Goal: Transaction & Acquisition: Purchase product/service

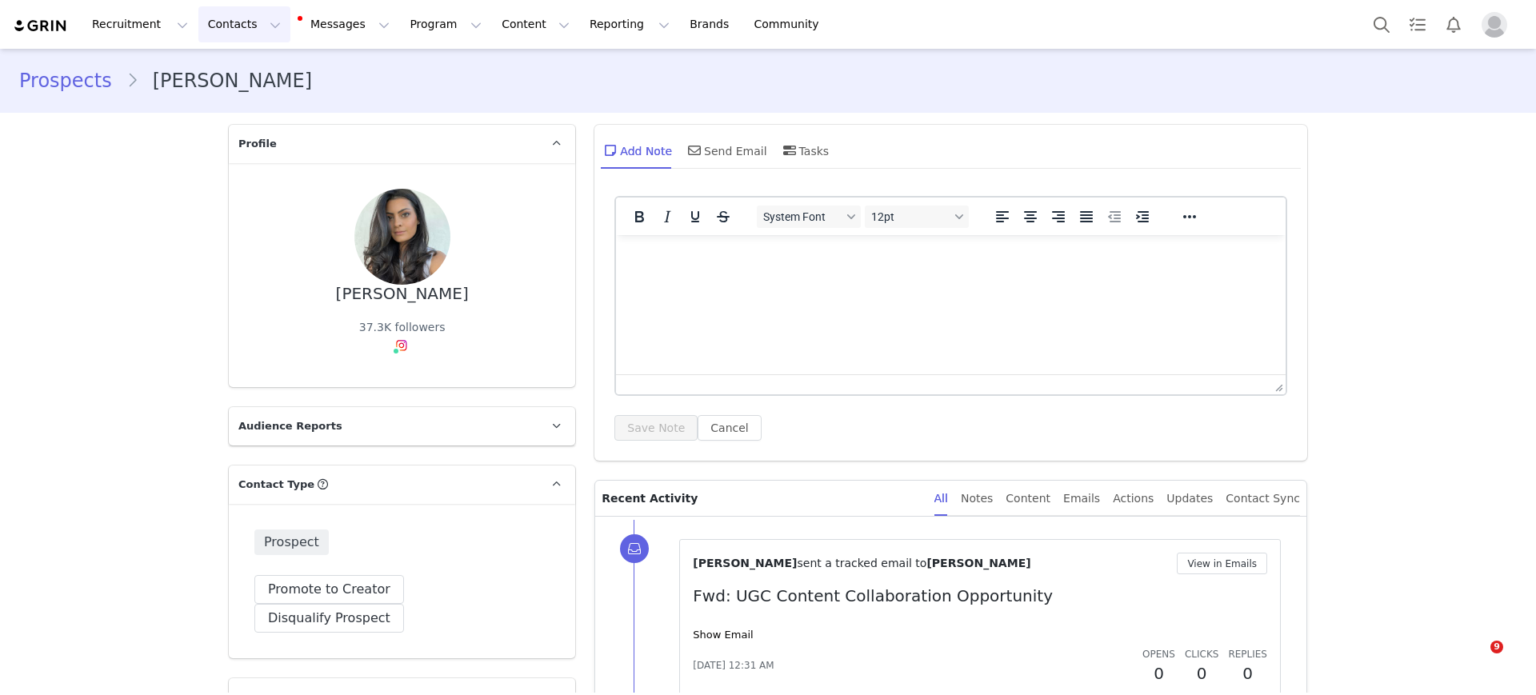
click at [198, 27] on button "Contacts Contacts" at bounding box center [244, 24] width 92 height 36
click at [217, 92] on p "Prospects" at bounding box center [223, 100] width 54 height 17
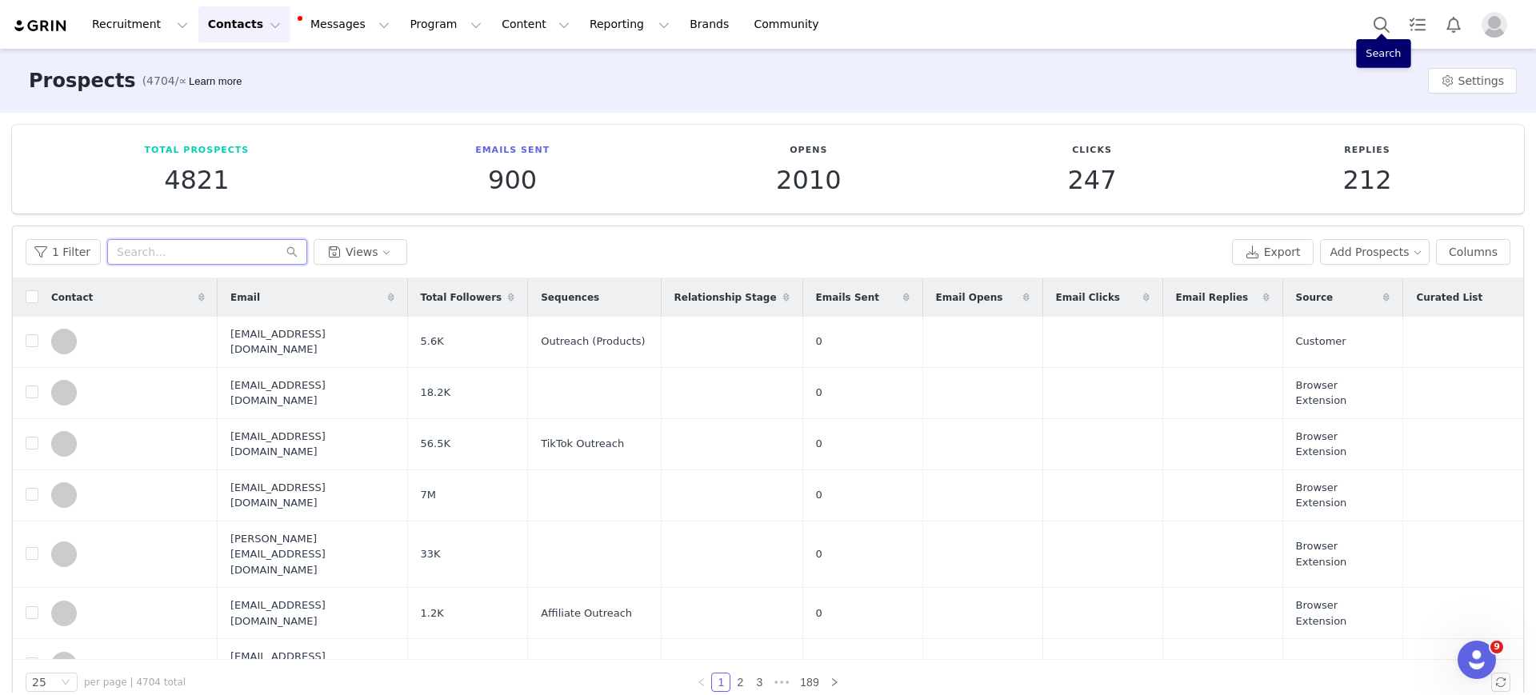
click at [126, 258] on input "text" at bounding box center [207, 252] width 200 height 26
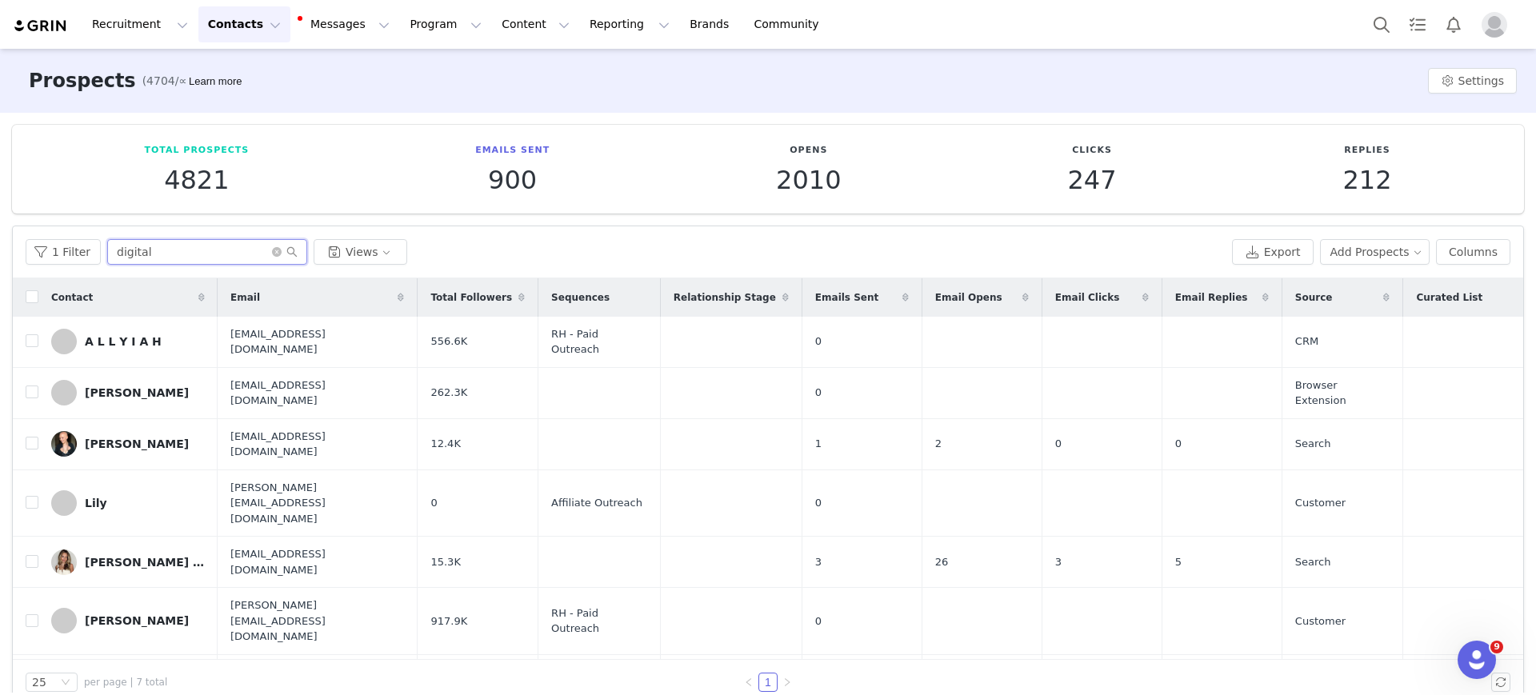
type input "digital"
click at [492, 29] on button "Content Content" at bounding box center [535, 24] width 87 height 36
click at [401, 27] on button "Program Program" at bounding box center [445, 24] width 91 height 36
click at [402, 74] on p "Activations" at bounding box center [404, 70] width 62 height 17
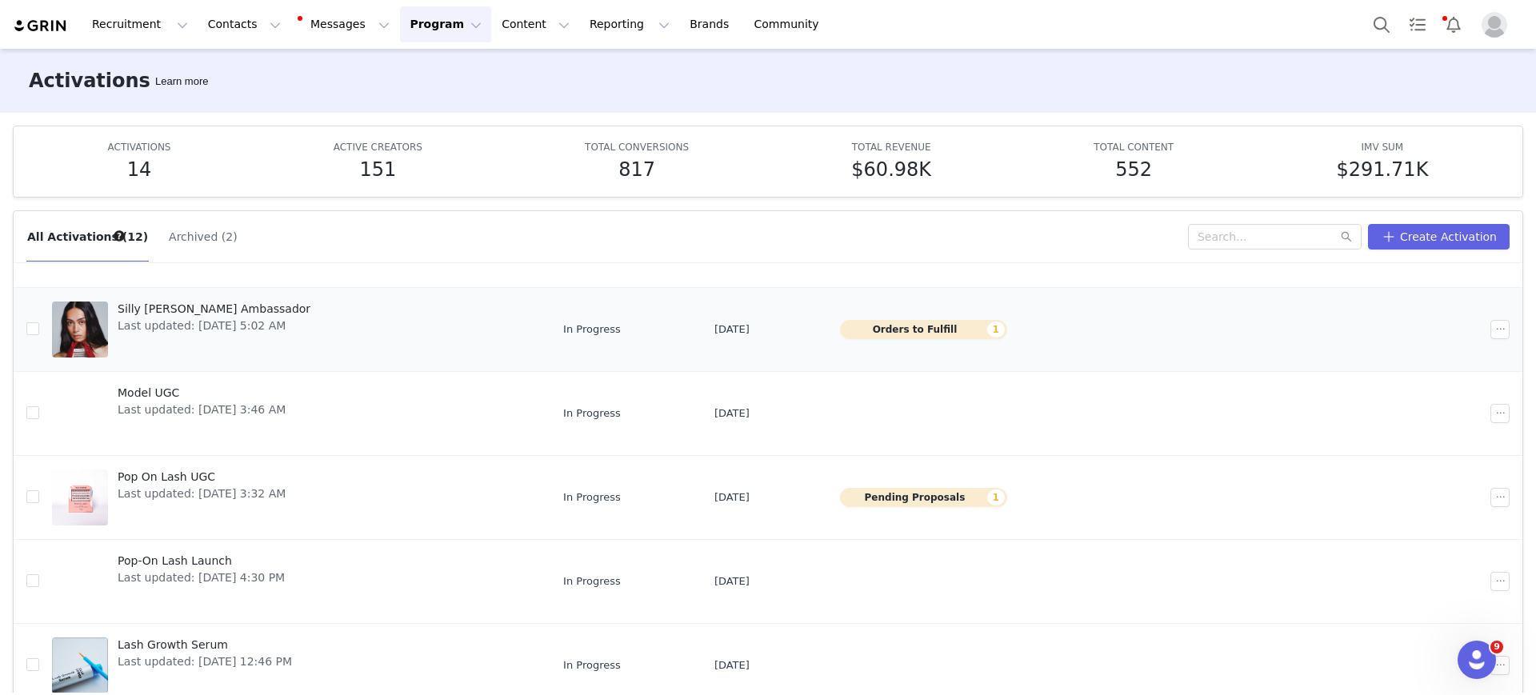
scroll to position [98, 0]
click at [270, 310] on span "Silly [PERSON_NAME] Ambassador" at bounding box center [214, 310] width 193 height 17
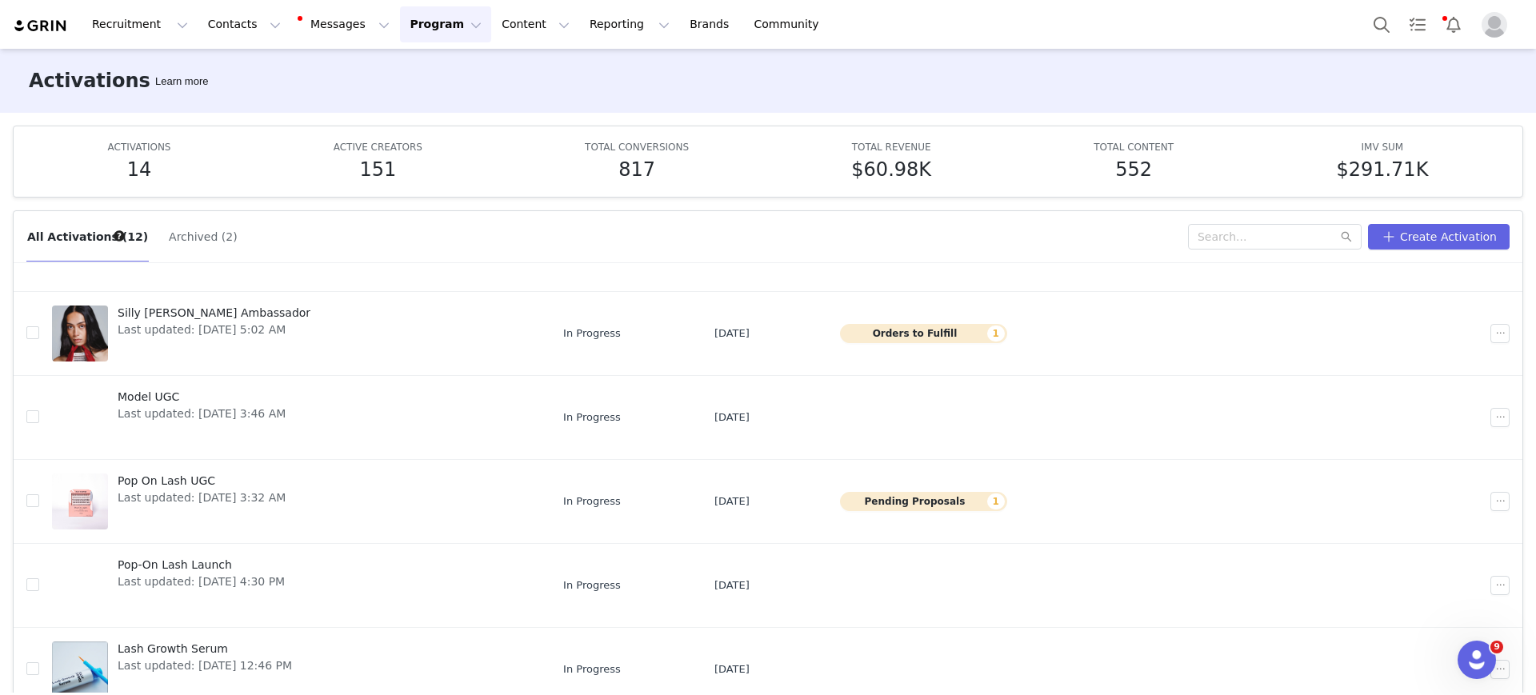
scroll to position [94, 0]
click at [180, 476] on span "Pop On Lash UGC" at bounding box center [202, 481] width 168 height 17
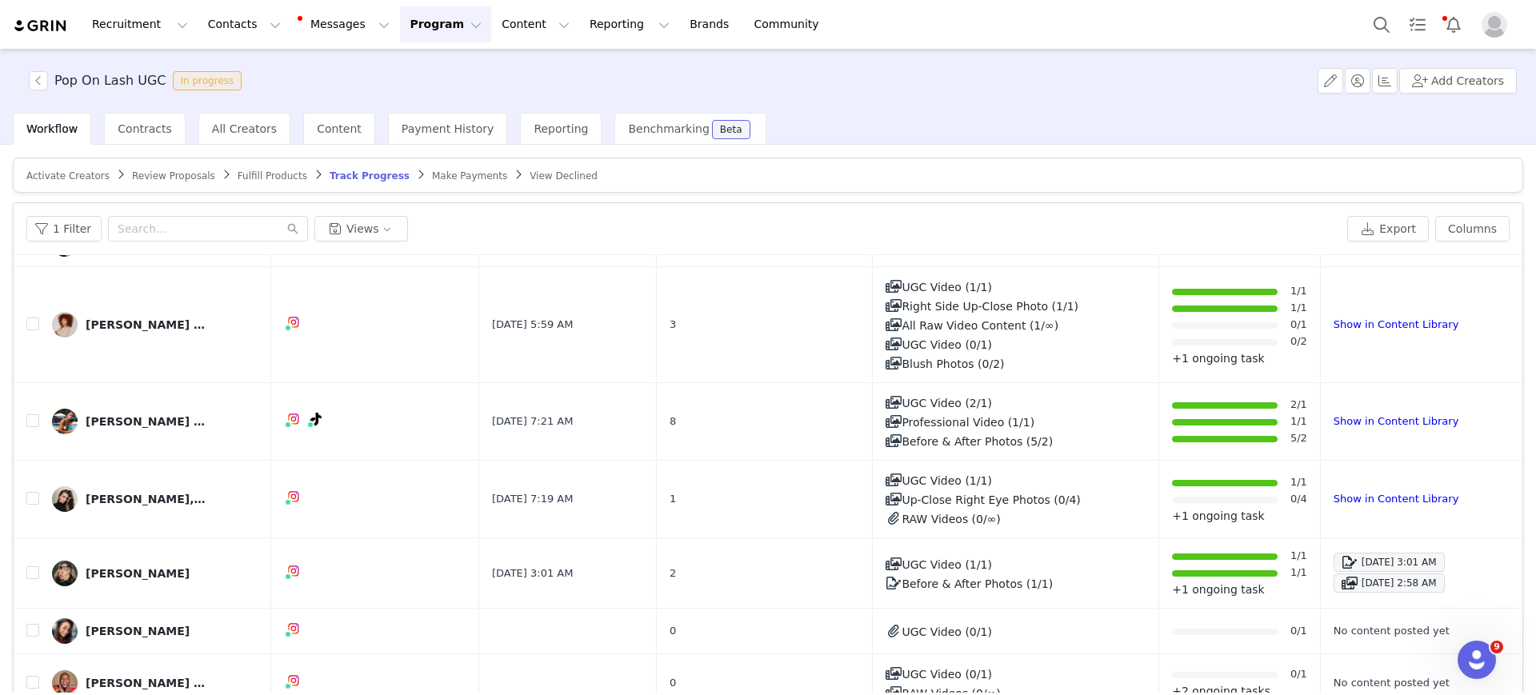
scroll to position [187, 0]
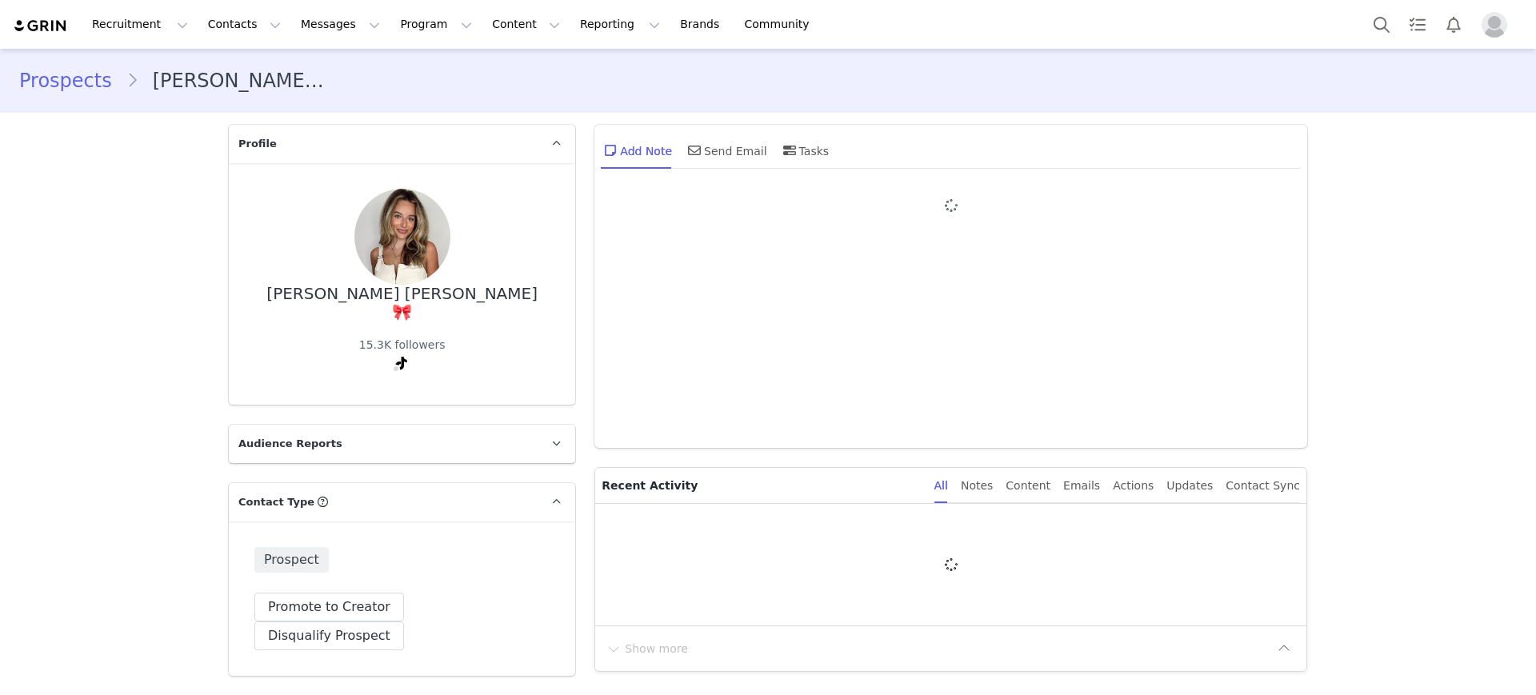
type input "+1 (United States)"
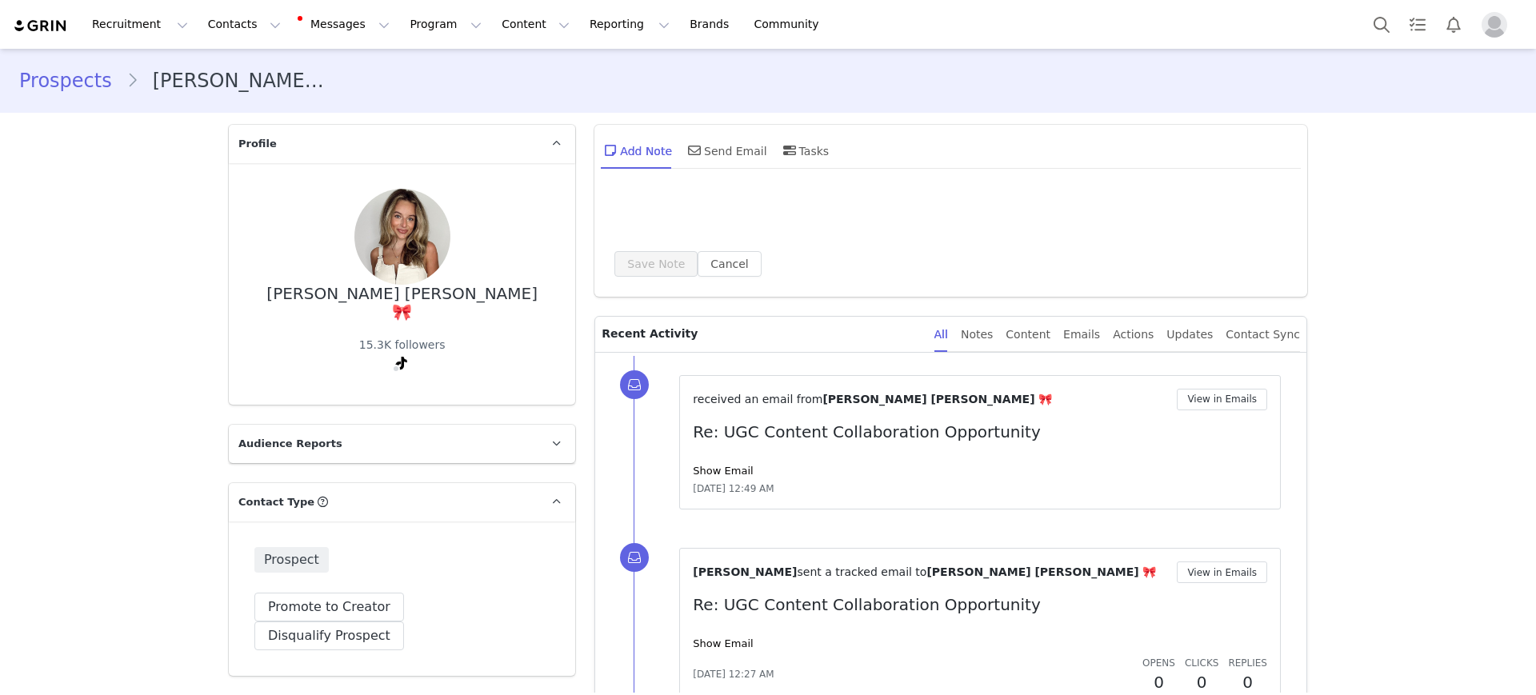
scroll to position [100, 0]
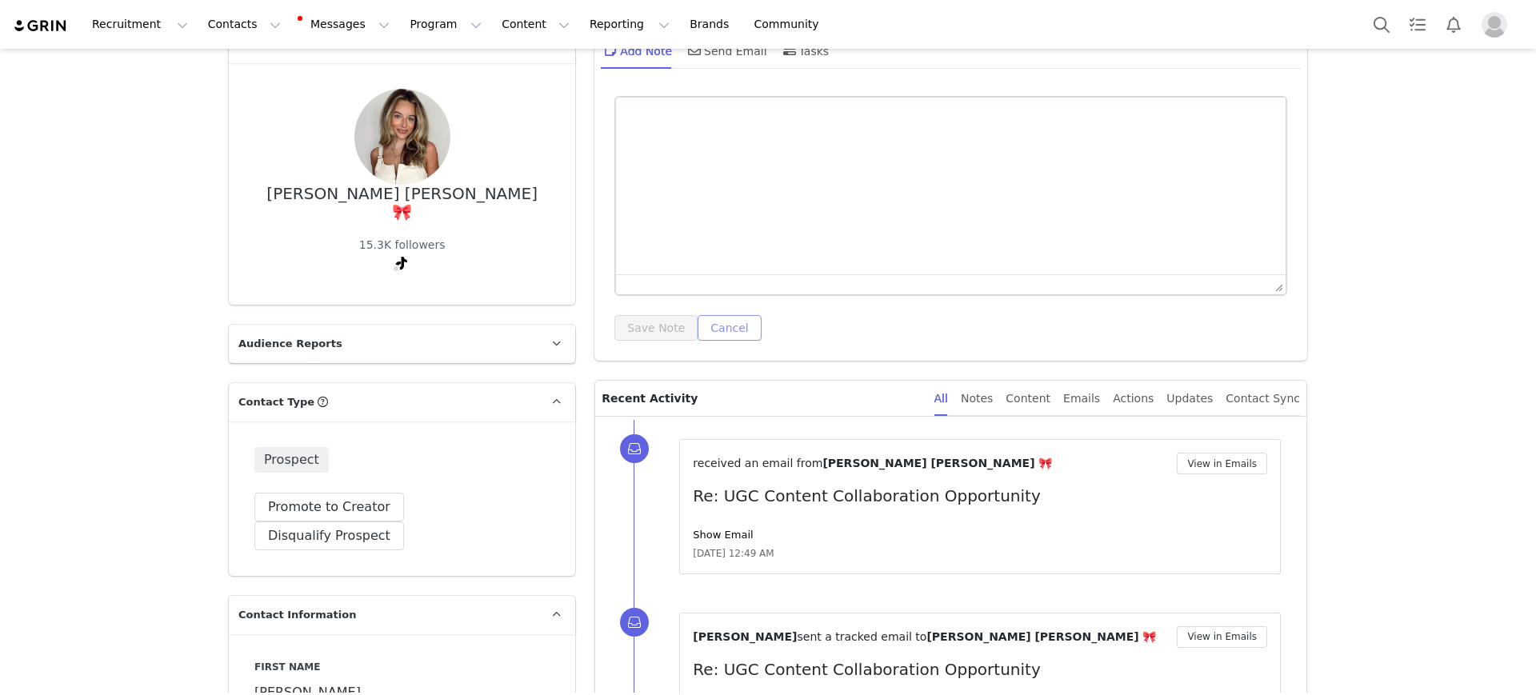
click at [729, 333] on button "Cancel" at bounding box center [728, 328] width 63 height 26
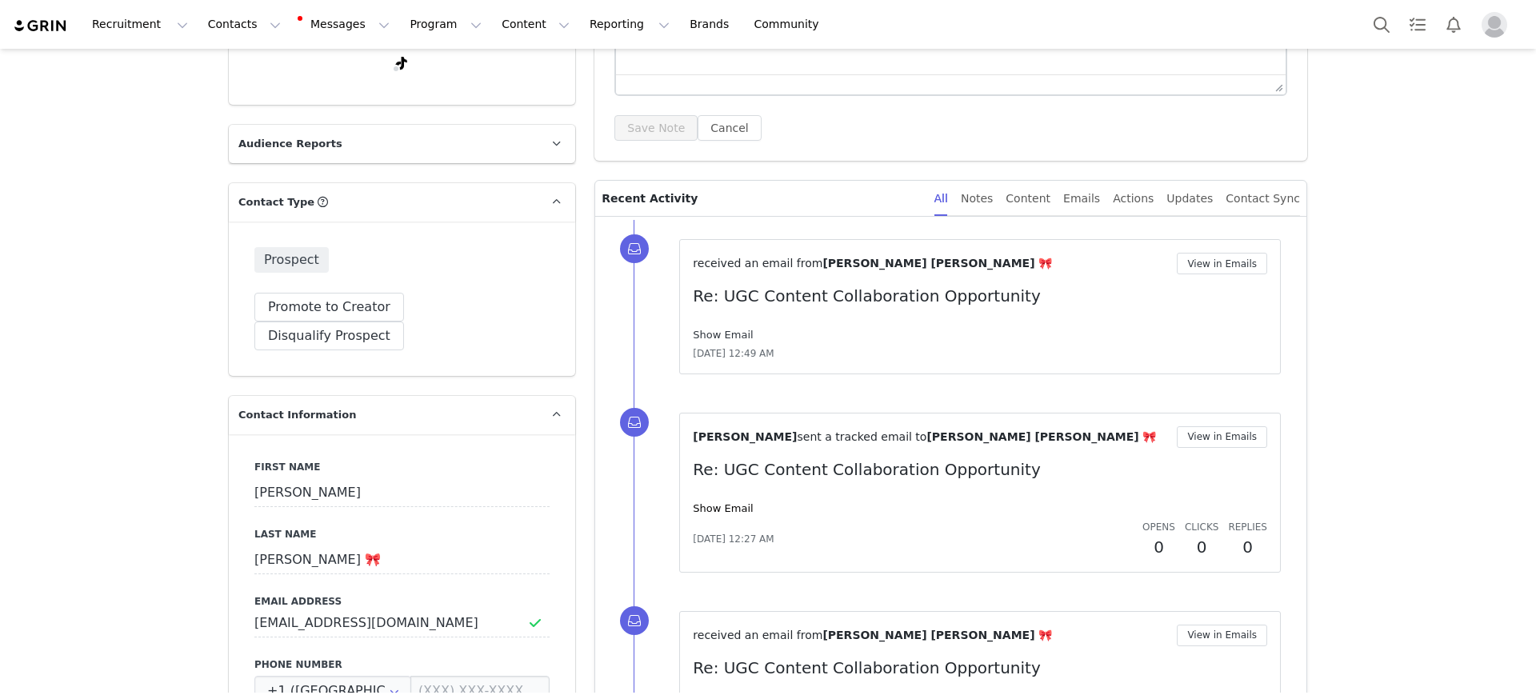
click at [707, 336] on link "Show Email" at bounding box center [723, 335] width 60 height 12
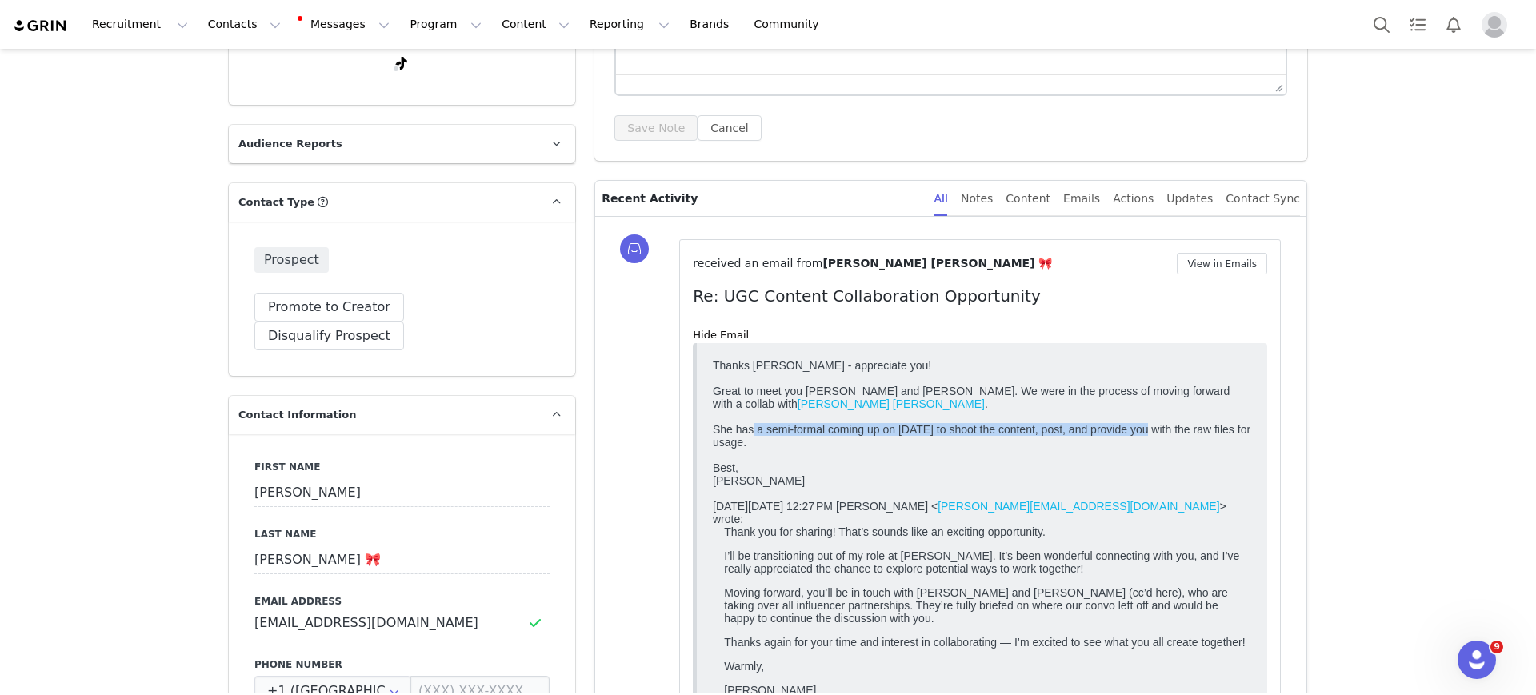
scroll to position [0, 0]
drag, startPoint x: 750, startPoint y: 417, endPoint x: 1242, endPoint y: 436, distance: 492.2
click at [1155, 436] on div "She has a semi-formal coming up on September 11th to shoot the content, post, a…" at bounding box center [982, 435] width 538 height 26
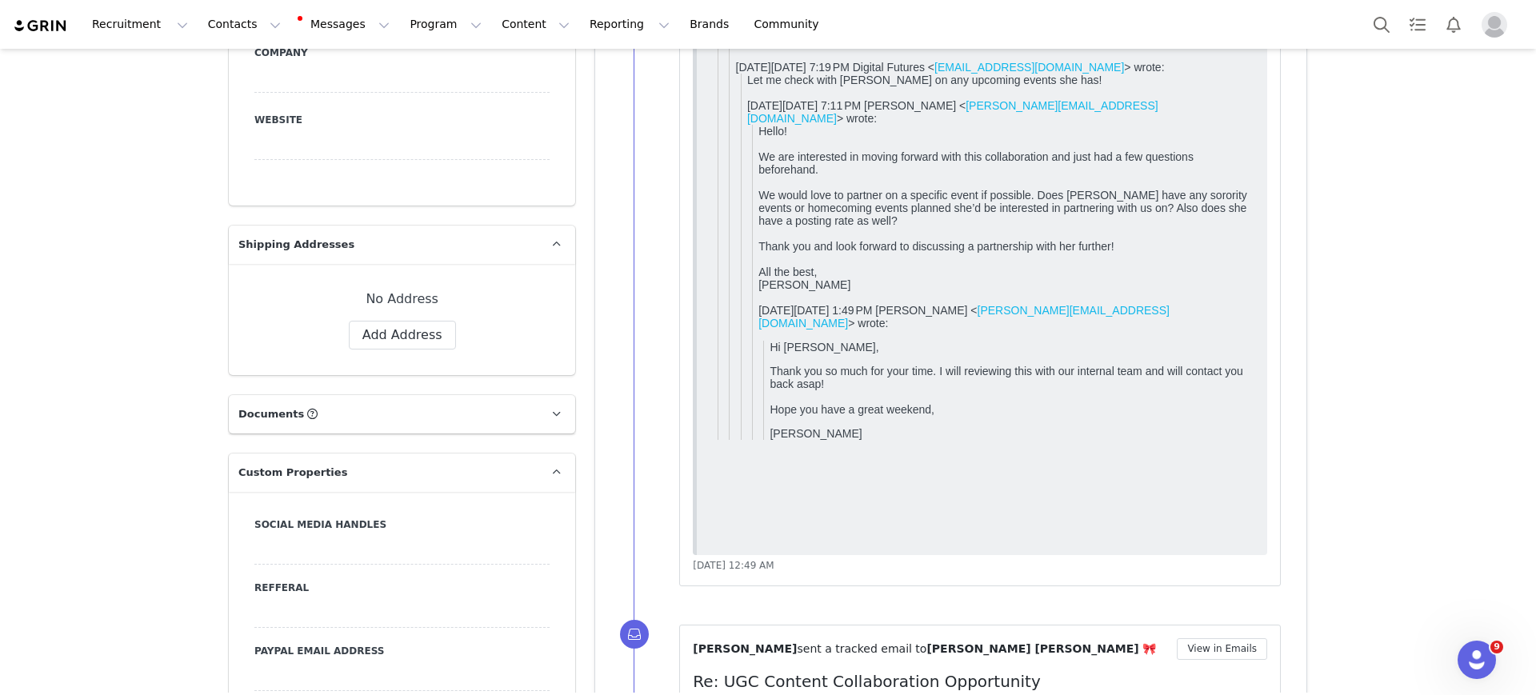
scroll to position [1000, 0]
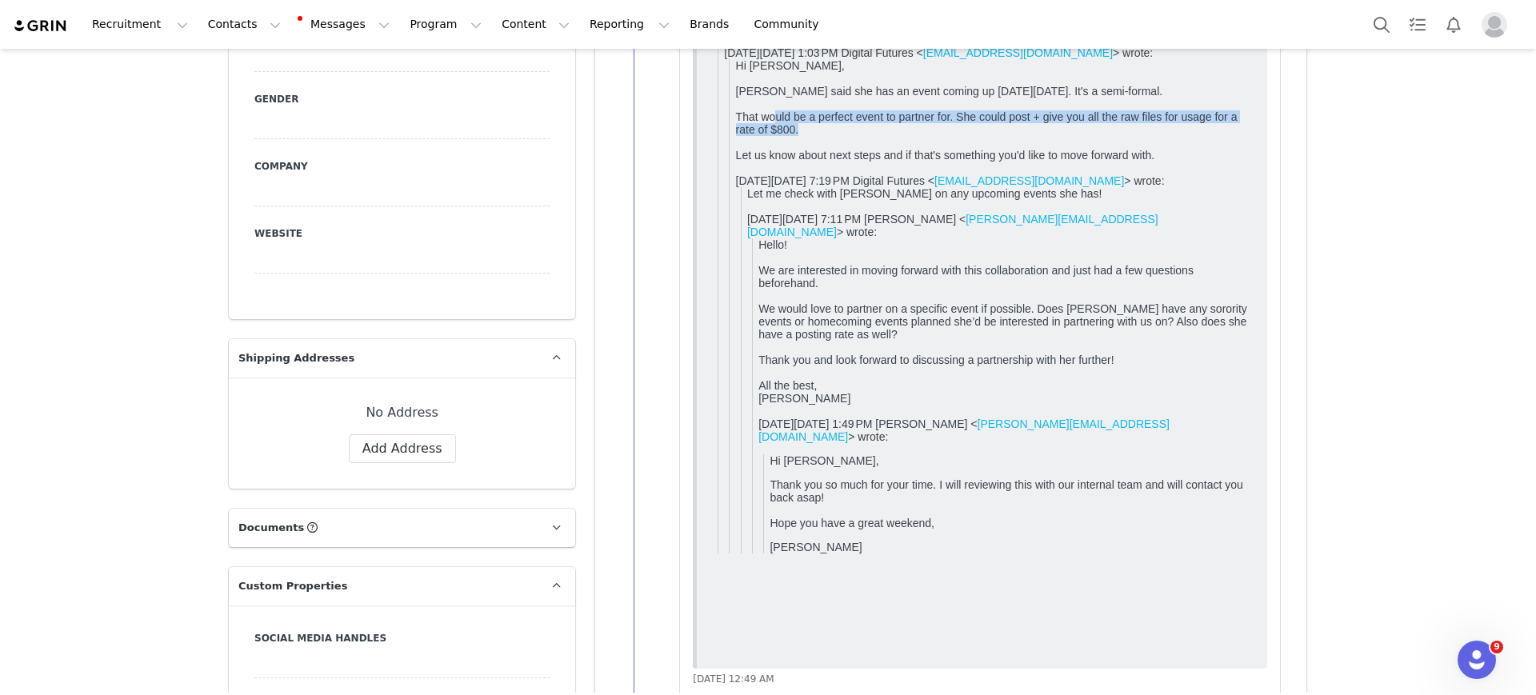
drag, startPoint x: 776, startPoint y: 169, endPoint x: 1229, endPoint y: 185, distance: 453.8
click at [1156, 136] on div "That would be a perfect event to partner for. She could post + give you all the…" at bounding box center [993, 123] width 515 height 26
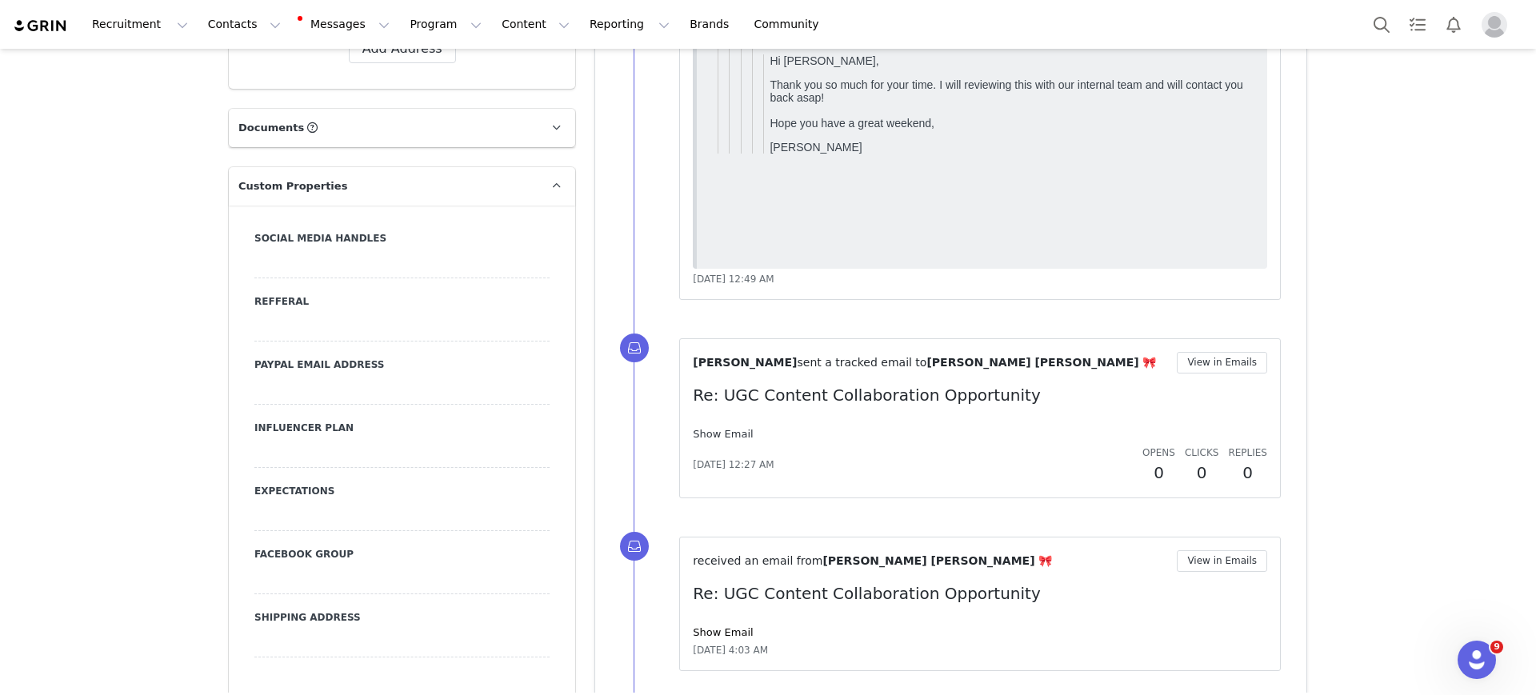
click at [734, 428] on link "Show Email" at bounding box center [723, 434] width 60 height 12
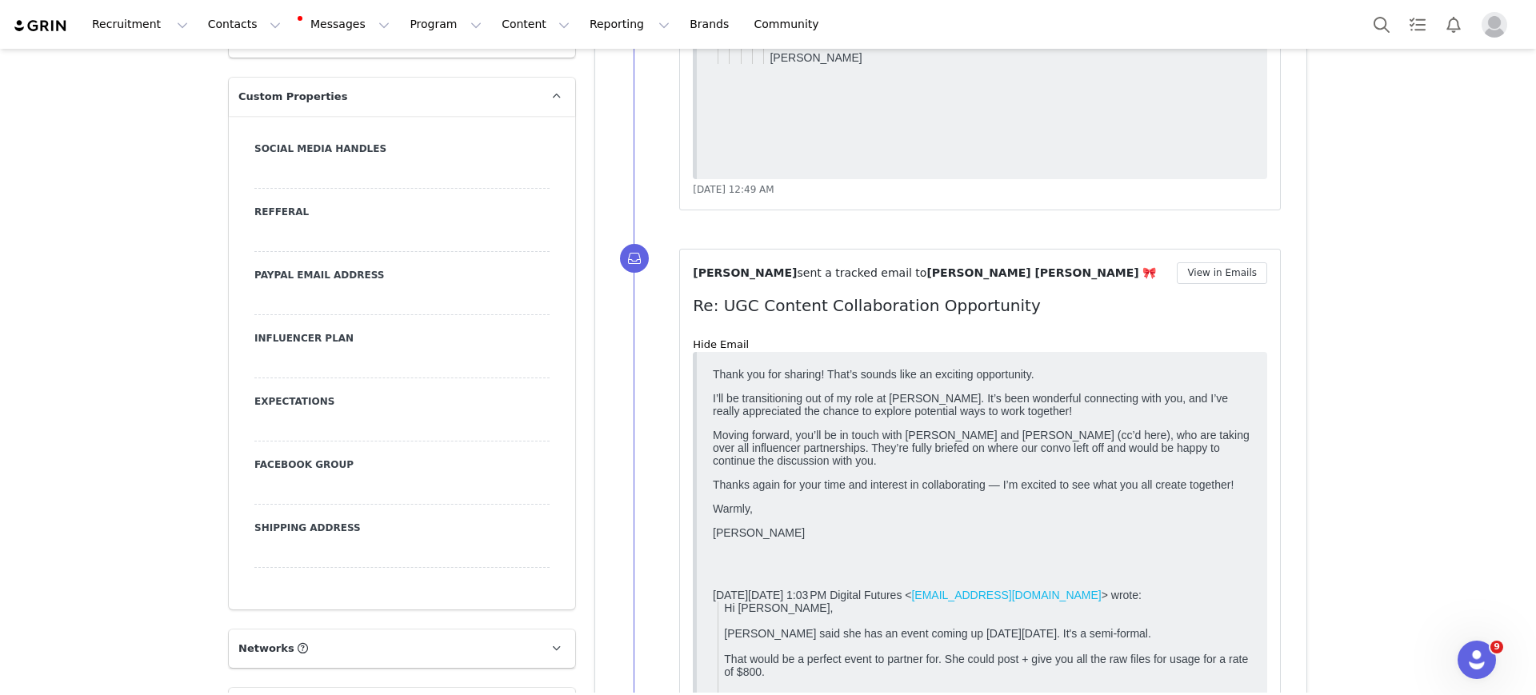
scroll to position [1500, 0]
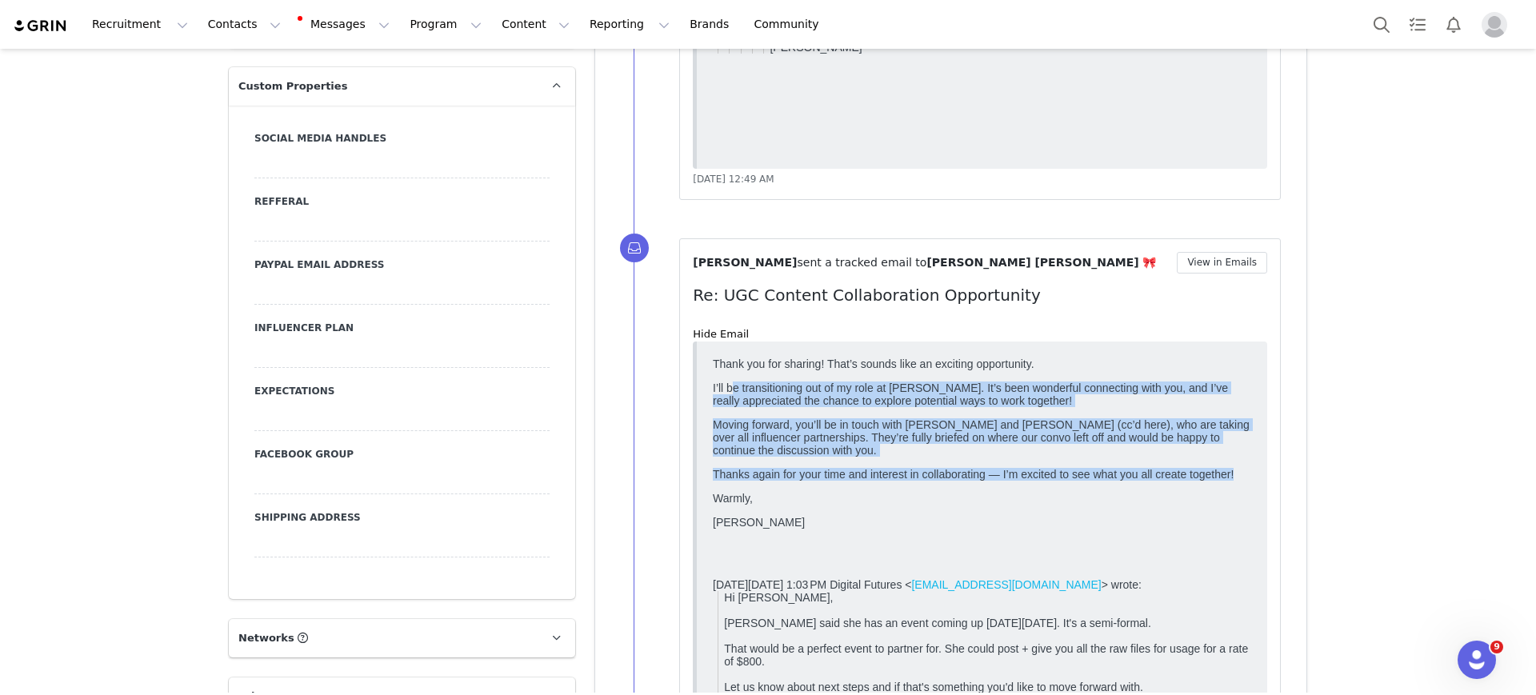
drag, startPoint x: 733, startPoint y: 388, endPoint x: 1248, endPoint y: 493, distance: 525.8
click at [1156, 493] on div "I’ll be transitioning out of my role at Silly George. It’s been wonderful conne…" at bounding box center [982, 454] width 538 height 147
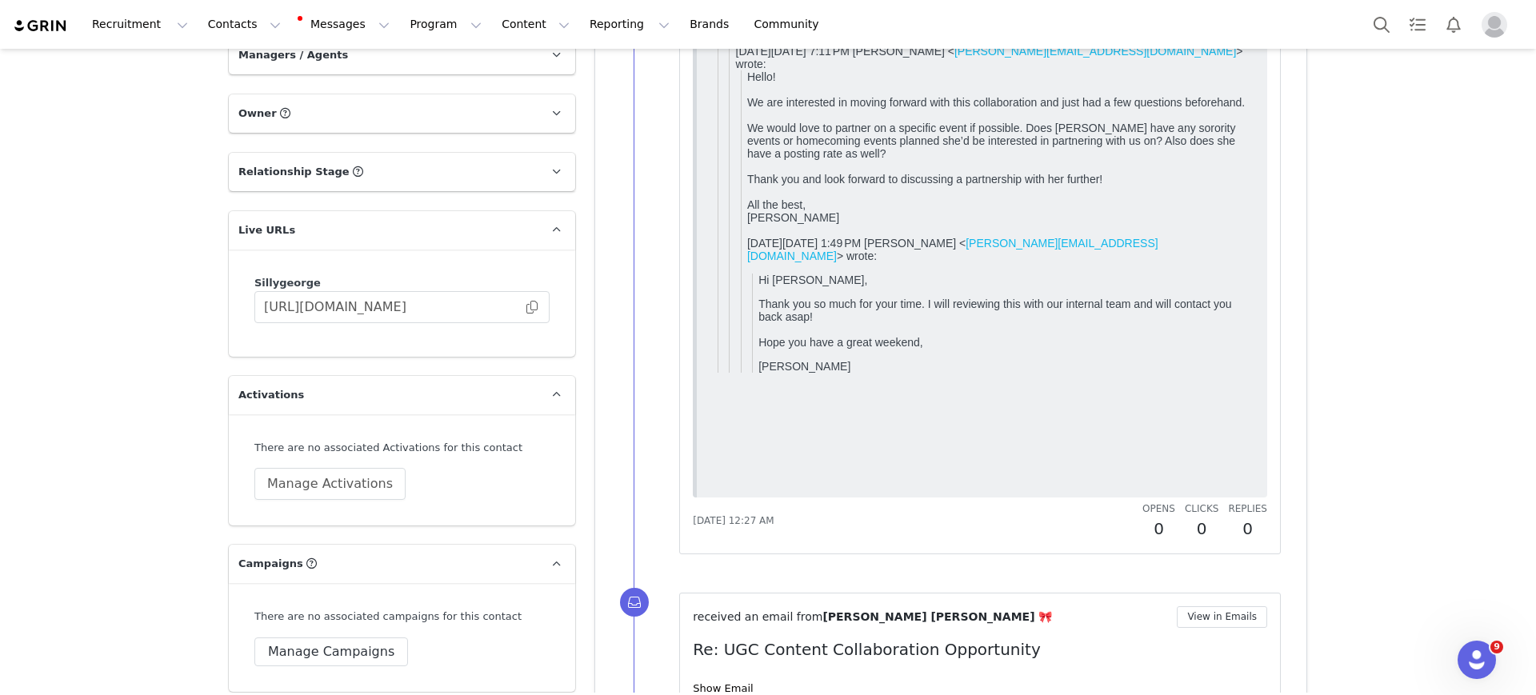
scroll to position [2699, 0]
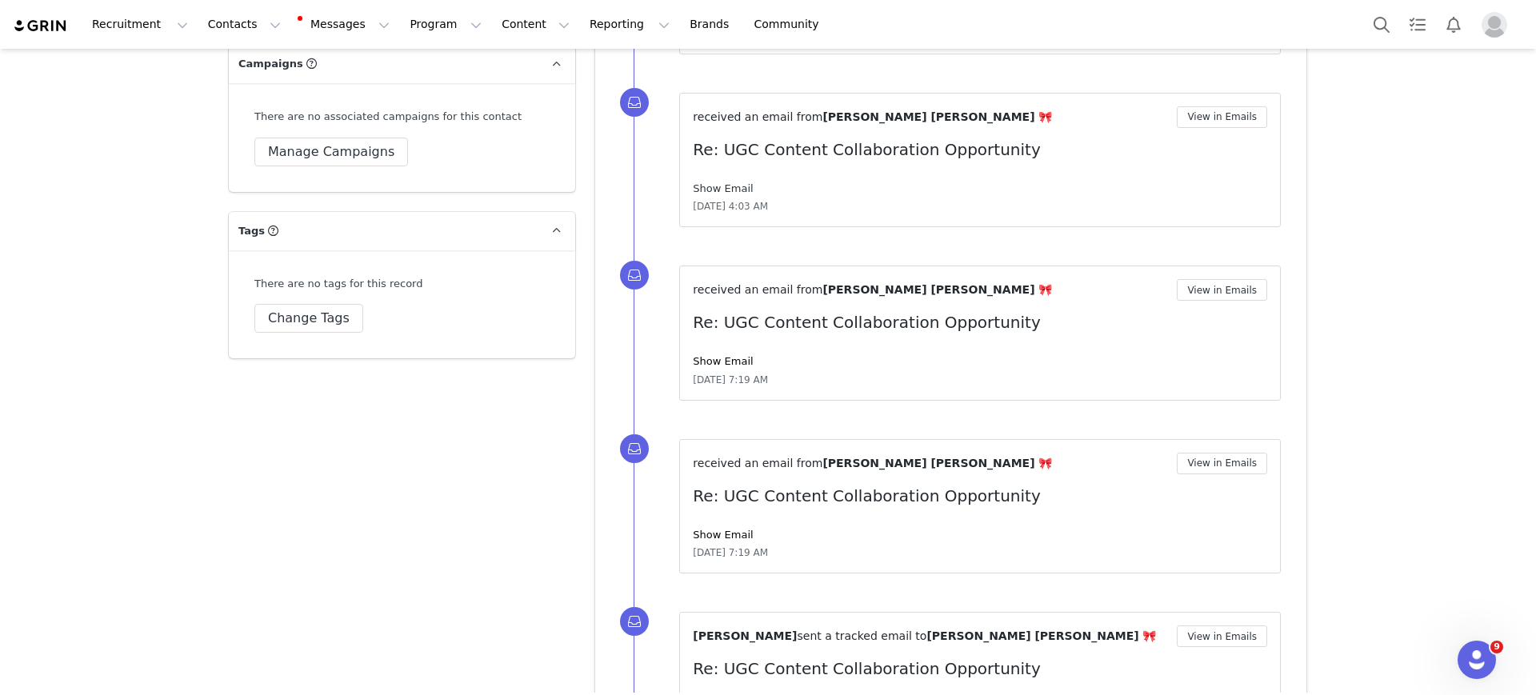
click at [728, 186] on link "Show Email" at bounding box center [723, 188] width 60 height 12
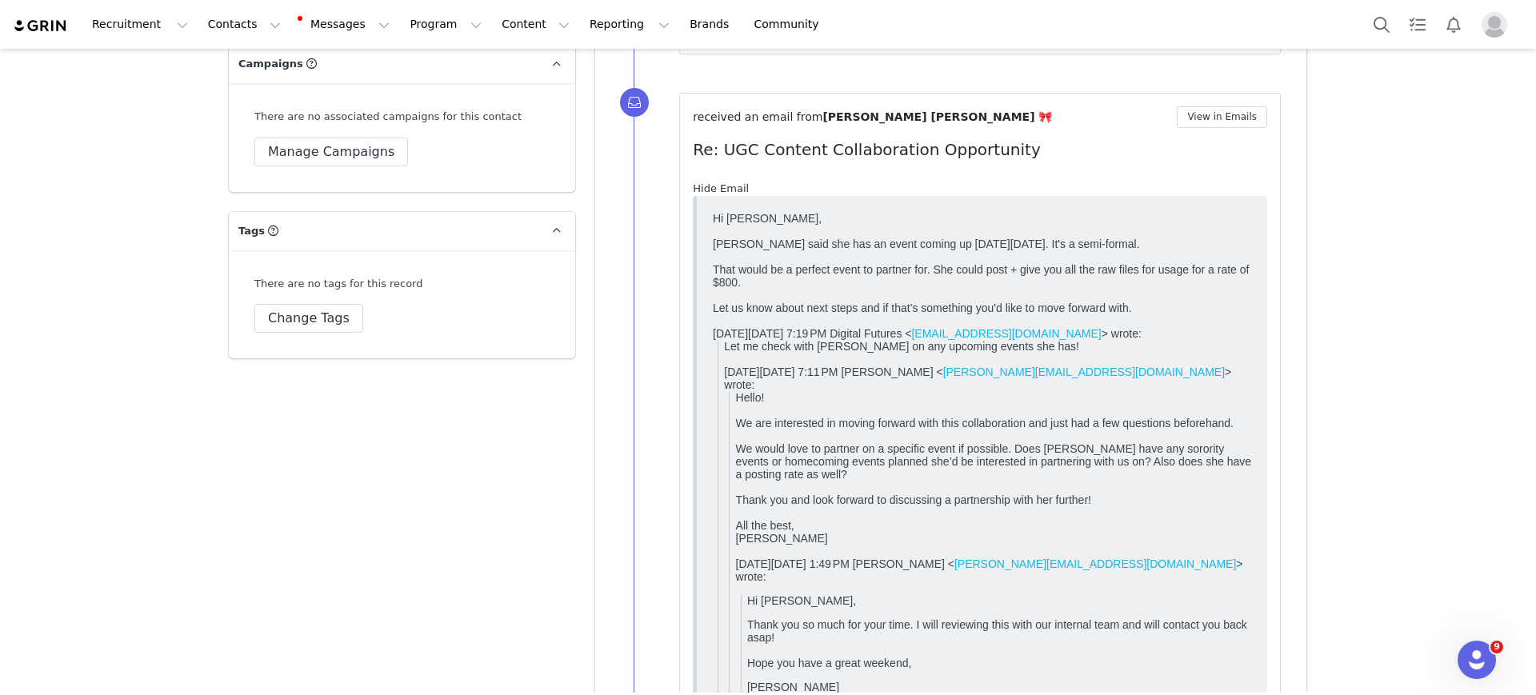
scroll to position [0, 0]
click at [728, 186] on link "Hide Email" at bounding box center [721, 188] width 56 height 12
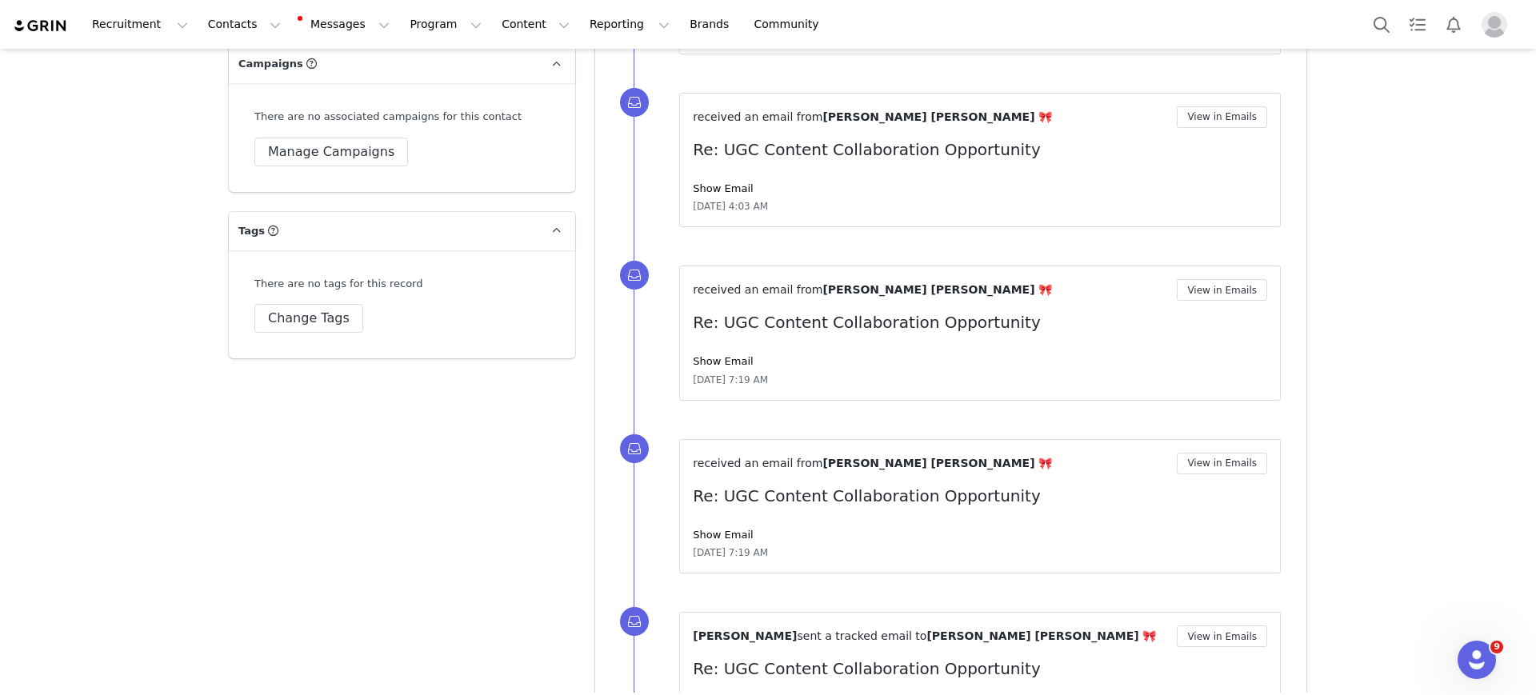
scroll to position [2999, 0]
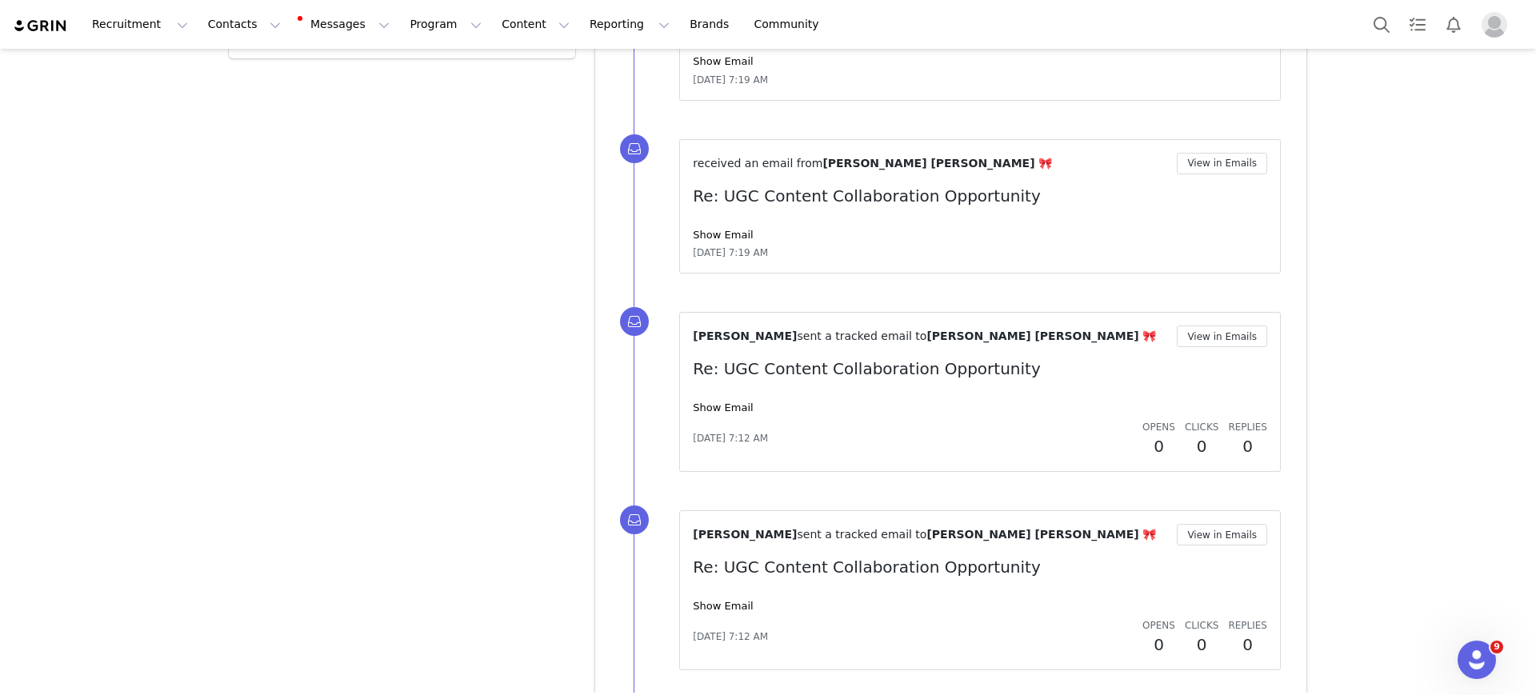
click at [721, 224] on div "received an email from Mary Lynden Pressley 🎀 View in Emails Re: UGC Content Co…" at bounding box center [980, 207] width 574 height 108
click at [721, 230] on link "Show Email" at bounding box center [723, 235] width 60 height 12
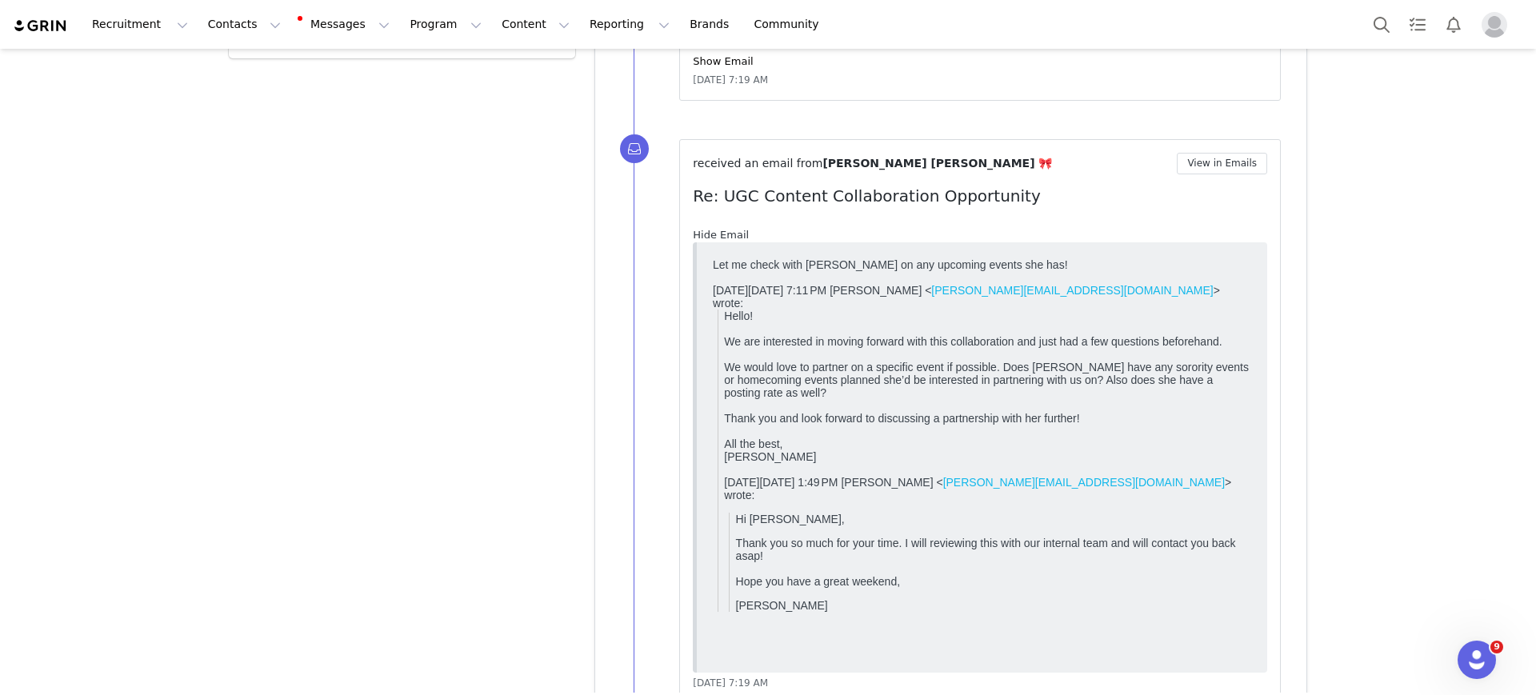
scroll to position [0, 0]
click at [721, 230] on link "Hide Email" at bounding box center [721, 235] width 56 height 12
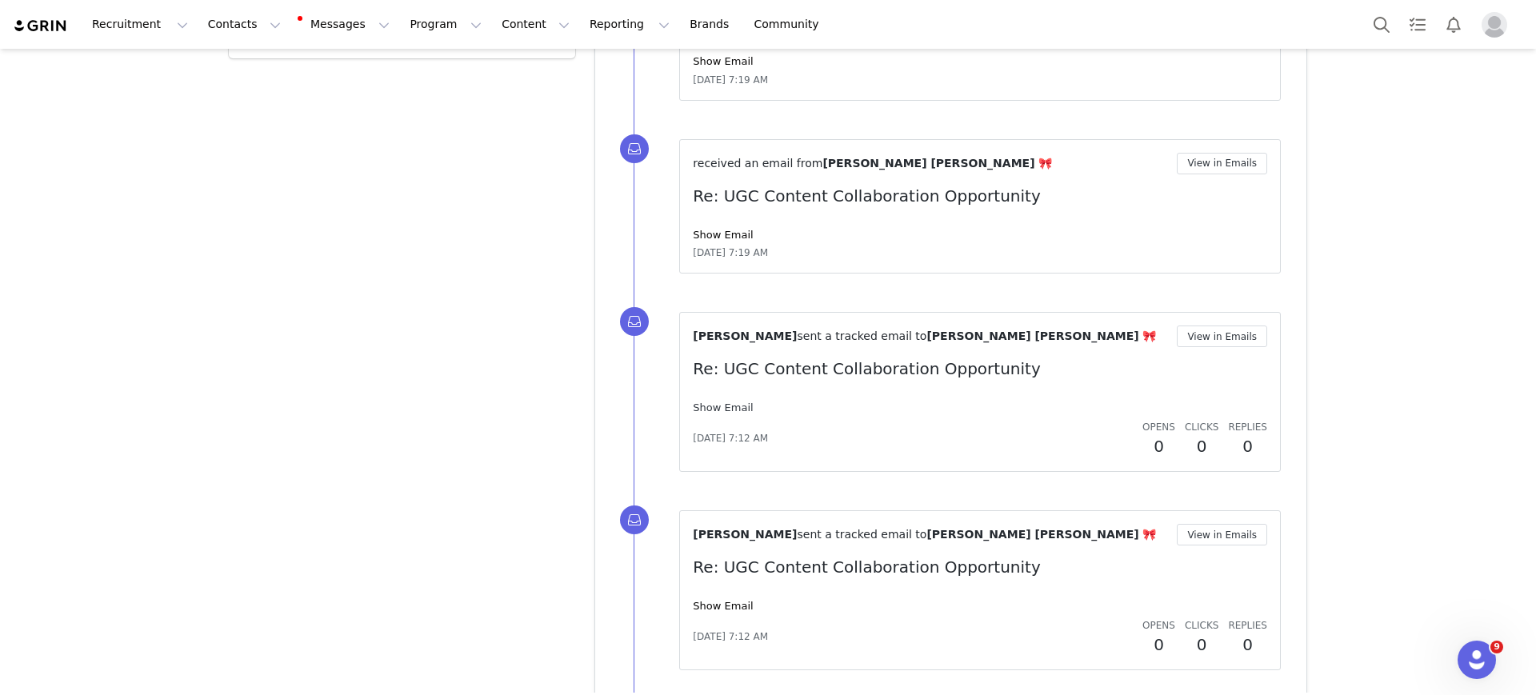
click at [720, 405] on link "Show Email" at bounding box center [723, 407] width 60 height 12
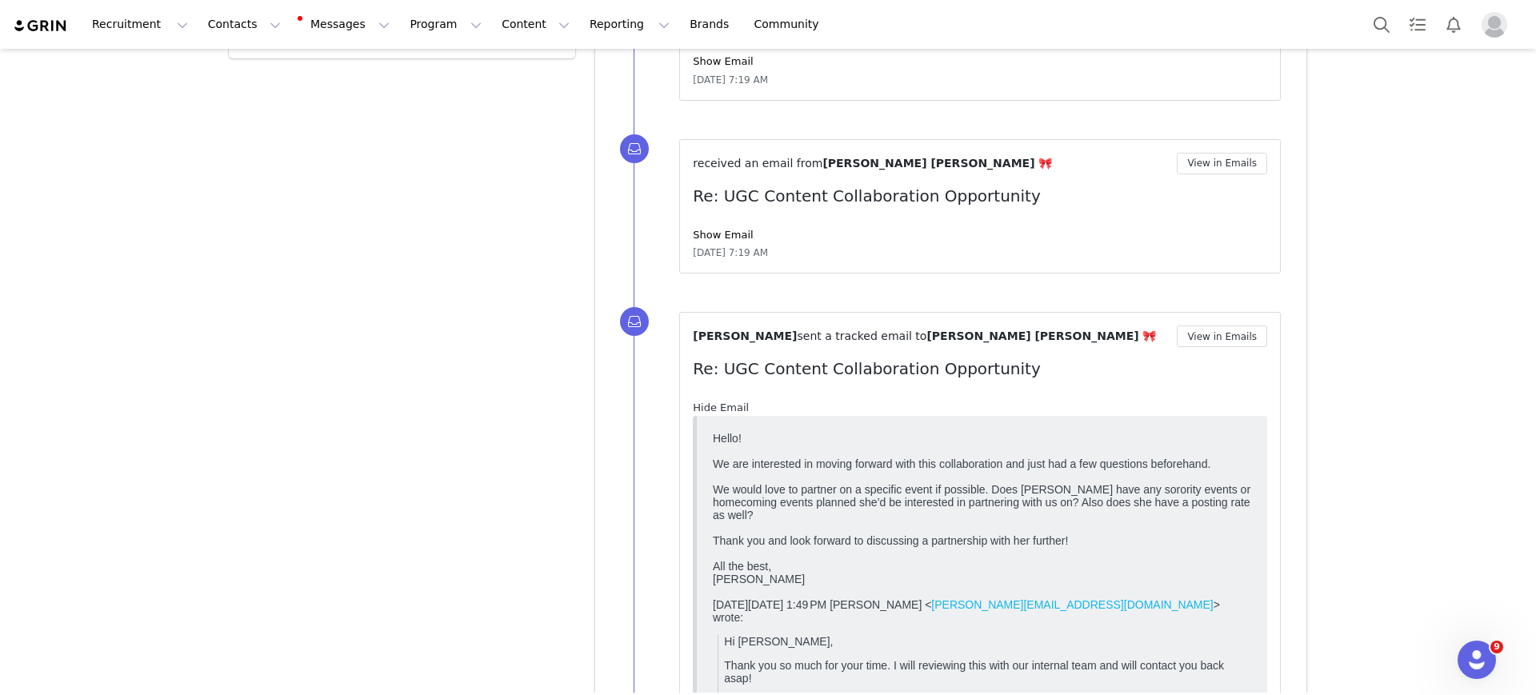
click at [720, 405] on link "Hide Email" at bounding box center [721, 407] width 56 height 12
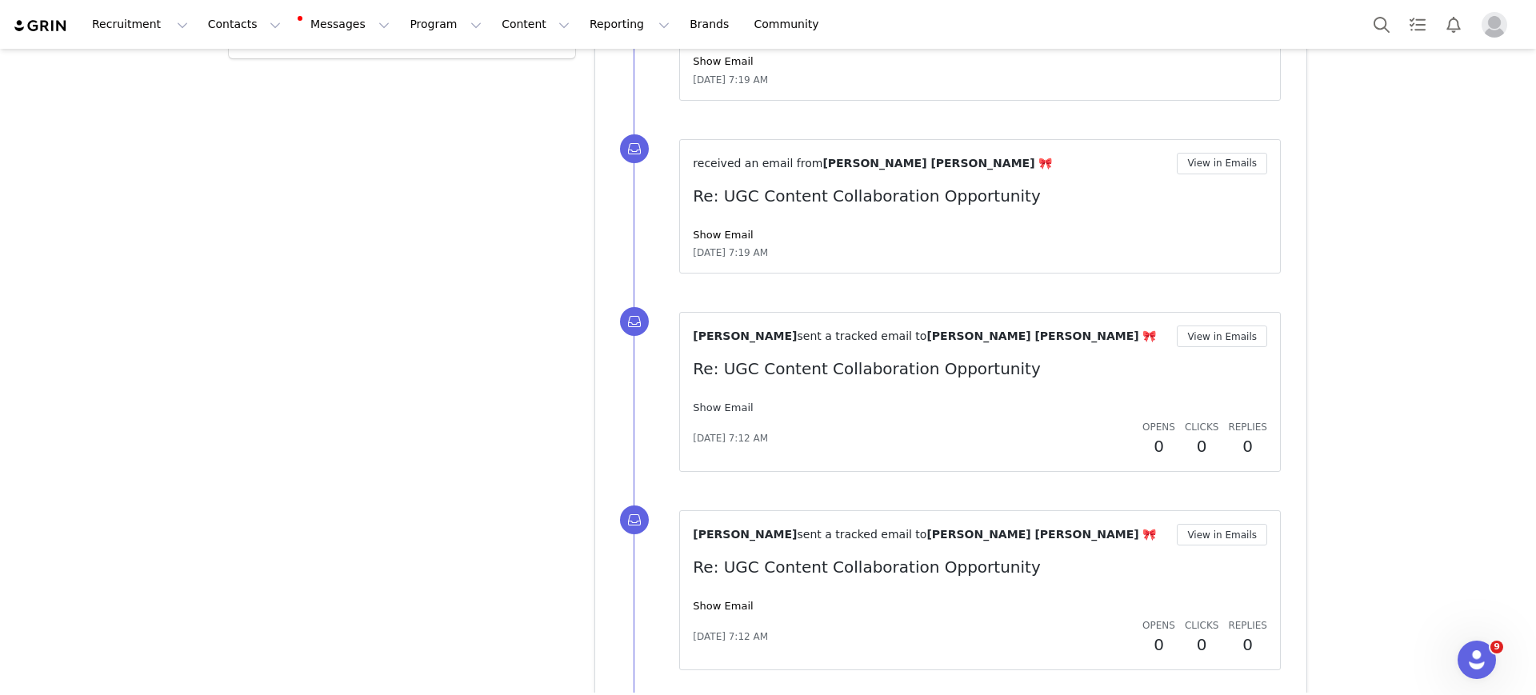
click at [720, 405] on link "Show Email" at bounding box center [723, 407] width 60 height 12
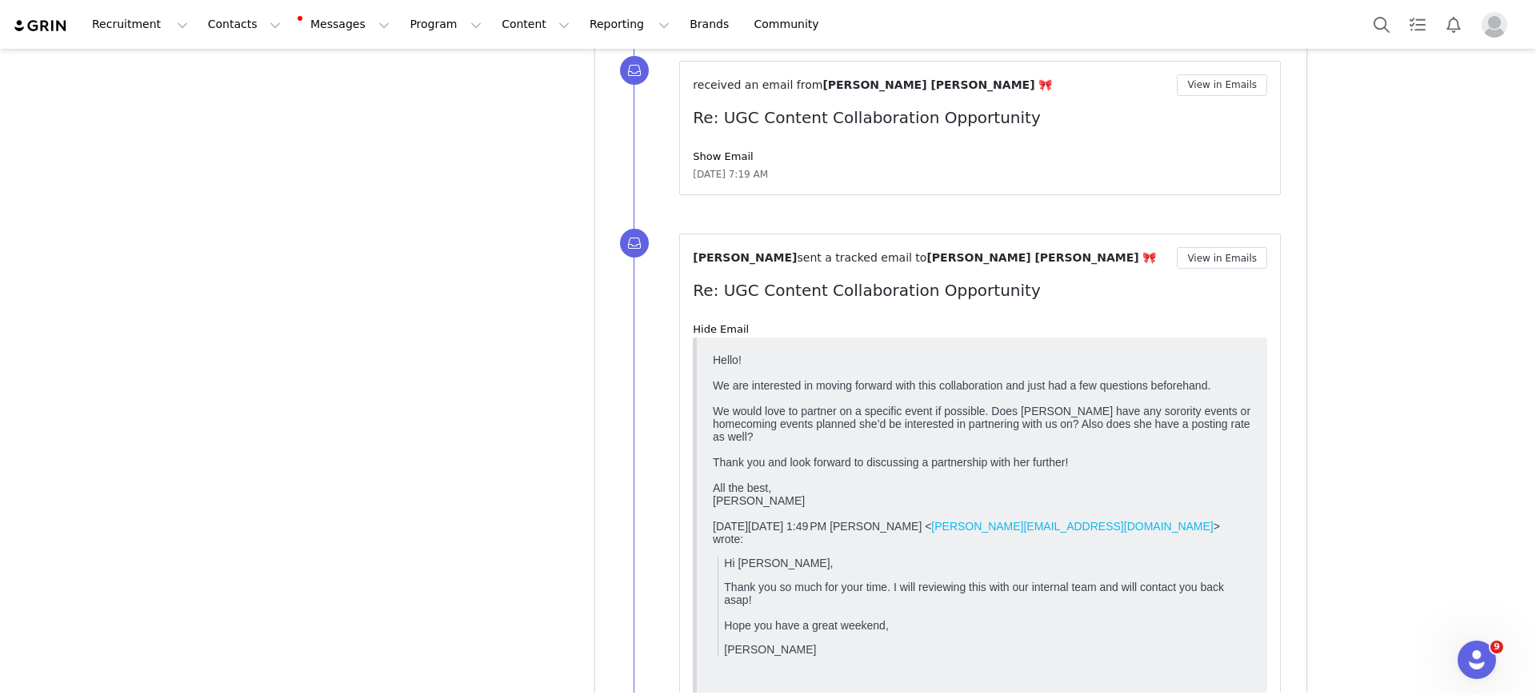
scroll to position [3099, 0]
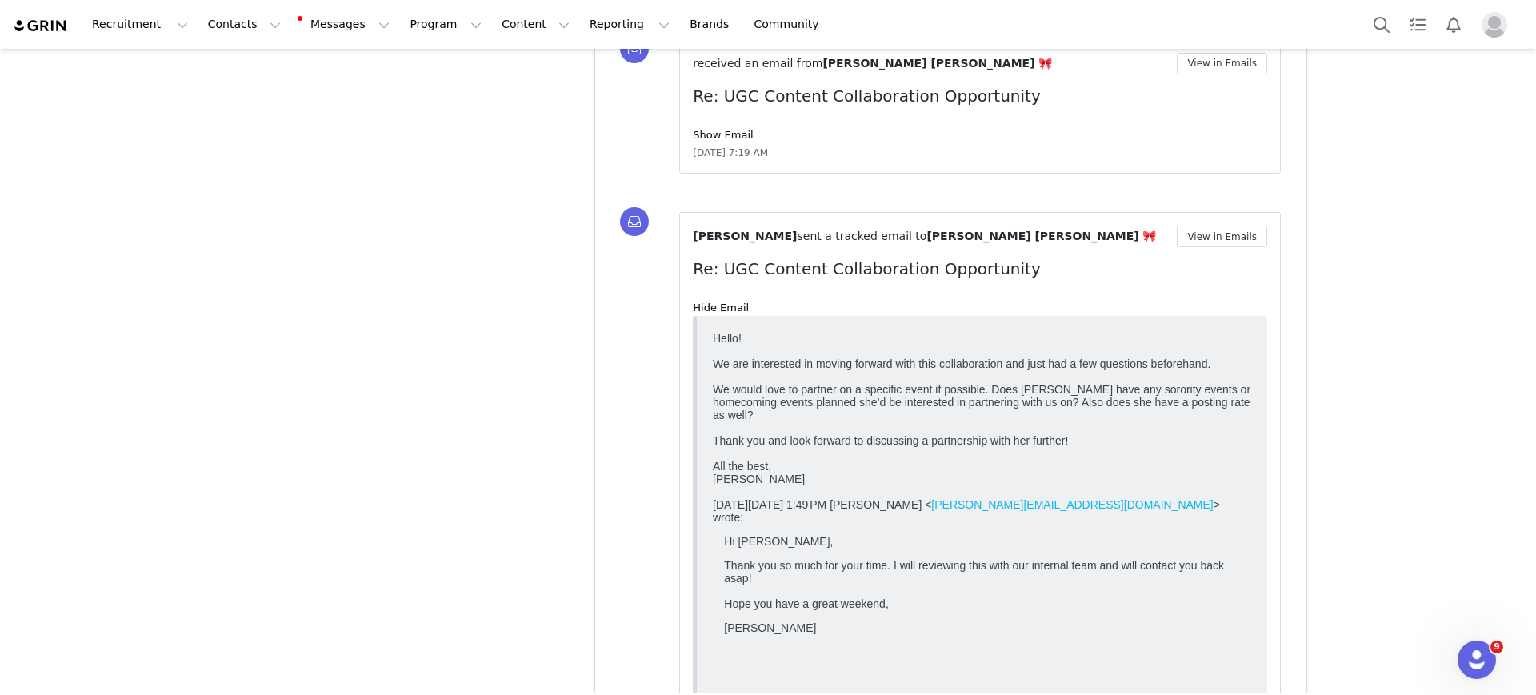
drag, startPoint x: 736, startPoint y: 401, endPoint x: 1958, endPoint y: 771, distance: 1276.9
click at [1156, 449] on html "Hello! We are interested in moving forward with this collaboration and just had…" at bounding box center [981, 504] width 551 height 359
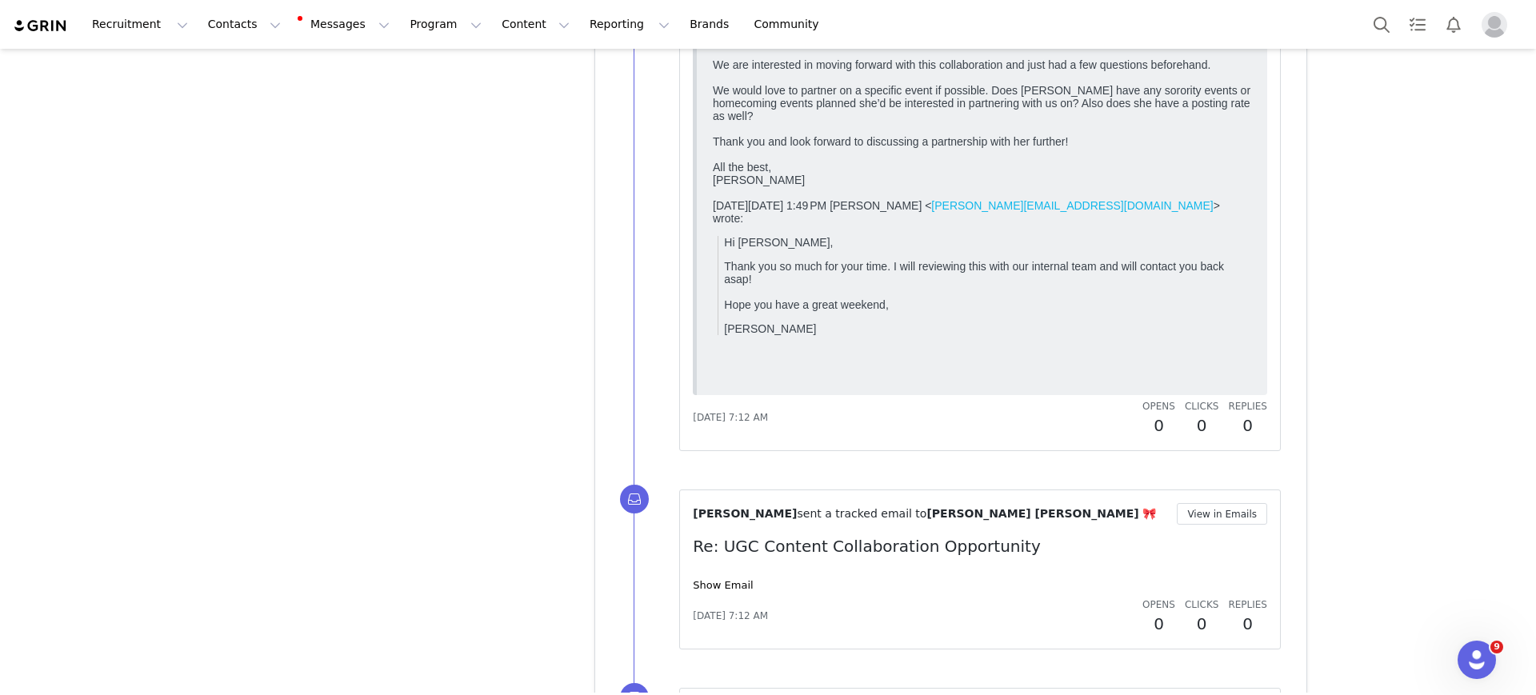
scroll to position [3599, 0]
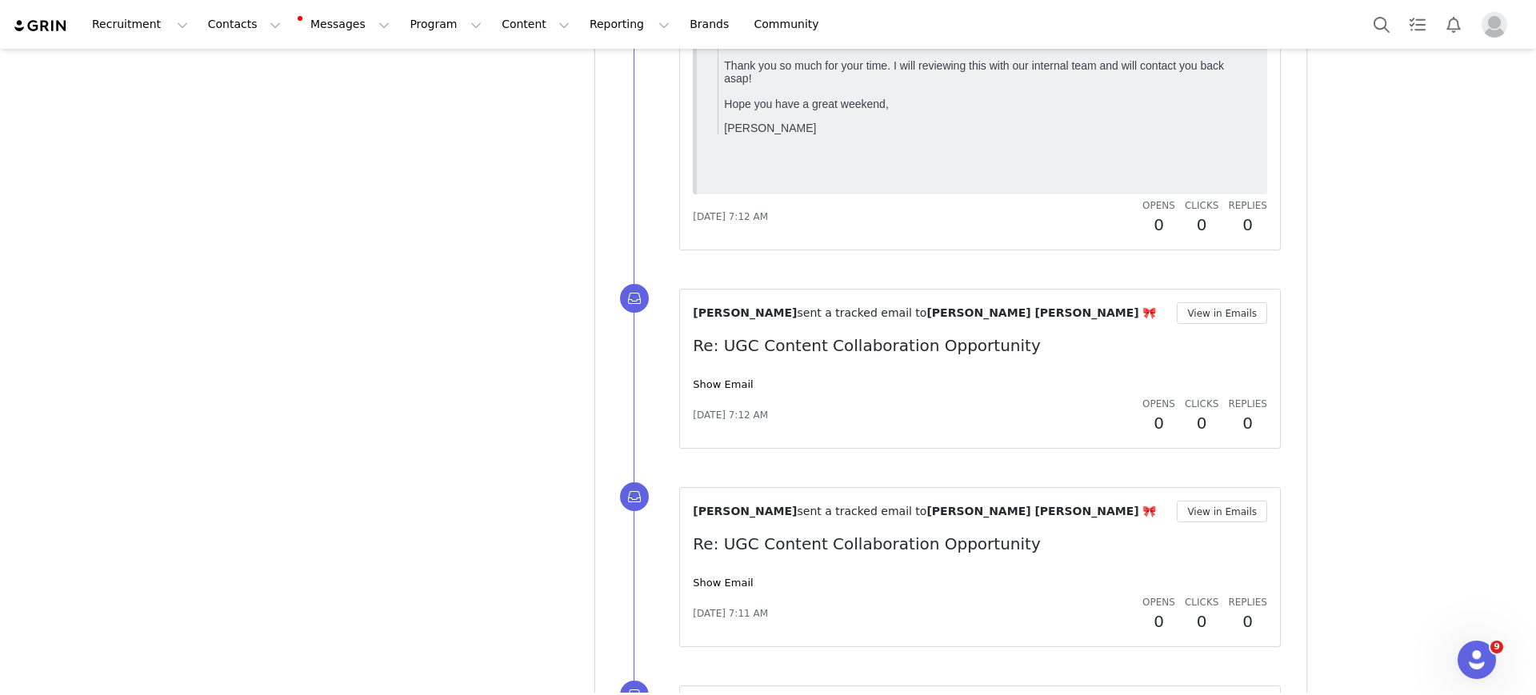
click at [718, 377] on div "Show Email" at bounding box center [980, 385] width 574 height 16
click at [724, 379] on link "Show Email" at bounding box center [723, 384] width 60 height 12
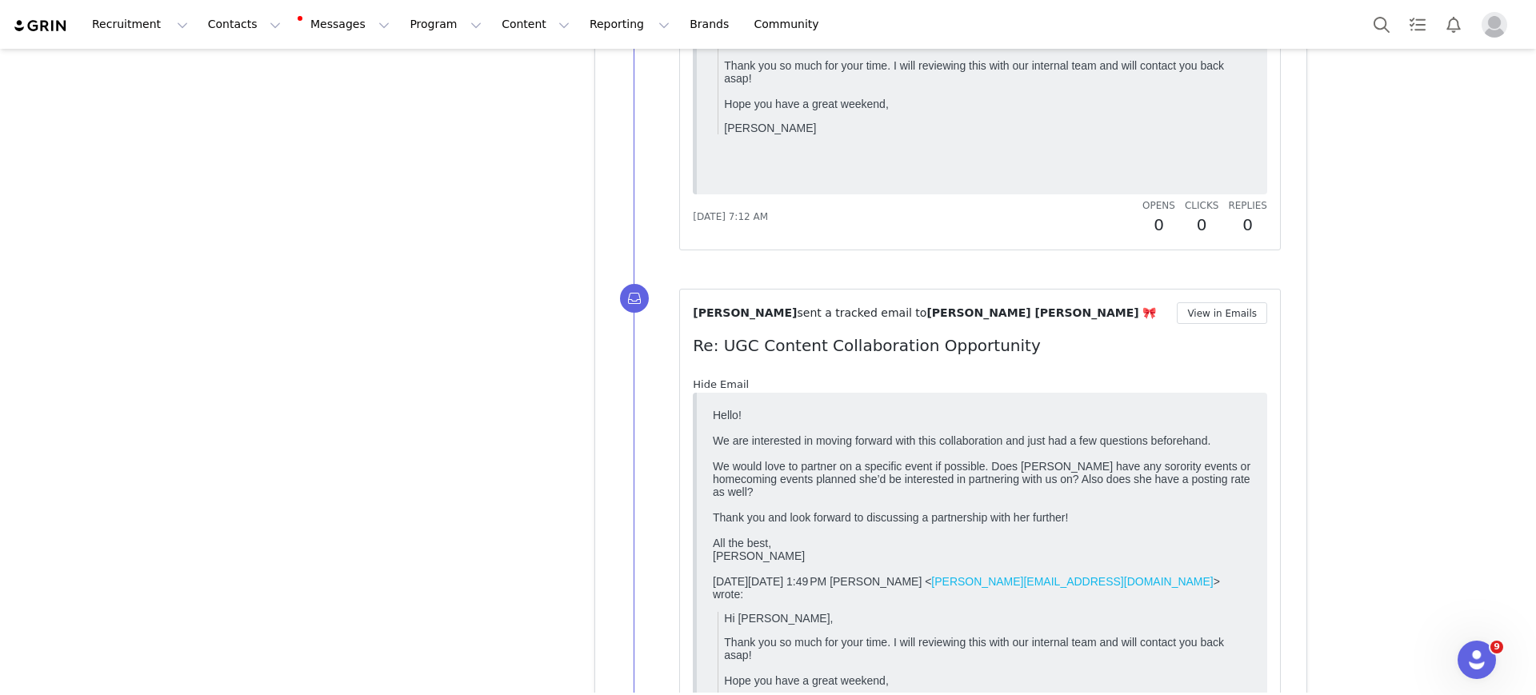
scroll to position [0, 0]
click at [724, 379] on link "Hide Email" at bounding box center [721, 384] width 56 height 12
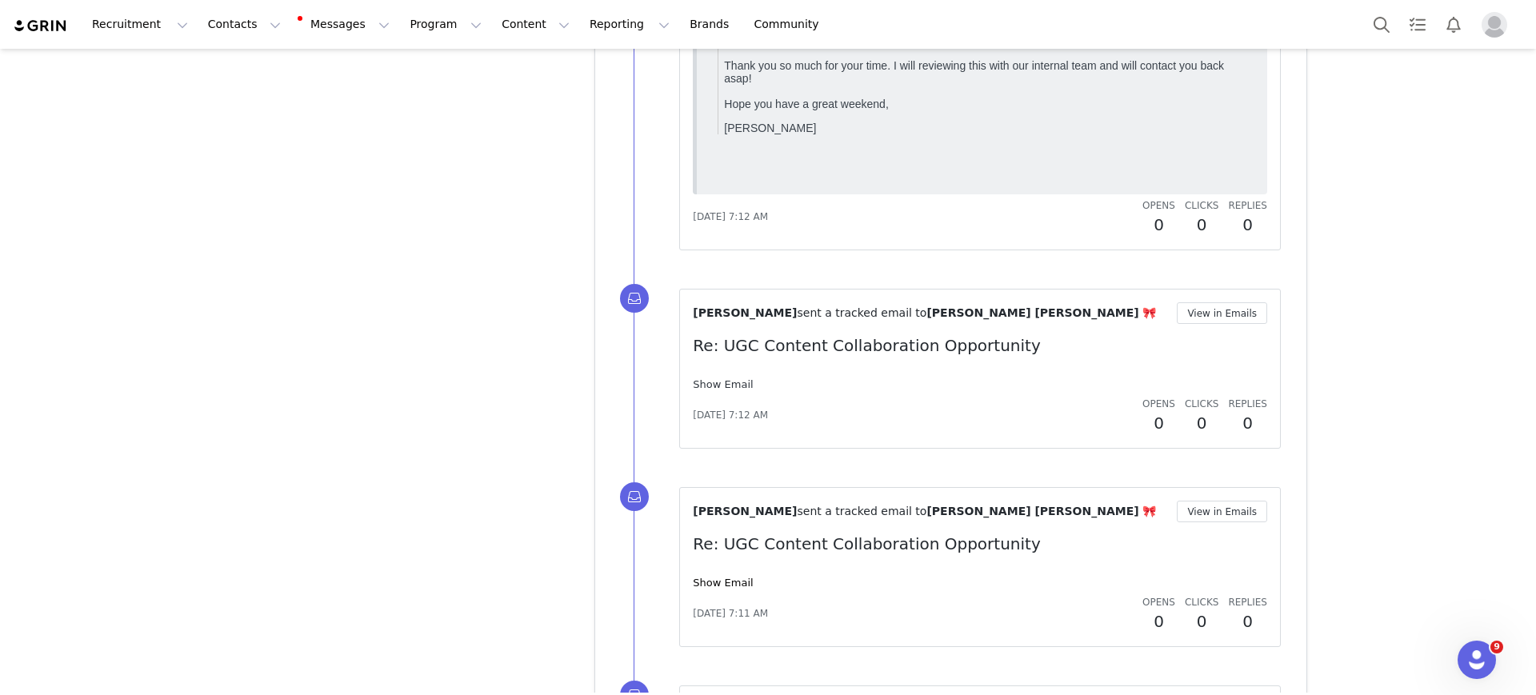
scroll to position [3899, 0]
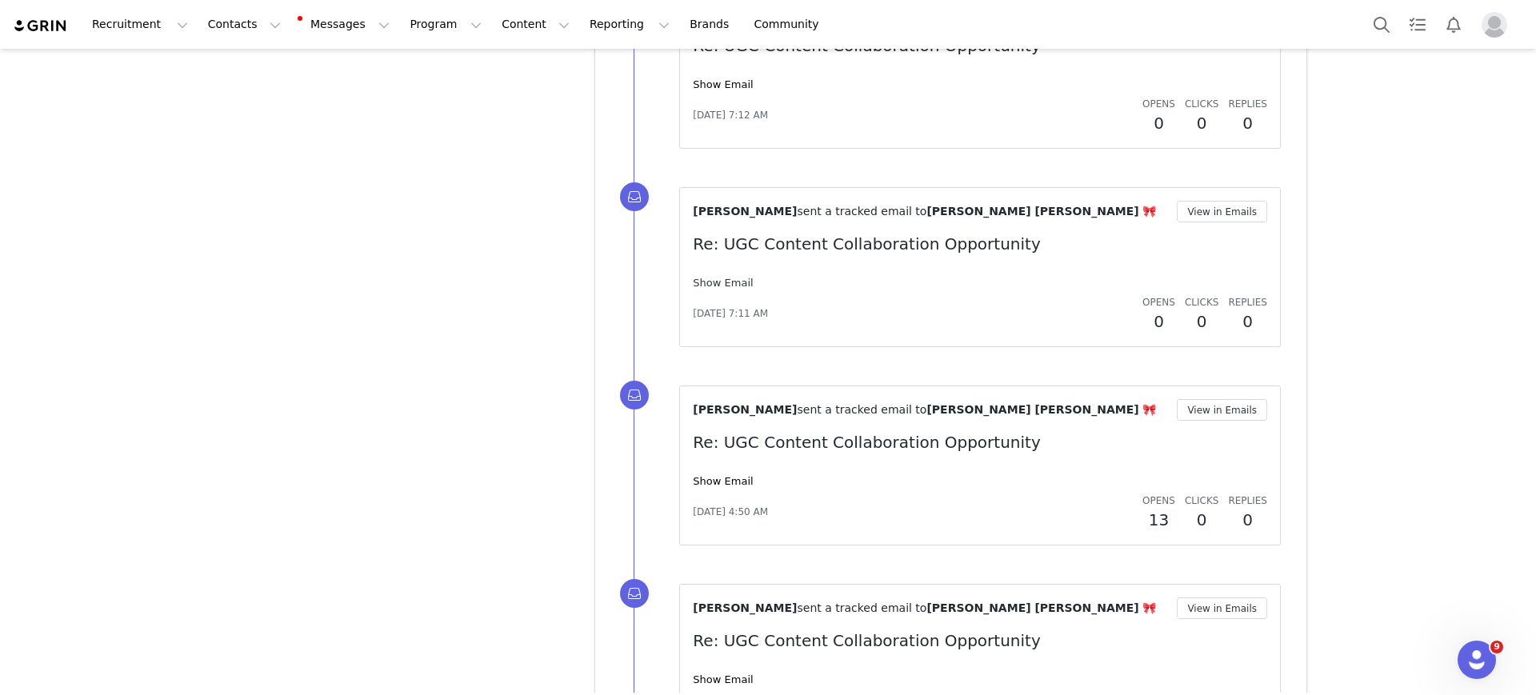
click at [713, 277] on link "Show Email" at bounding box center [723, 283] width 60 height 12
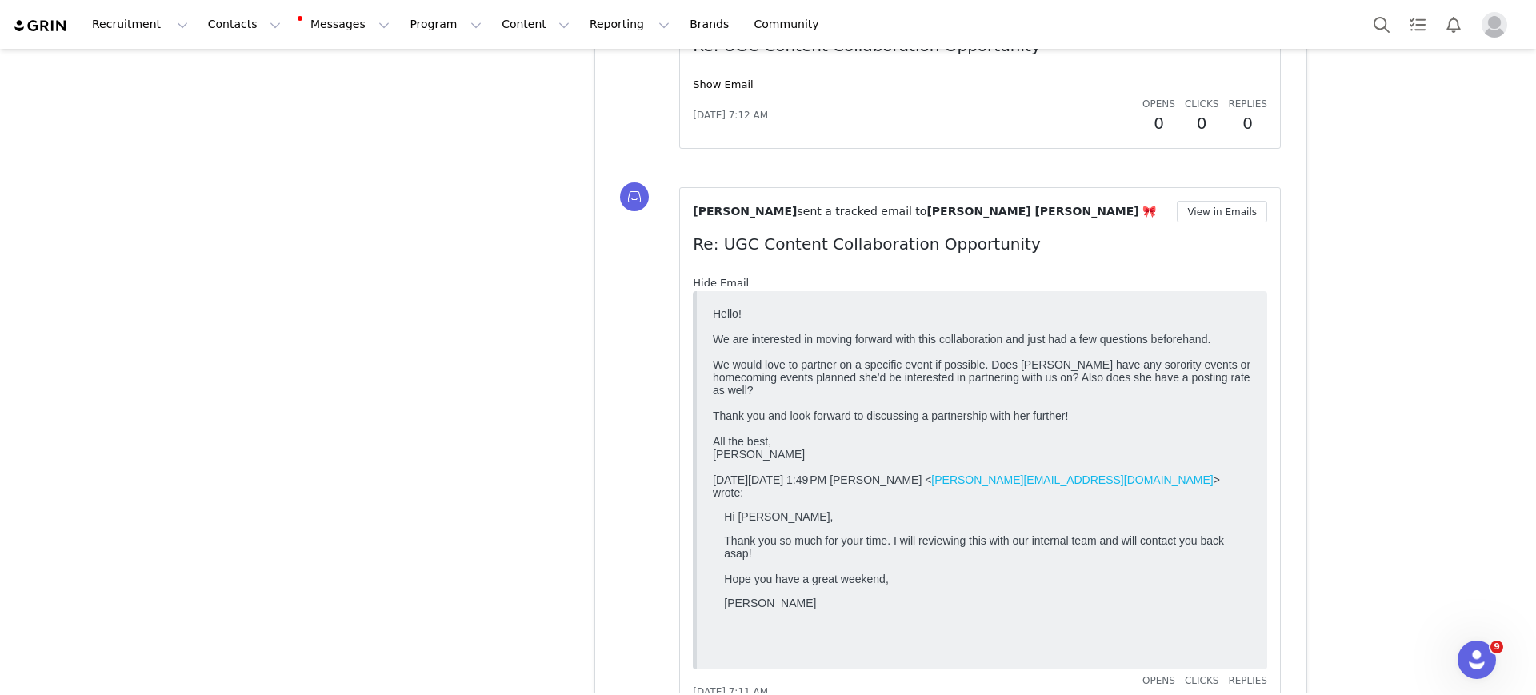
scroll to position [0, 0]
click at [713, 277] on link "Hide Email" at bounding box center [721, 283] width 56 height 12
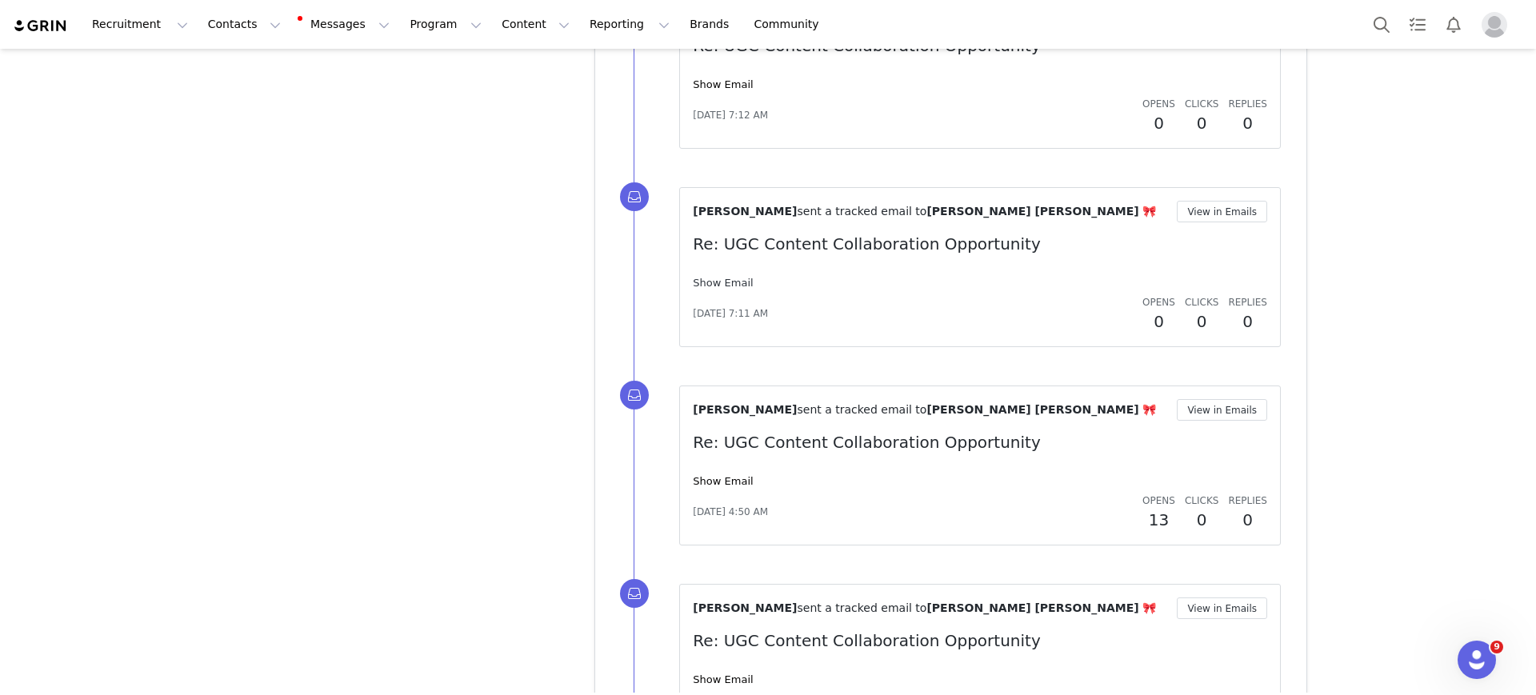
click at [713, 277] on link "Show Email" at bounding box center [723, 283] width 60 height 12
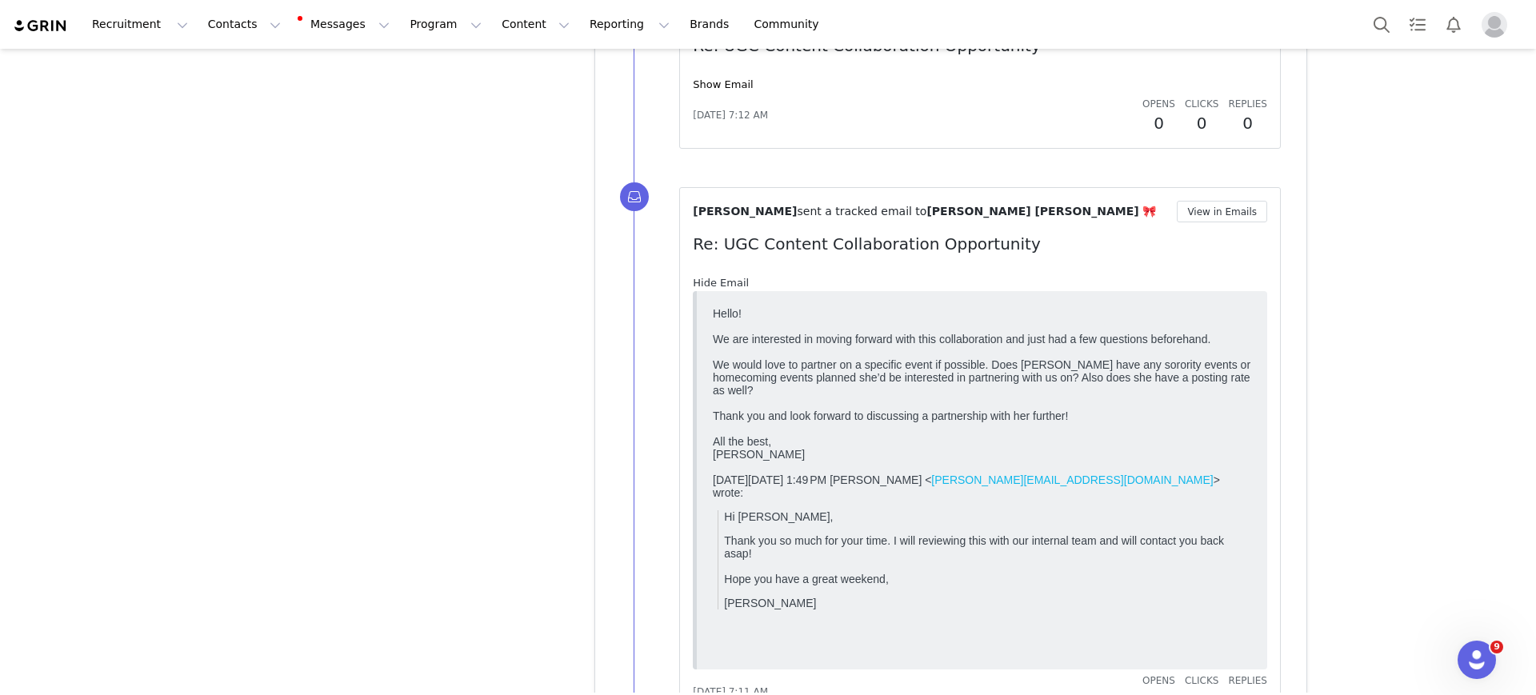
click at [713, 277] on link "Hide Email" at bounding box center [721, 283] width 56 height 12
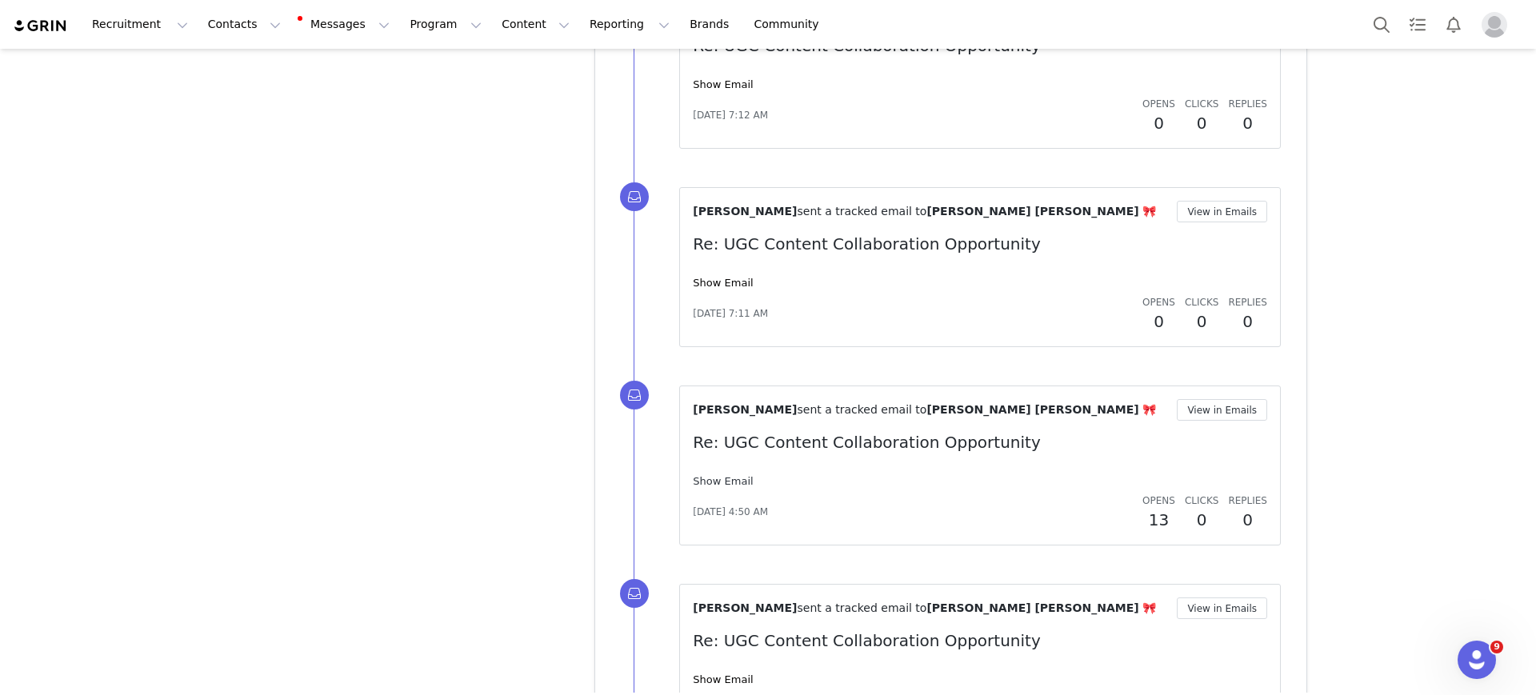
click at [716, 483] on link "Show Email" at bounding box center [723, 481] width 60 height 12
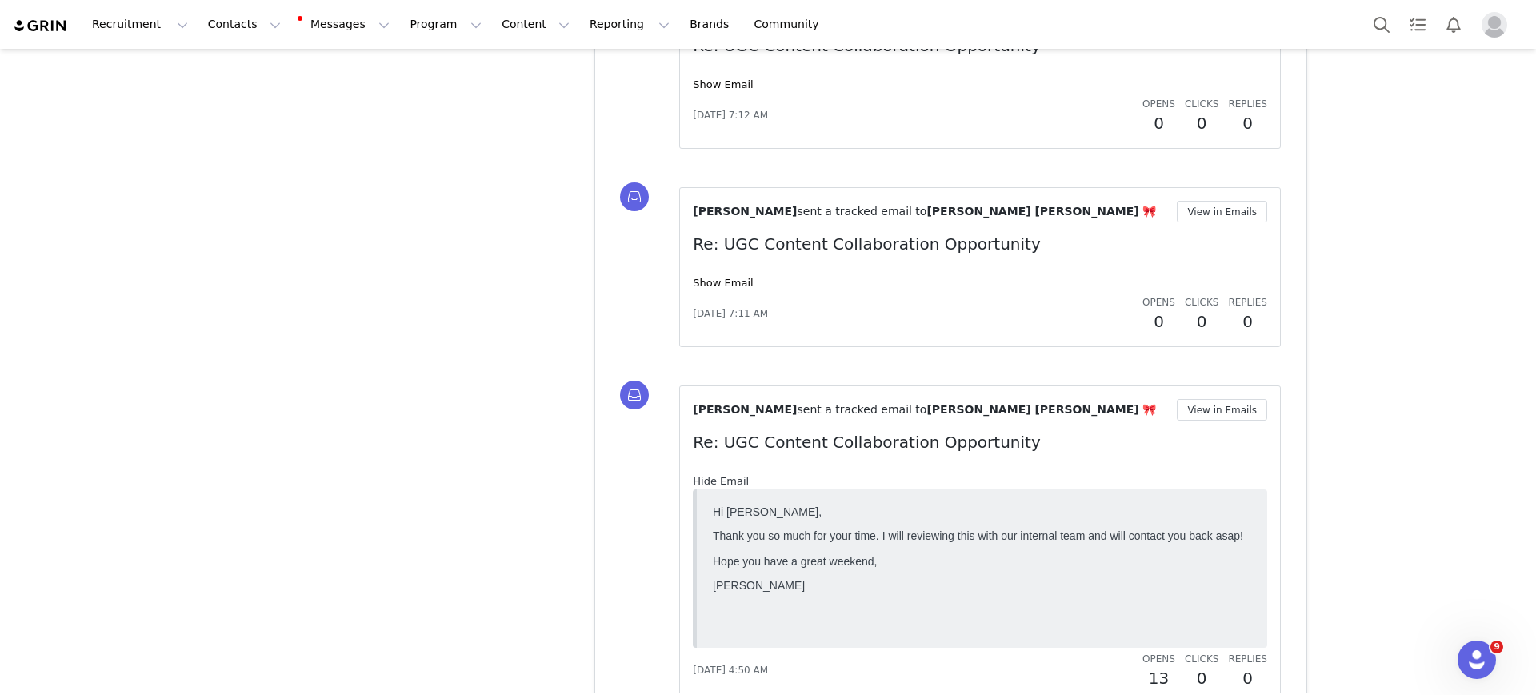
click at [716, 483] on link "Hide Email" at bounding box center [721, 481] width 56 height 12
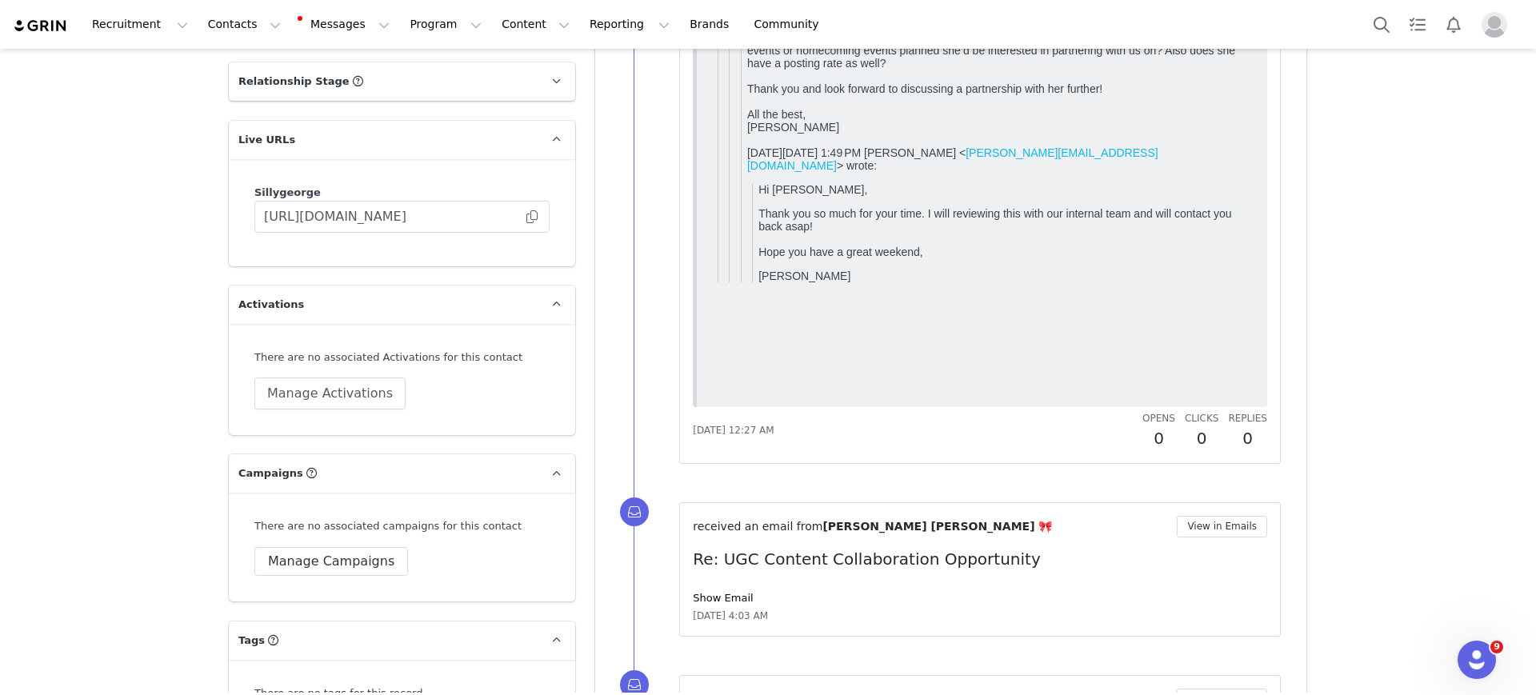
scroll to position [2431, 0]
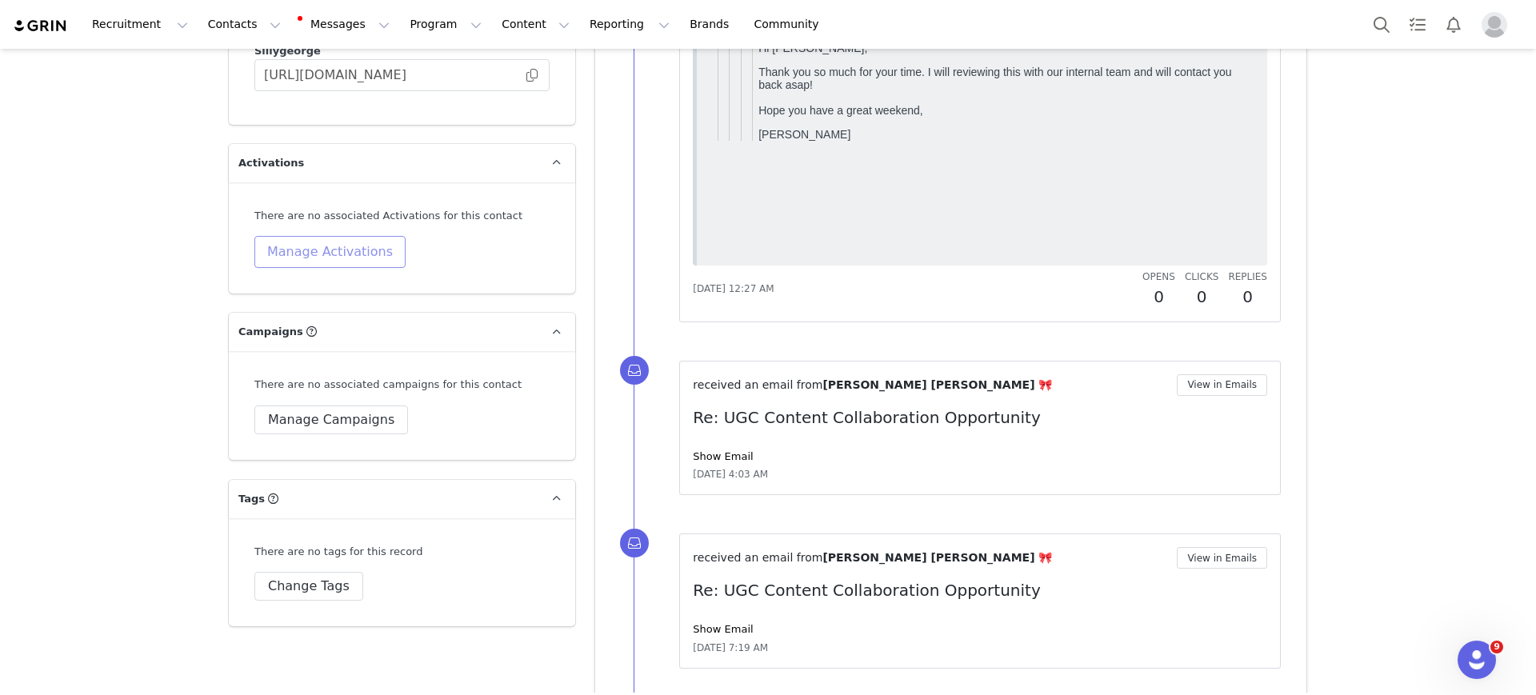
click at [317, 236] on button "Manage Activations" at bounding box center [329, 252] width 151 height 32
click at [340, 236] on button "Manage Activations" at bounding box center [329, 252] width 151 height 32
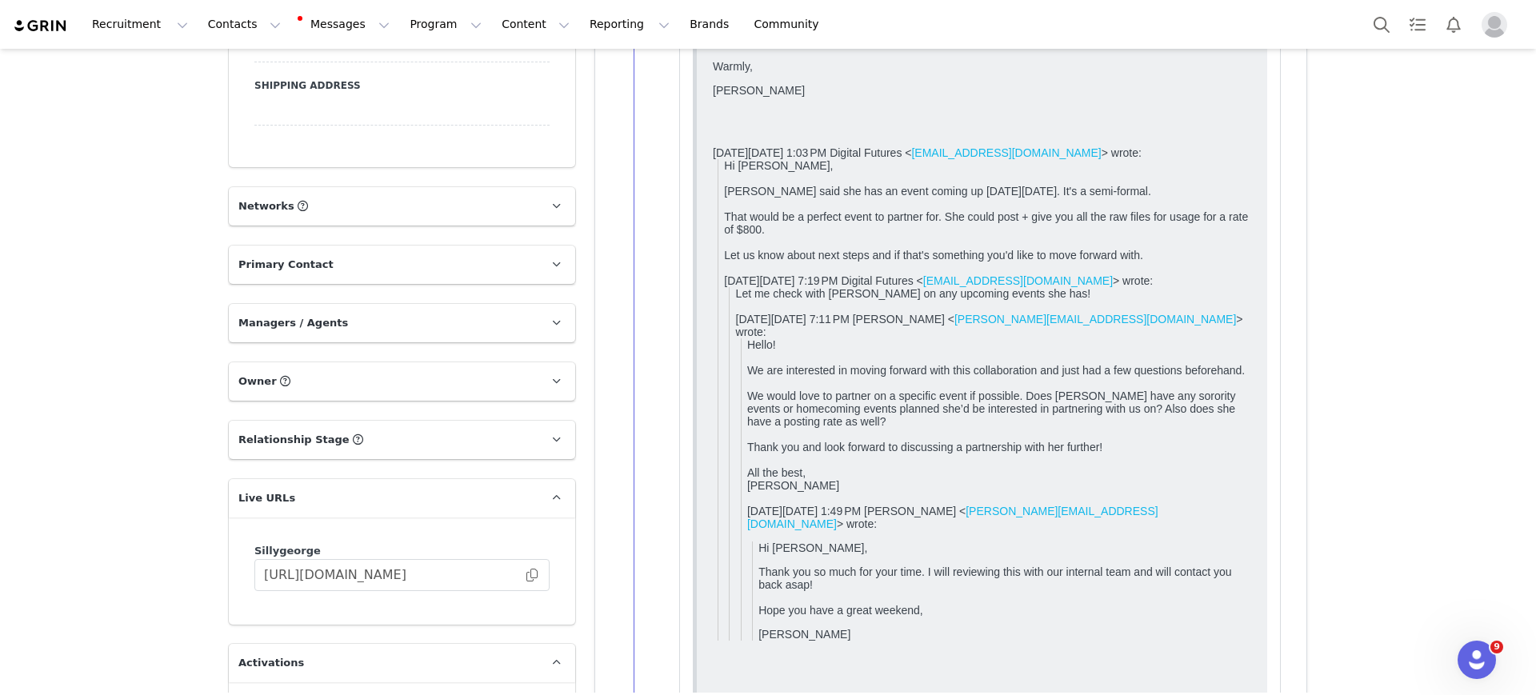
scroll to position [1432, 0]
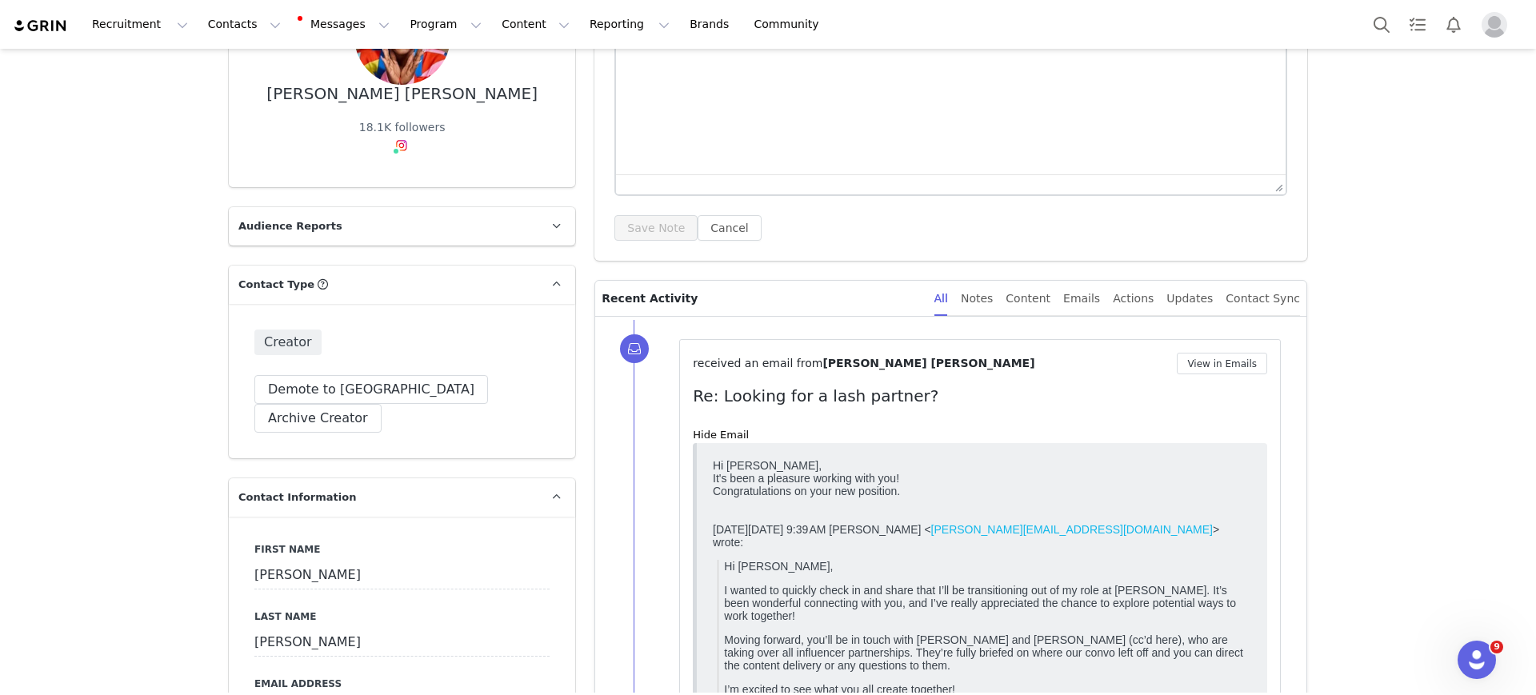
drag, startPoint x: 1499, startPoint y: 58, endPoint x: 1111, endPoint y: 334, distance: 475.6
click at [1111, 334] on div "received an email from Hannah Bernice Louis View in Emails Re: Looking for a la…" at bounding box center [969, 583] width 673 height 527
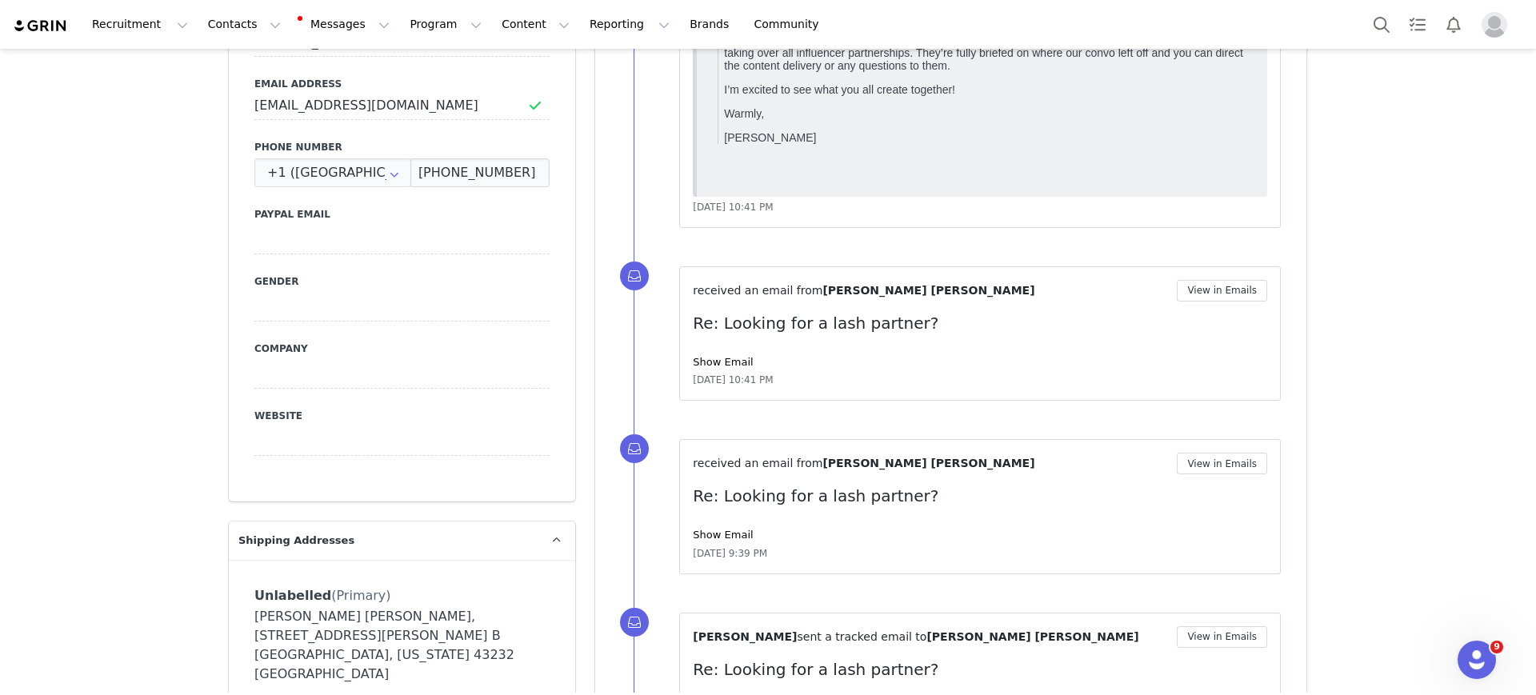
scroll to position [400, 0]
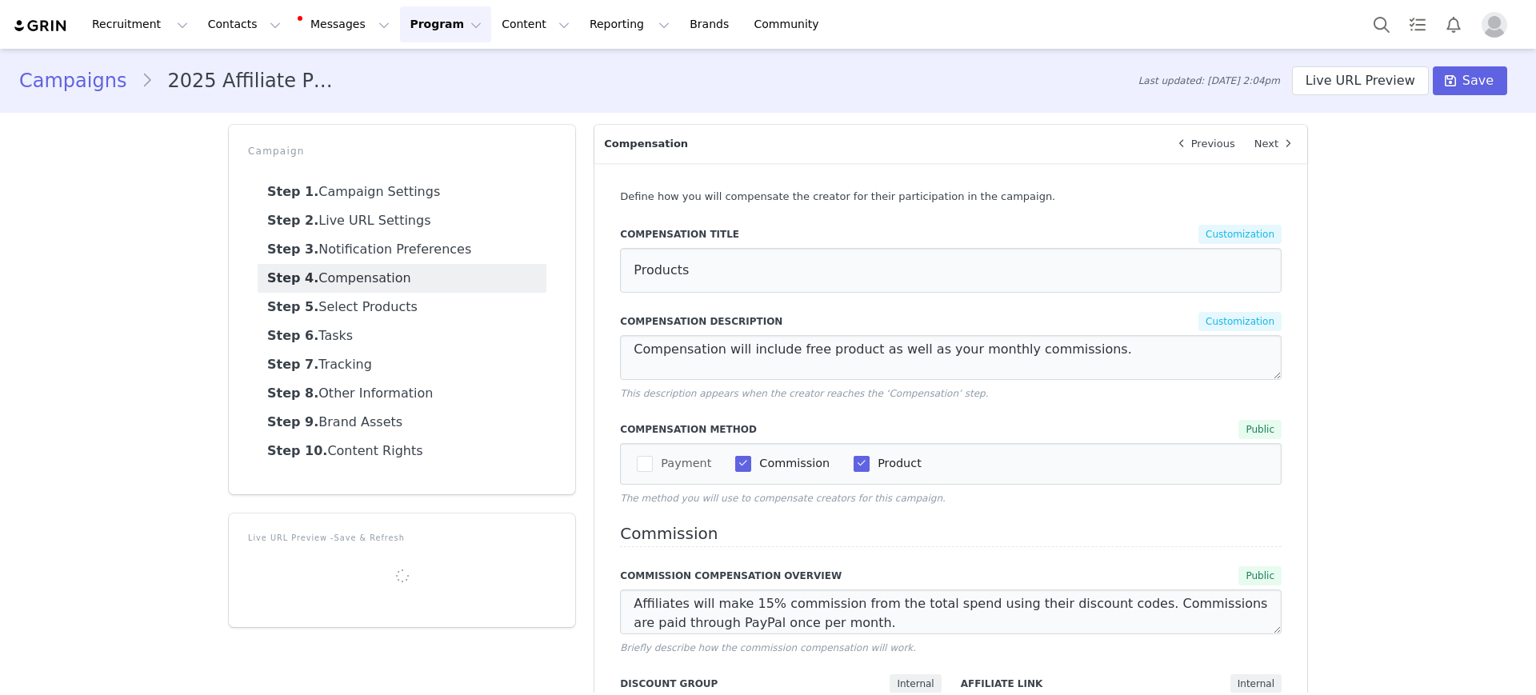
select select "1658"
select select "1870"
click at [340, 30] on button "Messages Messages" at bounding box center [345, 24] width 108 height 36
click at [311, 98] on div "10" at bounding box center [322, 101] width 23 height 16
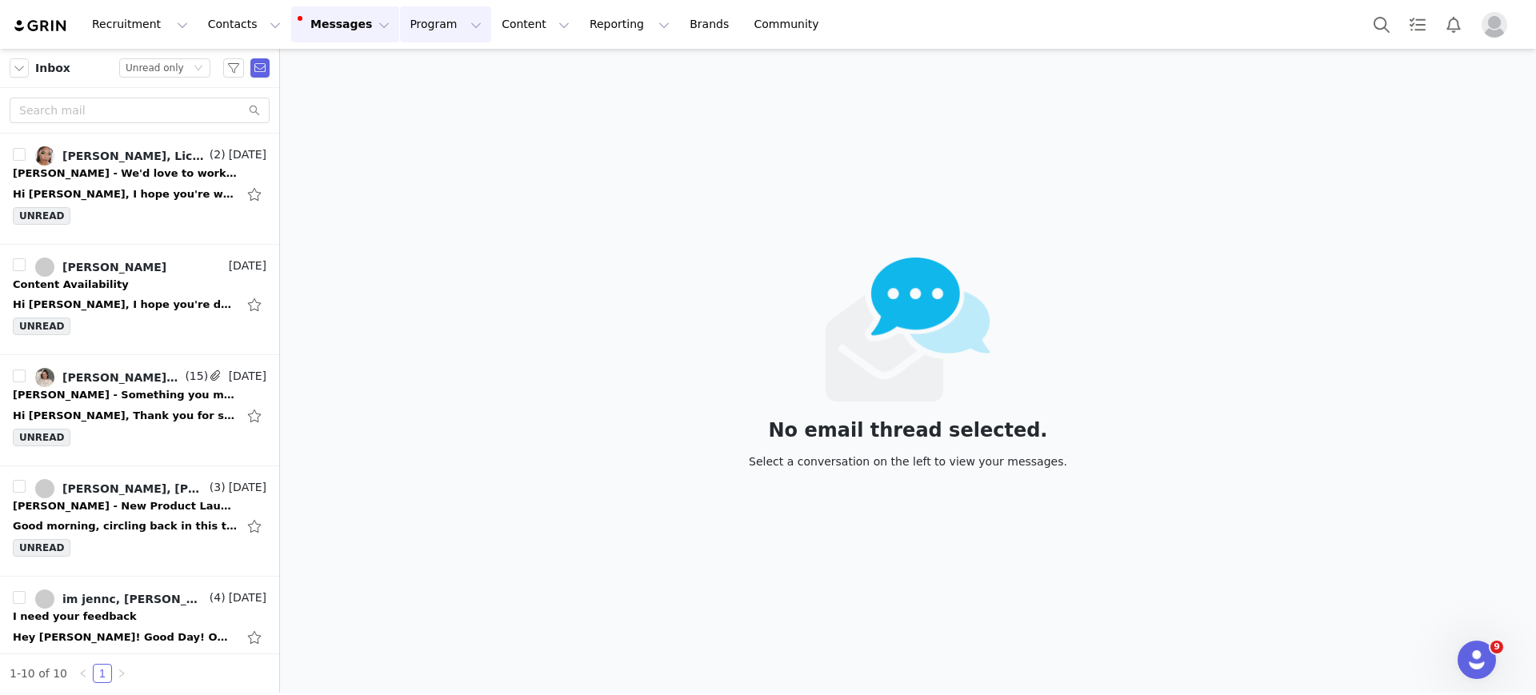
click at [419, 22] on button "Program Program" at bounding box center [445, 24] width 91 height 36
click at [418, 71] on p "Activations" at bounding box center [404, 70] width 62 height 17
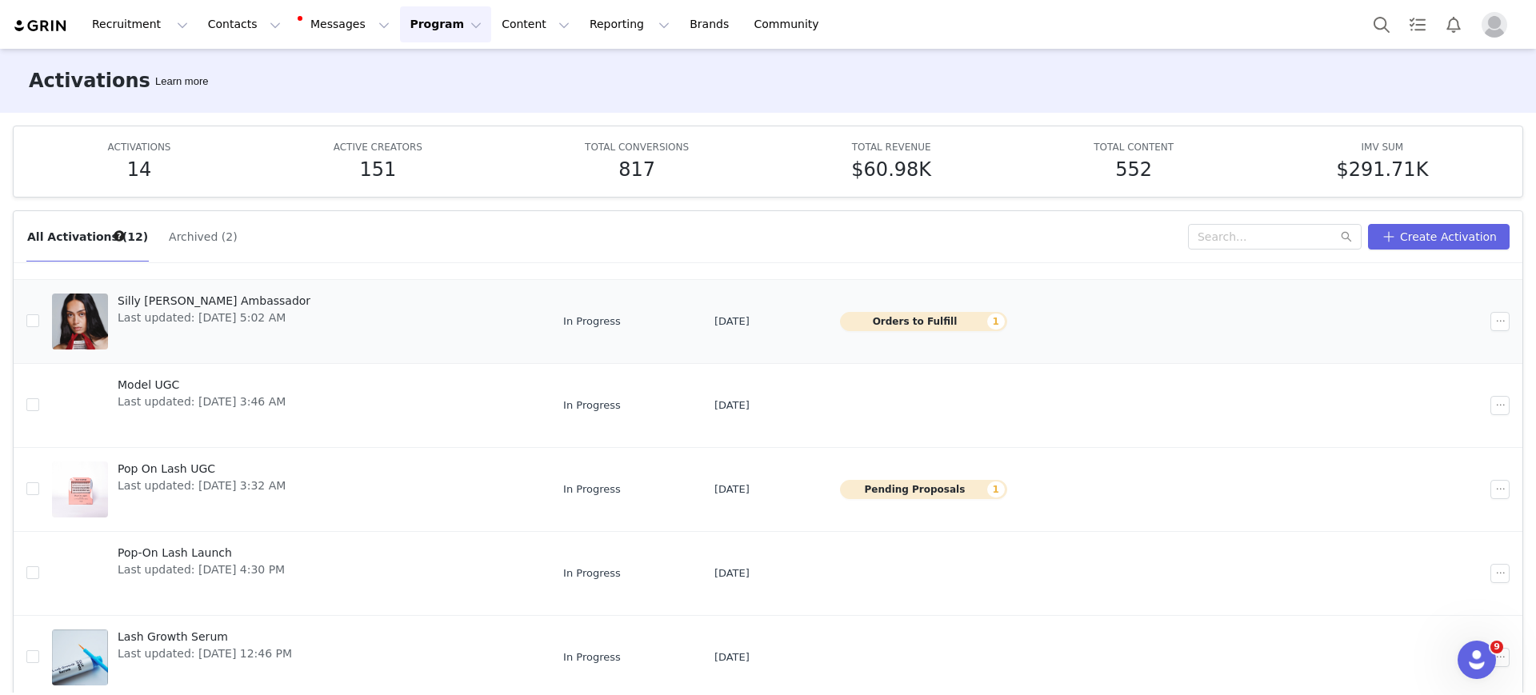
scroll to position [139, 0]
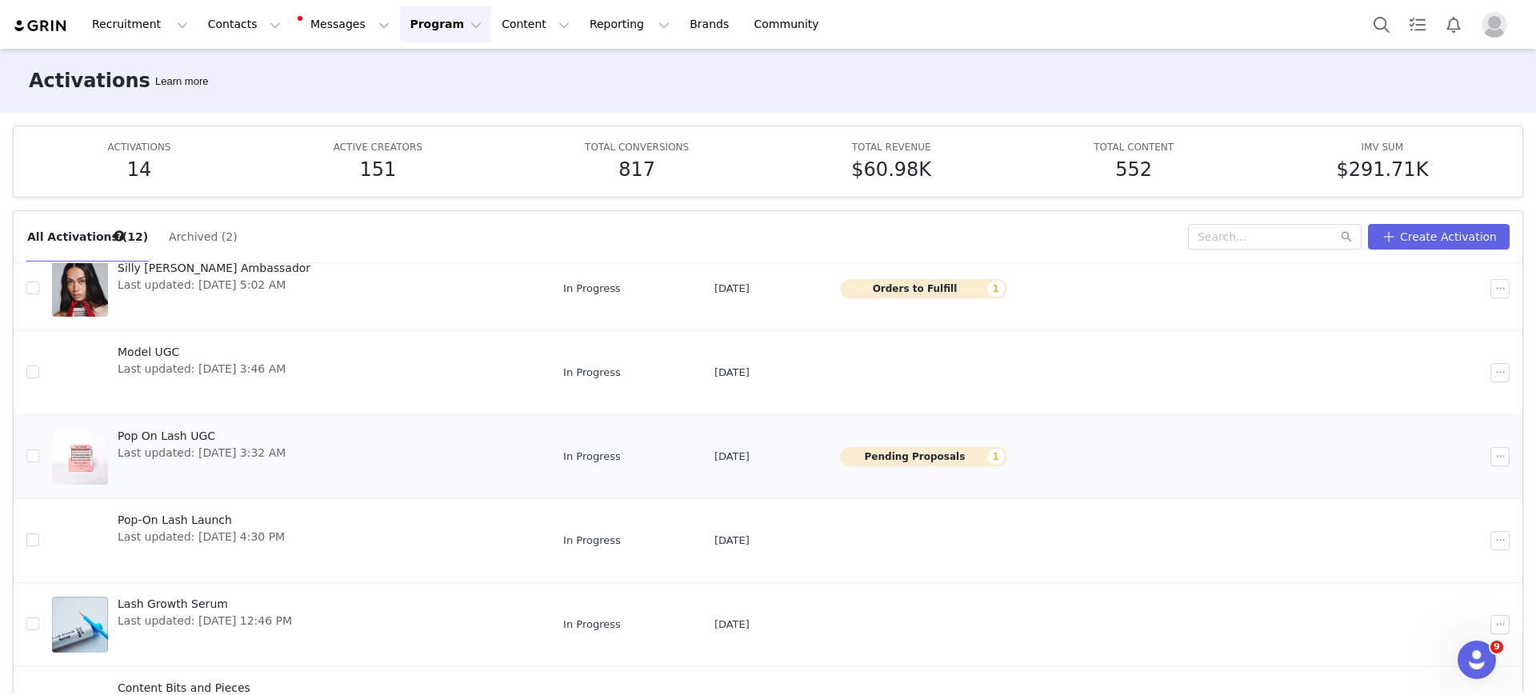
click at [186, 433] on span "Pop On Lash UGC" at bounding box center [202, 436] width 168 height 17
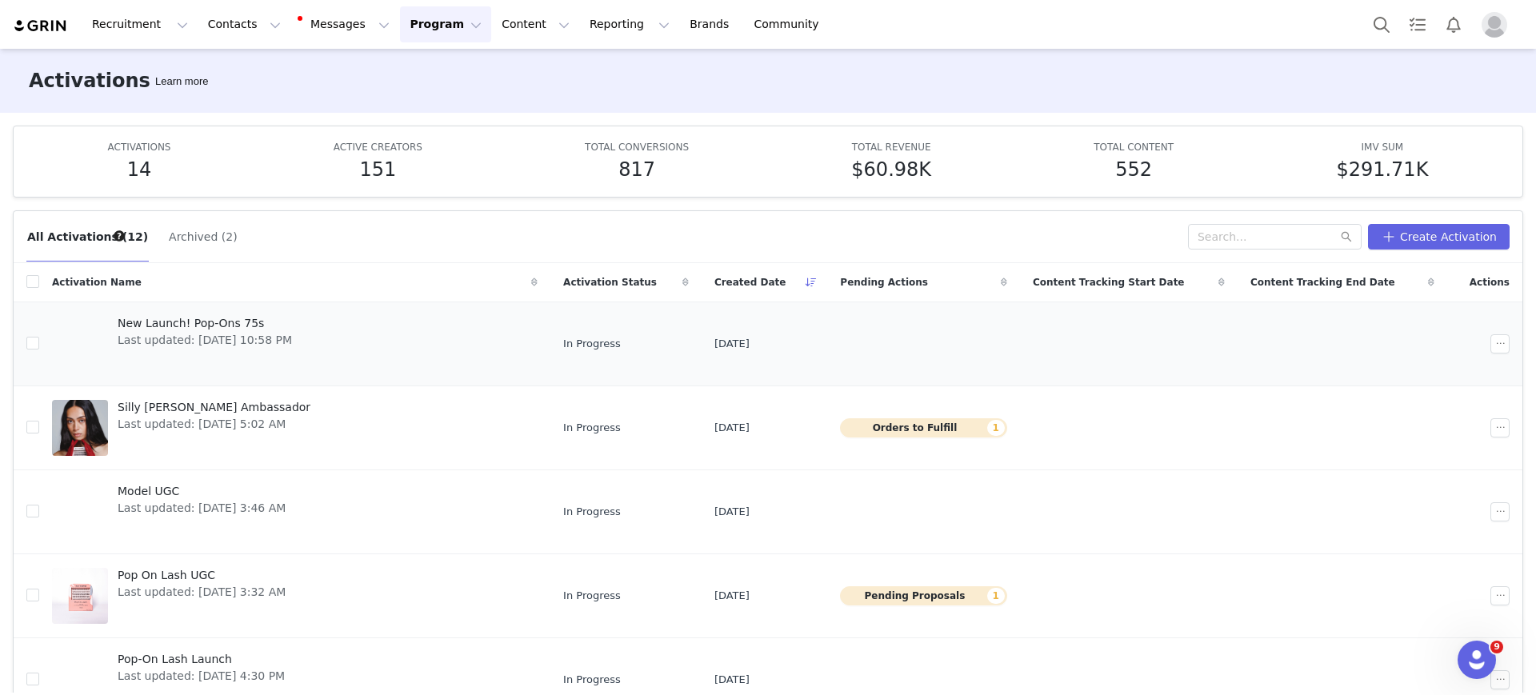
click at [194, 329] on span "New Launch! Pop-Ons 75s" at bounding box center [205, 323] width 174 height 17
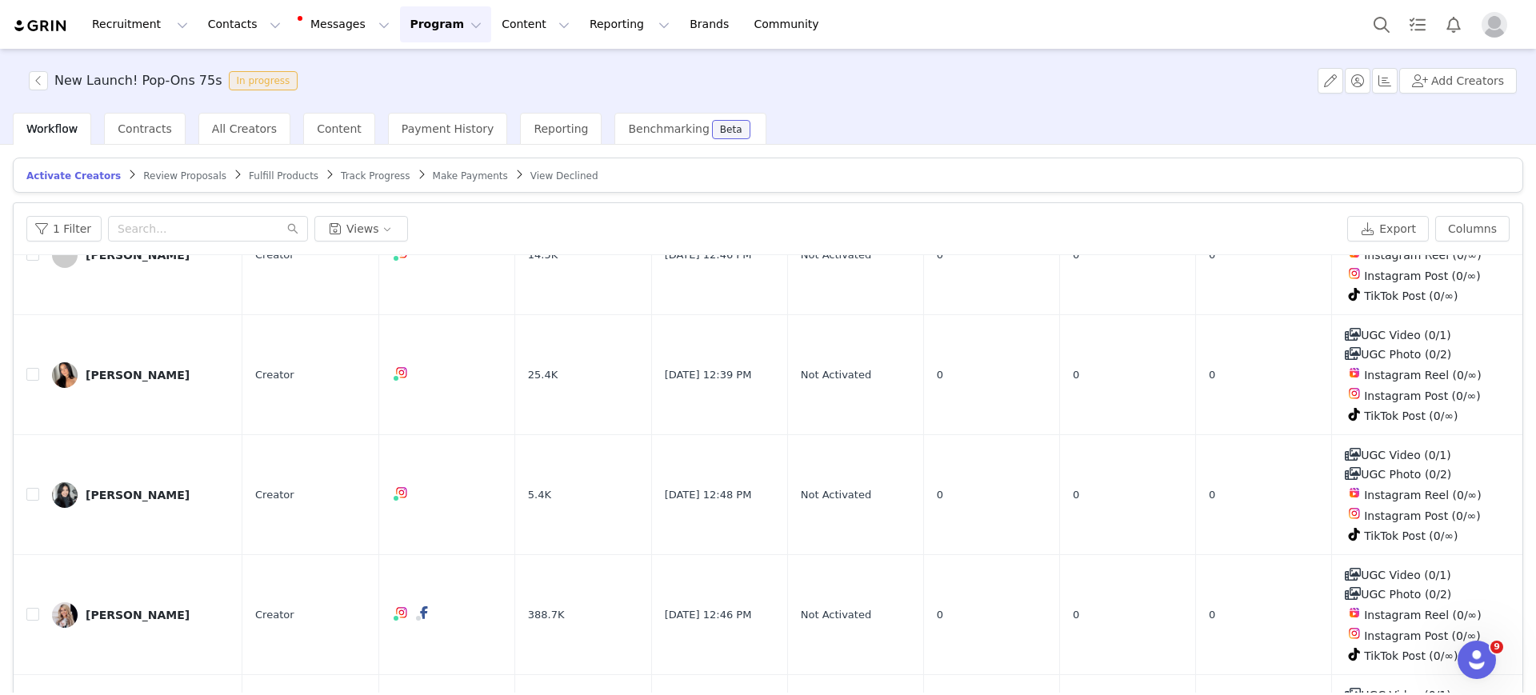
scroll to position [580, 0]
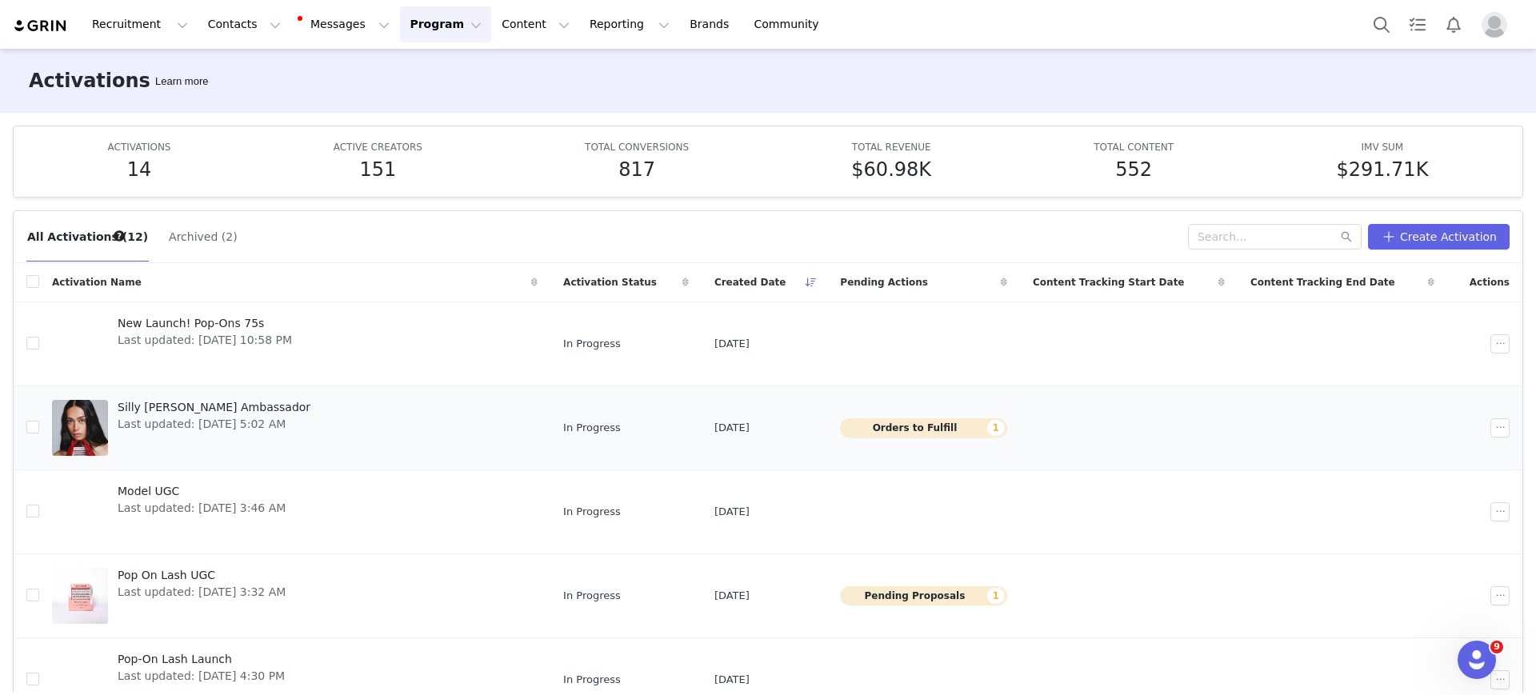
click at [192, 407] on span "Silly [PERSON_NAME] Ambassador" at bounding box center [214, 407] width 193 height 17
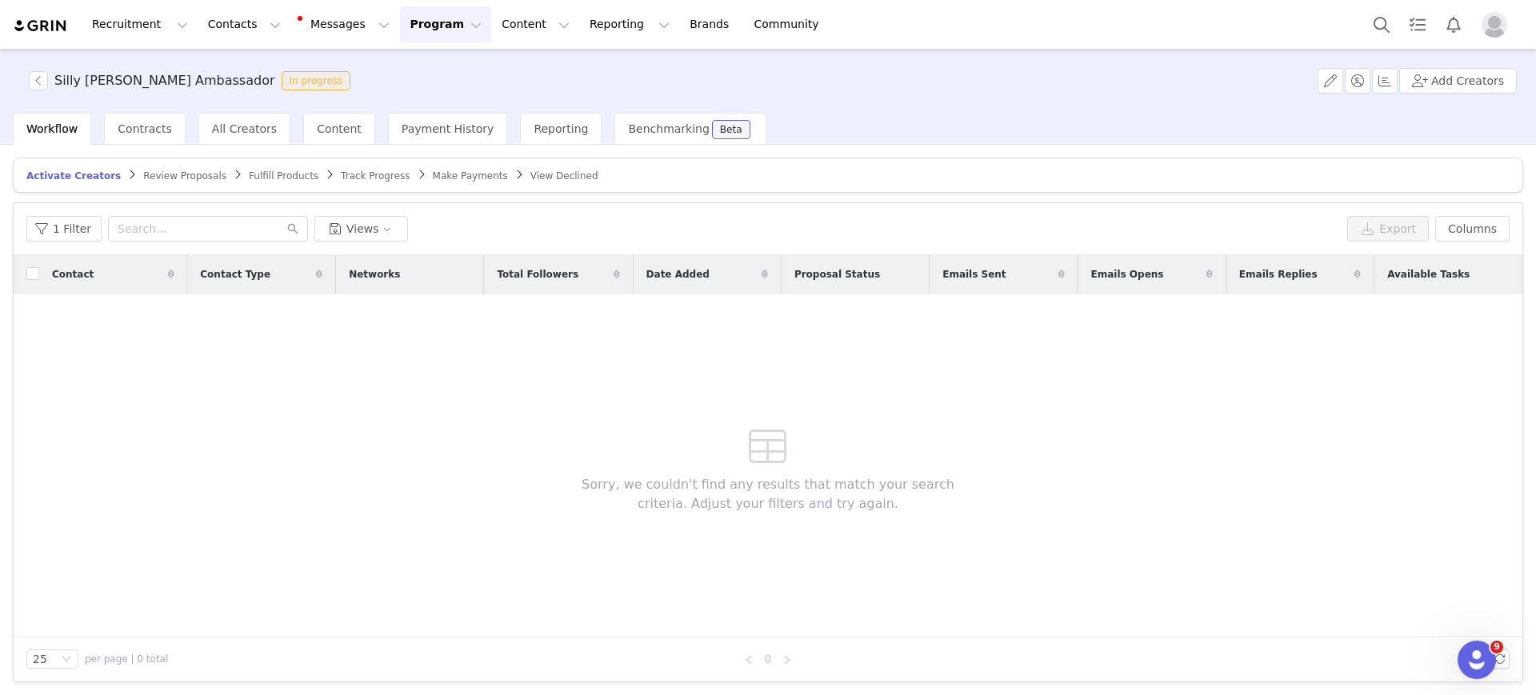
click at [144, 170] on span "Review Proposals" at bounding box center [184, 175] width 83 height 11
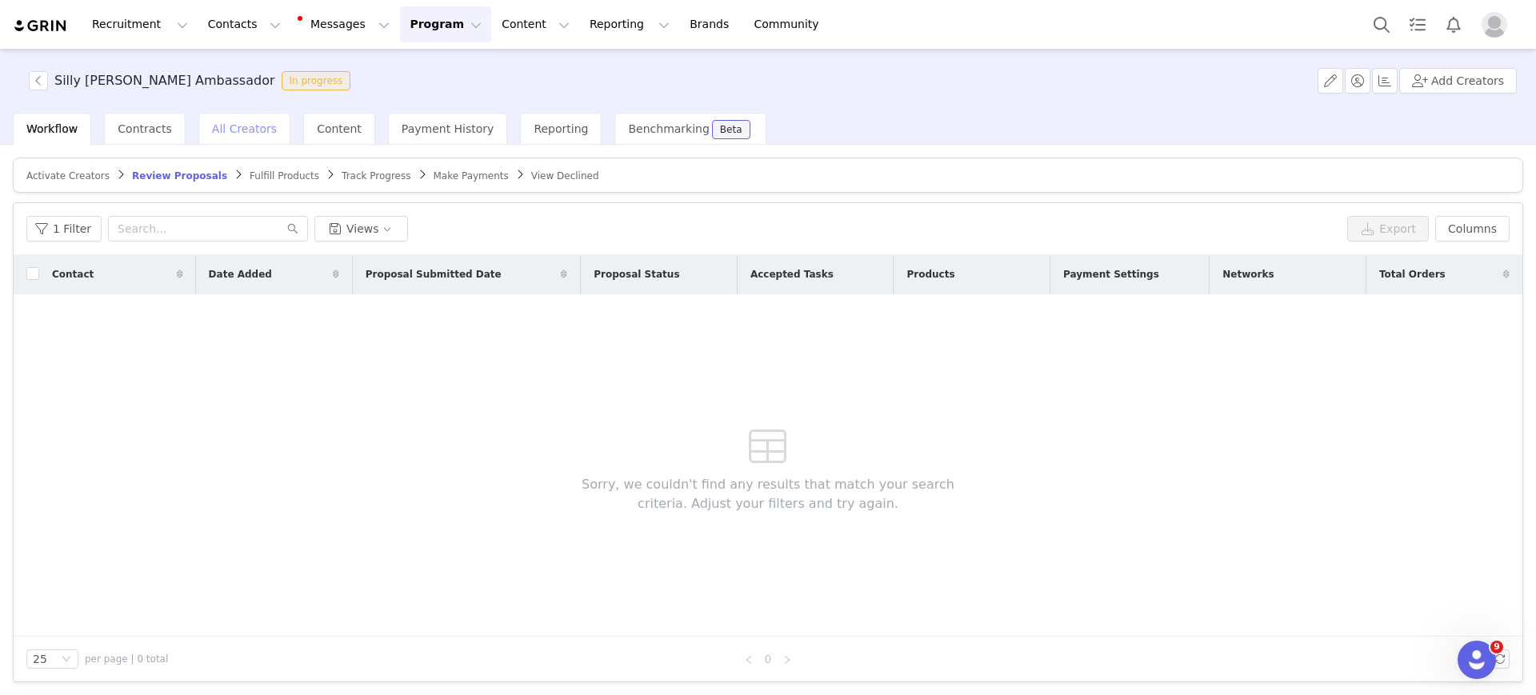
click at [214, 137] on div "All Creators" at bounding box center [244, 129] width 92 height 32
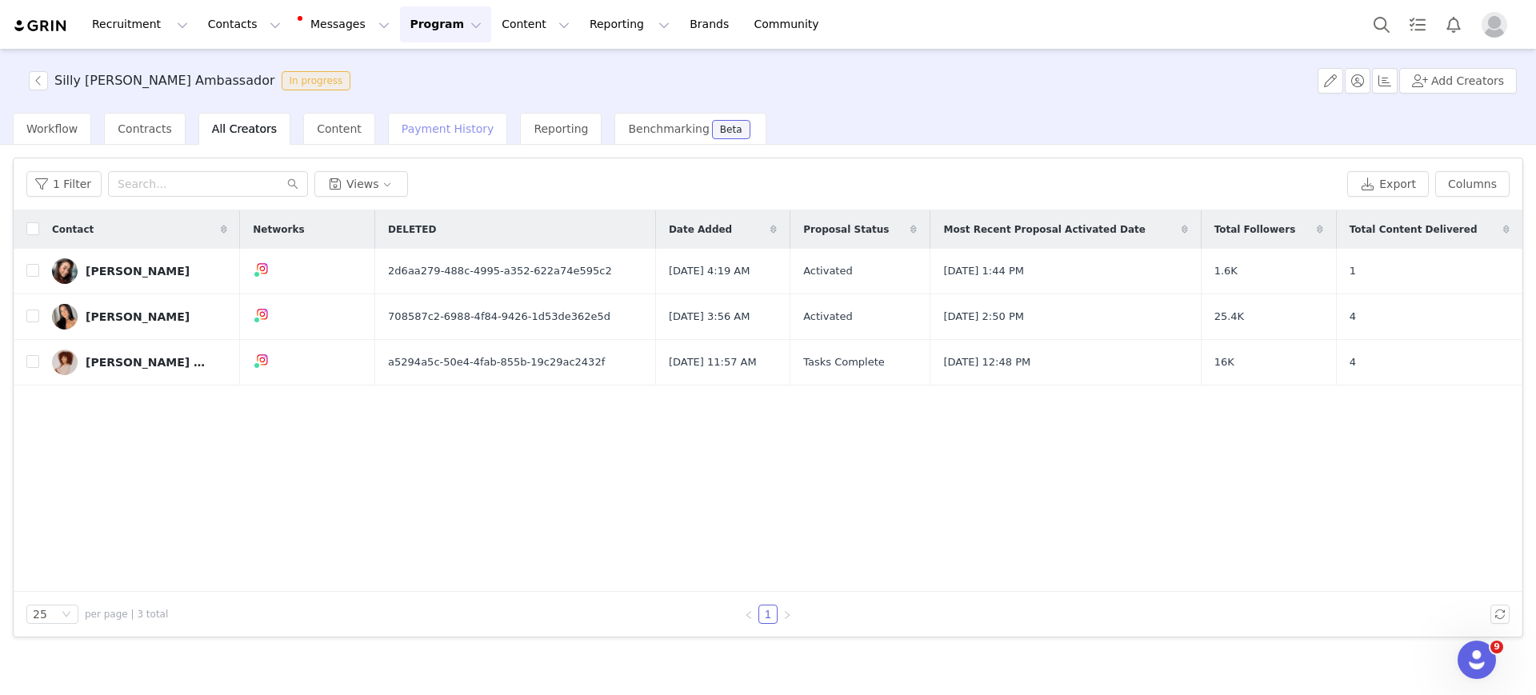
click at [439, 118] on div "Payment History" at bounding box center [448, 129] width 120 height 32
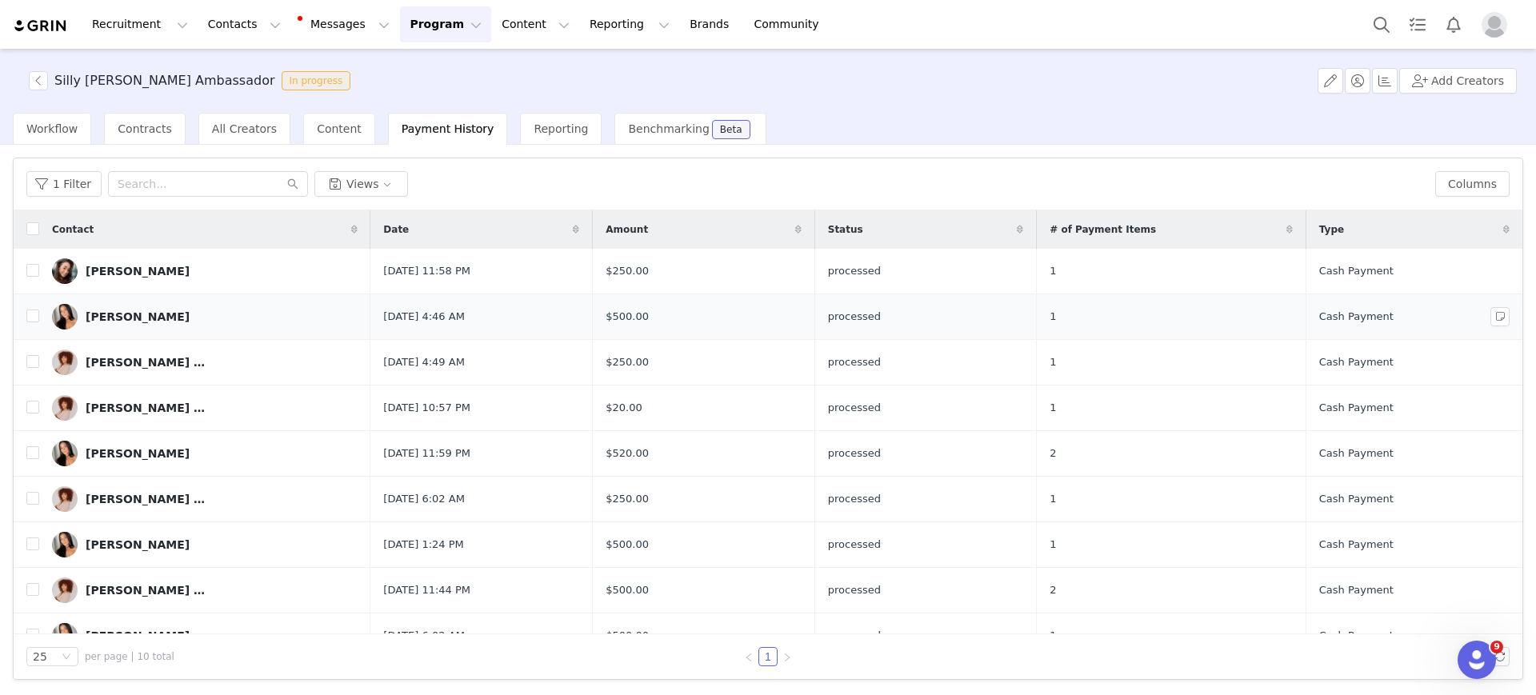
scroll to position [70, 0]
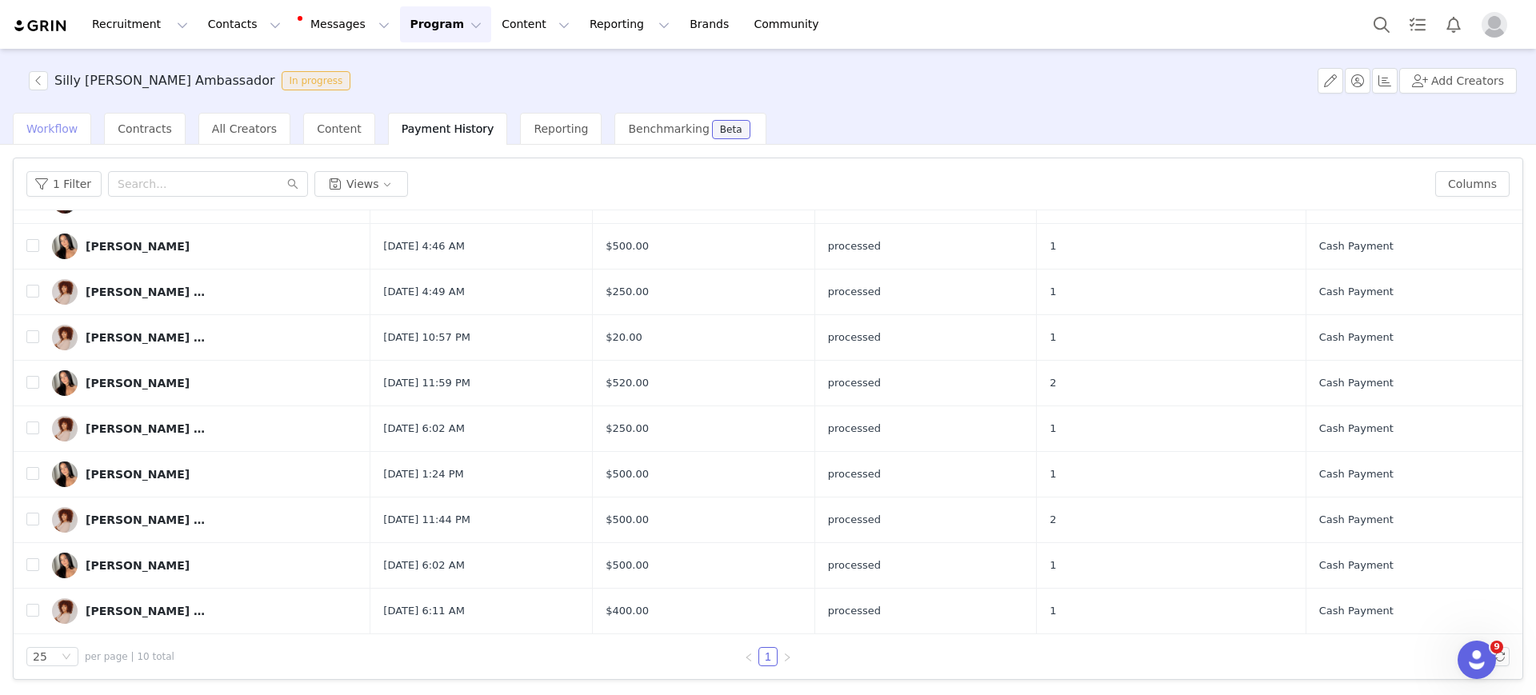
click at [62, 126] on span "Workflow" at bounding box center [51, 128] width 51 height 13
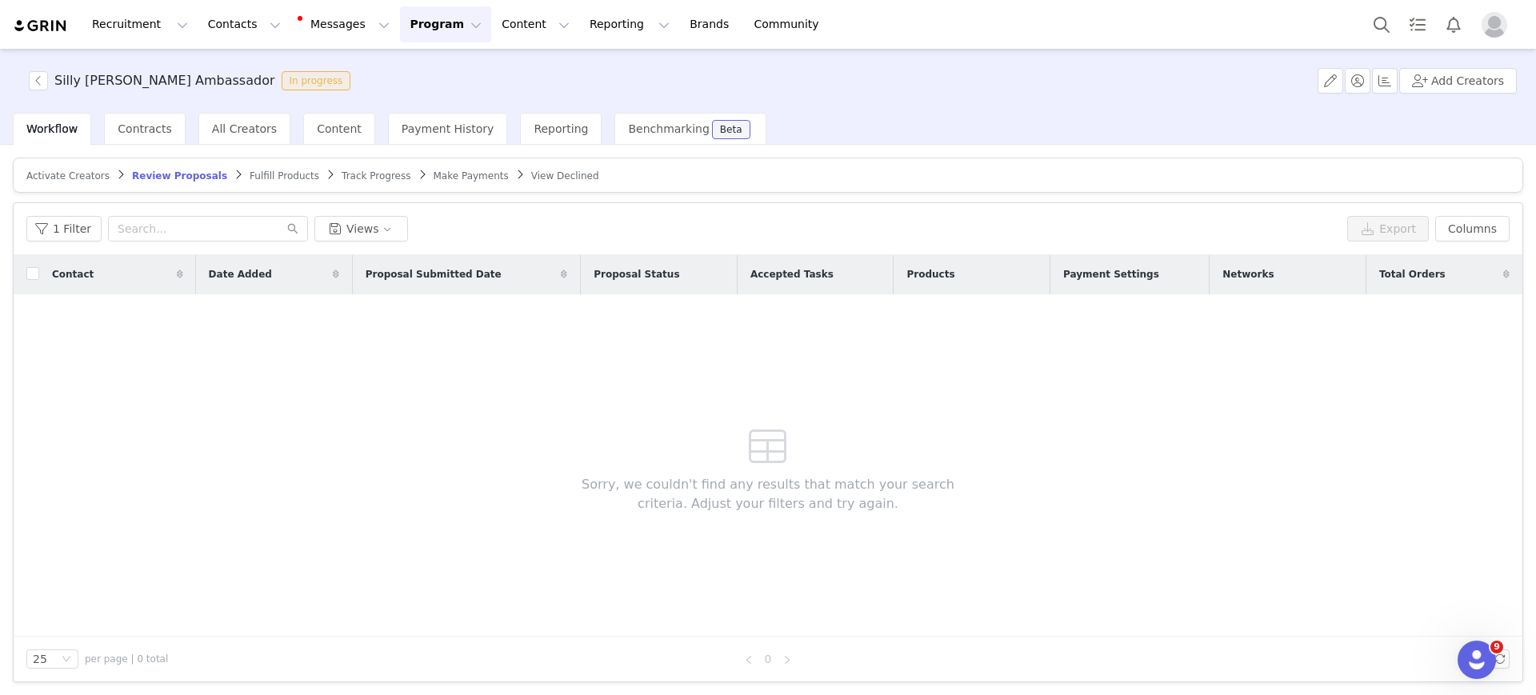
click at [433, 171] on span "Make Payments" at bounding box center [470, 175] width 75 height 11
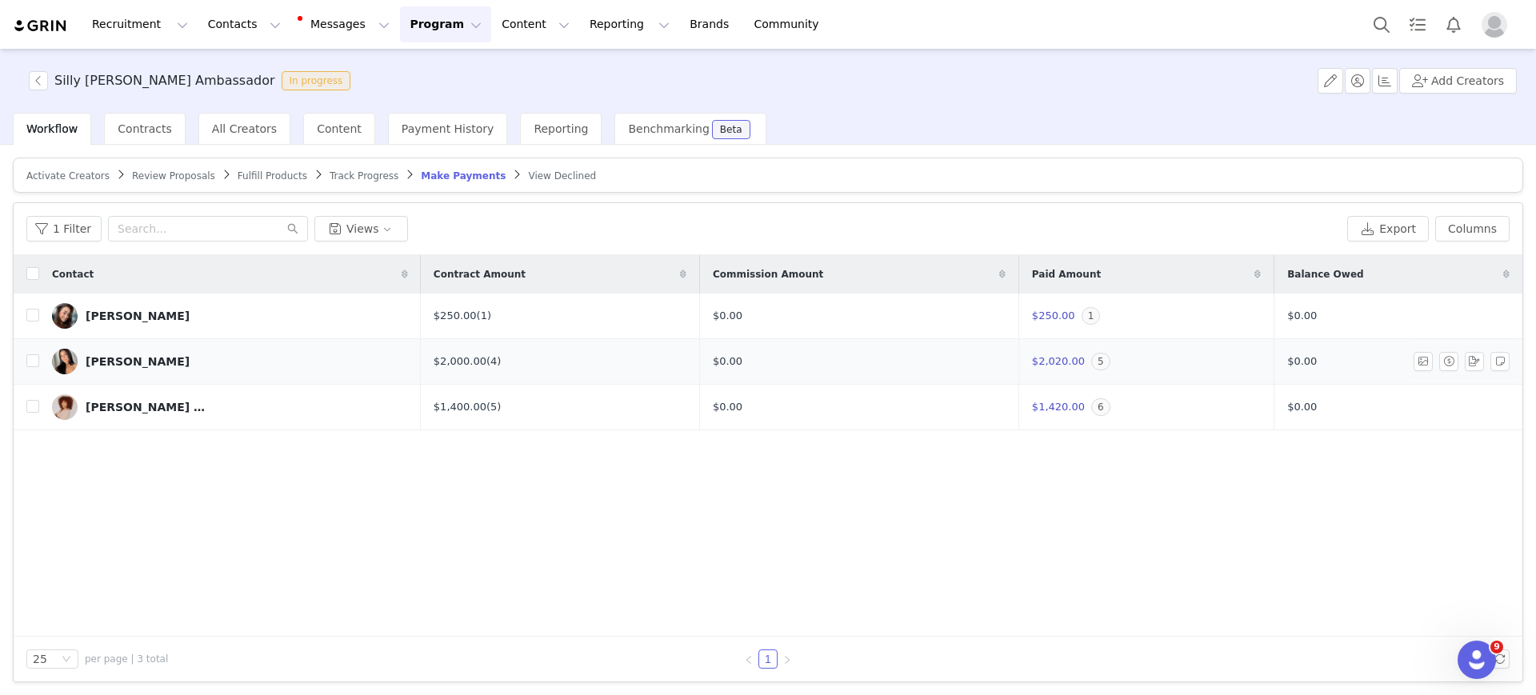
click at [127, 363] on div "[PERSON_NAME]" at bounding box center [138, 361] width 104 height 13
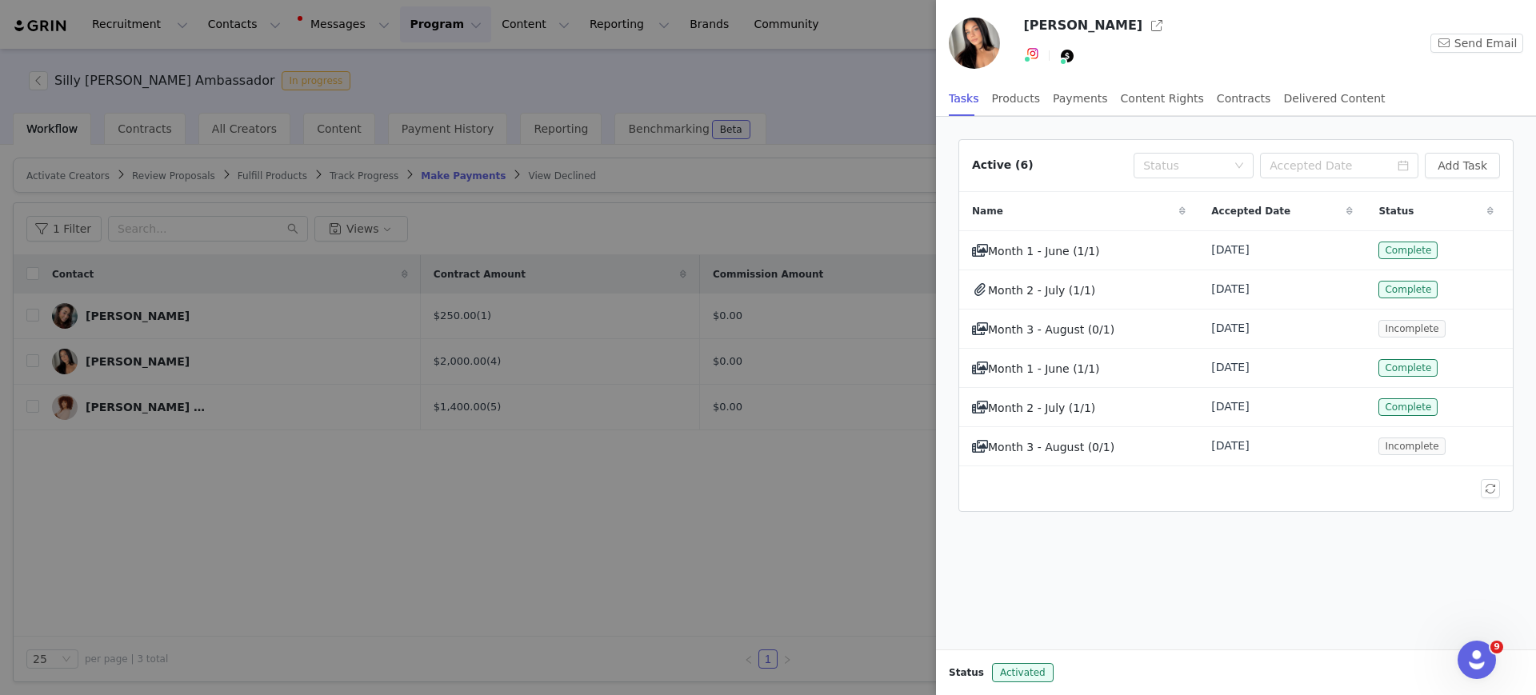
drag, startPoint x: 76, startPoint y: 691, endPoint x: 956, endPoint y: 741, distance: 881.2
click at [956, 694] on html "Recruitment Recruitment Creator Search Curated Lists Landing Pages Web Extensio…" at bounding box center [768, 347] width 1536 height 695
click at [1464, 329] on button "button" at bounding box center [1464, 328] width 19 height 19
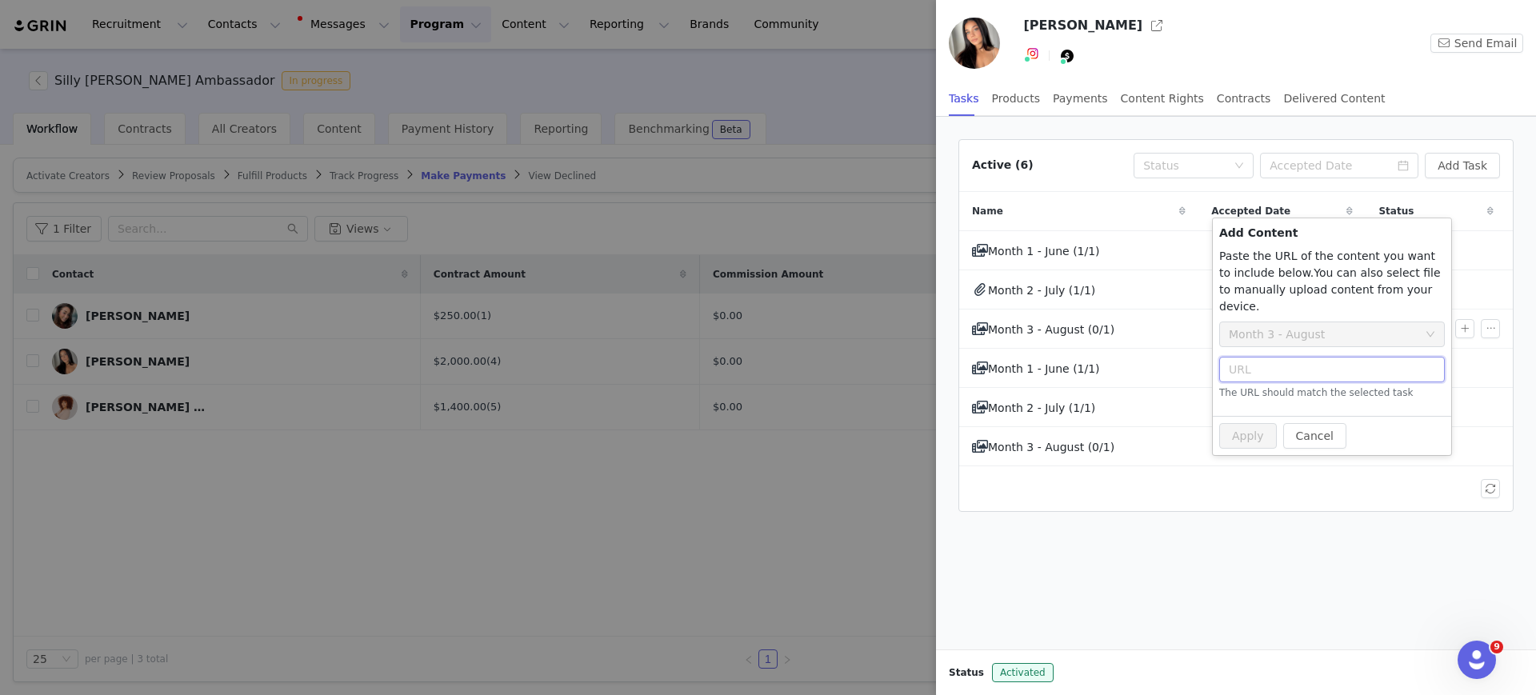
click at [1264, 357] on input "text" at bounding box center [1332, 370] width 226 height 26
click at [1264, 322] on div "Month 3 - August" at bounding box center [1276, 334] width 96 height 24
click at [1262, 322] on div "Month 3 - August" at bounding box center [1276, 334] width 96 height 24
click at [1264, 357] on input "text" at bounding box center [1332, 370] width 226 height 26
paste input "[URL][DOMAIN_NAME]"
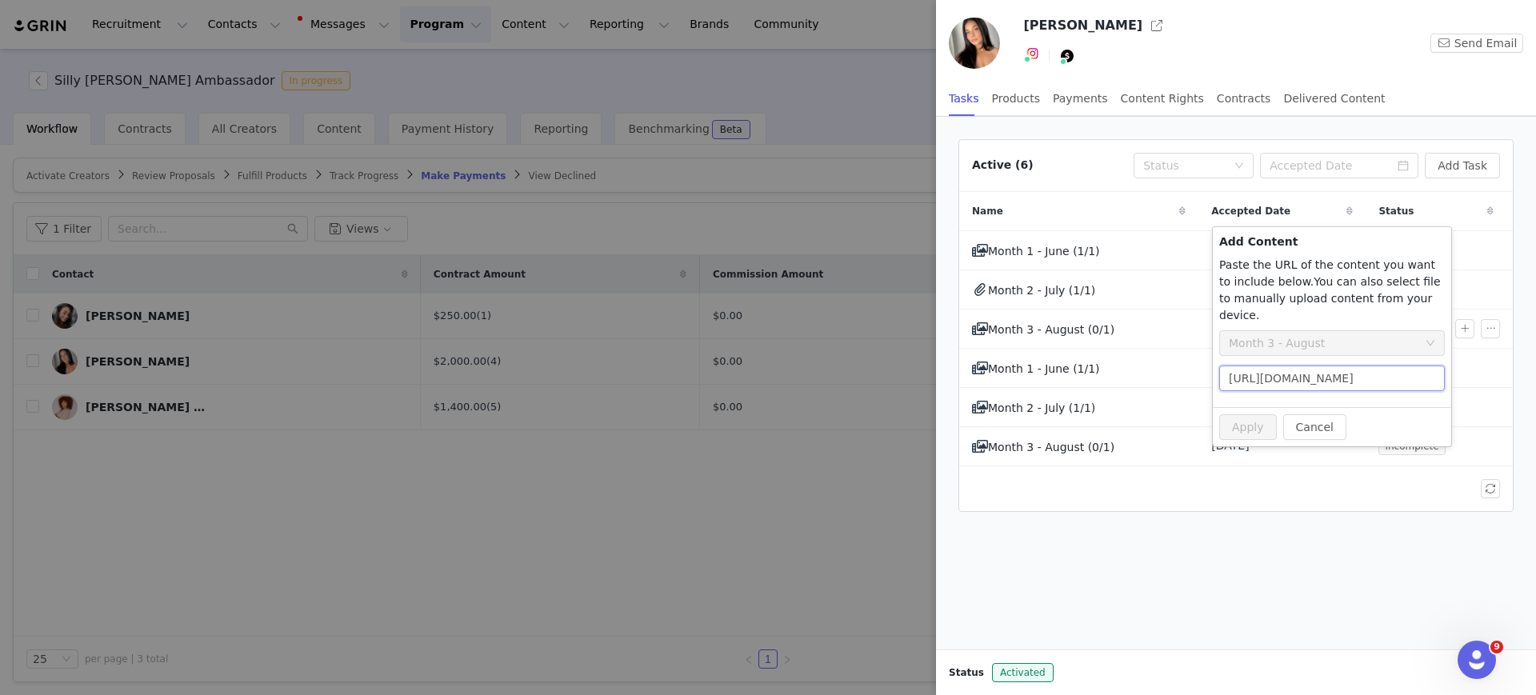
scroll to position [0, 252]
type input "[URL][DOMAIN_NAME]"
drag, startPoint x: 1343, startPoint y: 390, endPoint x: 1408, endPoint y: 354, distance: 74.8
click at [1408, 354] on div "Add Content Paste the URL of the content you want to include below. Add the tex…" at bounding box center [1331, 336] width 238 height 219
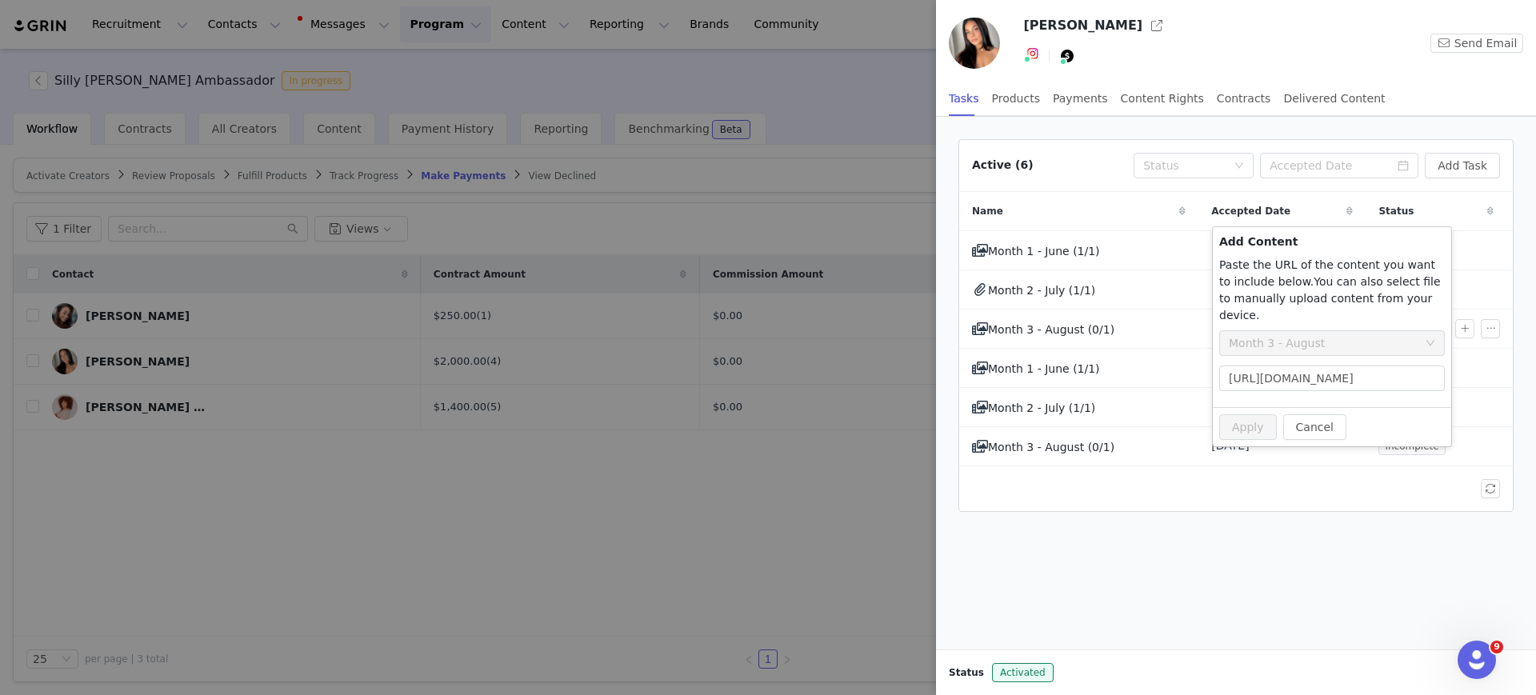
click at [1400, 379] on div "[URL][DOMAIN_NAME]" at bounding box center [1332, 382] width 226 height 32
click at [1249, 366] on input "[URL][DOMAIN_NAME]" at bounding box center [1332, 379] width 226 height 26
click at [1244, 513] on div "Active (6) Status Add Task Name Accepted Date Status Month 1 - June (1/1) [DATE…" at bounding box center [1236, 326] width 574 height 392
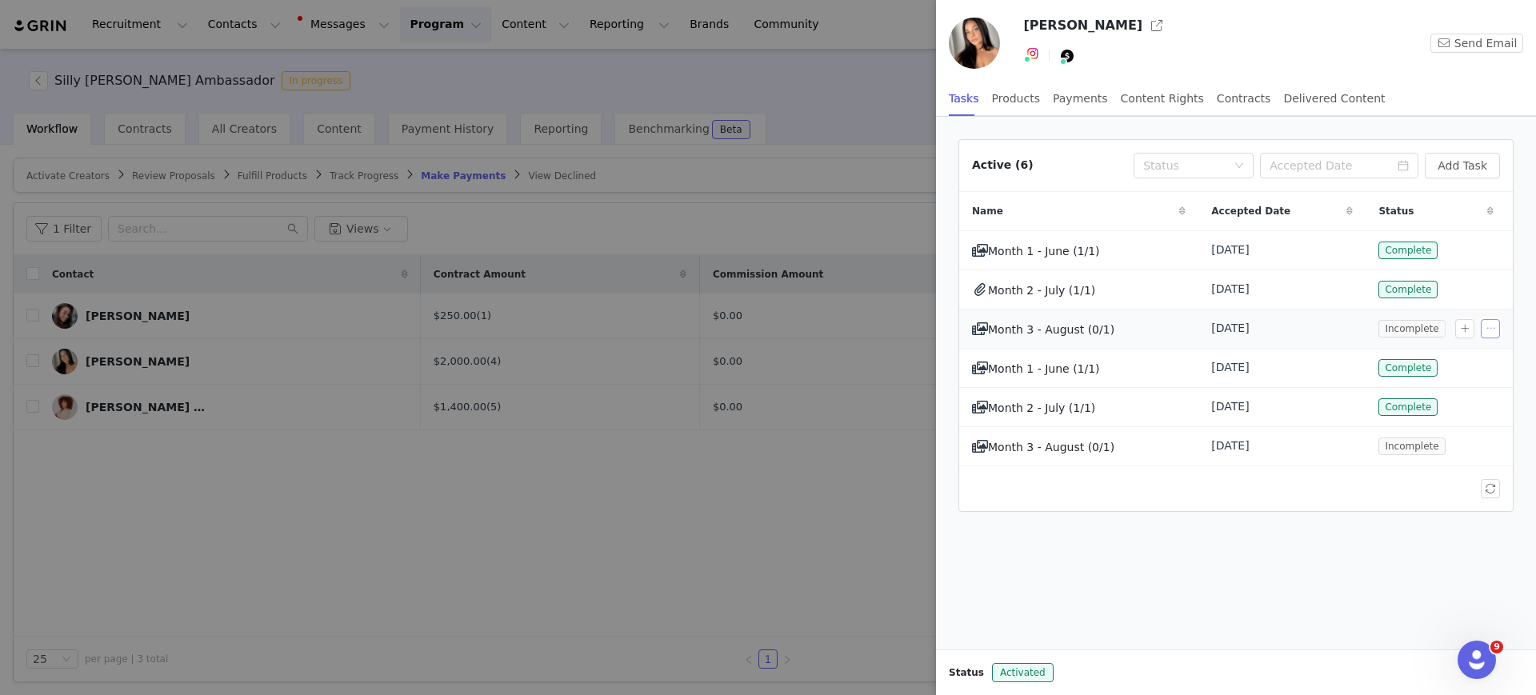
click at [1485, 332] on button "button" at bounding box center [1489, 328] width 19 height 19
click at [1101, 328] on span "Month 3 - August (0/1)" at bounding box center [1051, 329] width 126 height 13
click at [980, 334] on span at bounding box center [980, 328] width 16 height 19
click at [1006, 104] on div "Products" at bounding box center [1016, 99] width 48 height 36
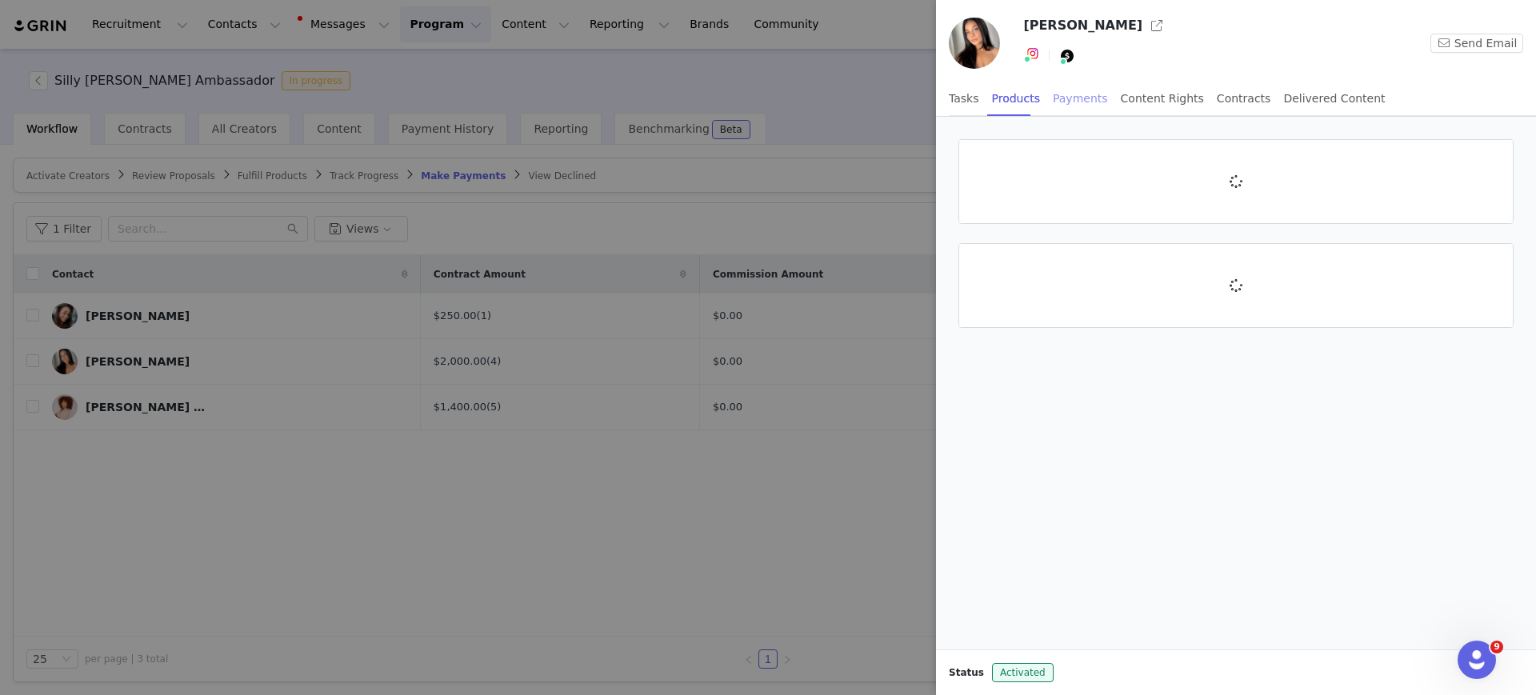
click at [1077, 99] on div "Payments" at bounding box center [1080, 99] width 55 height 36
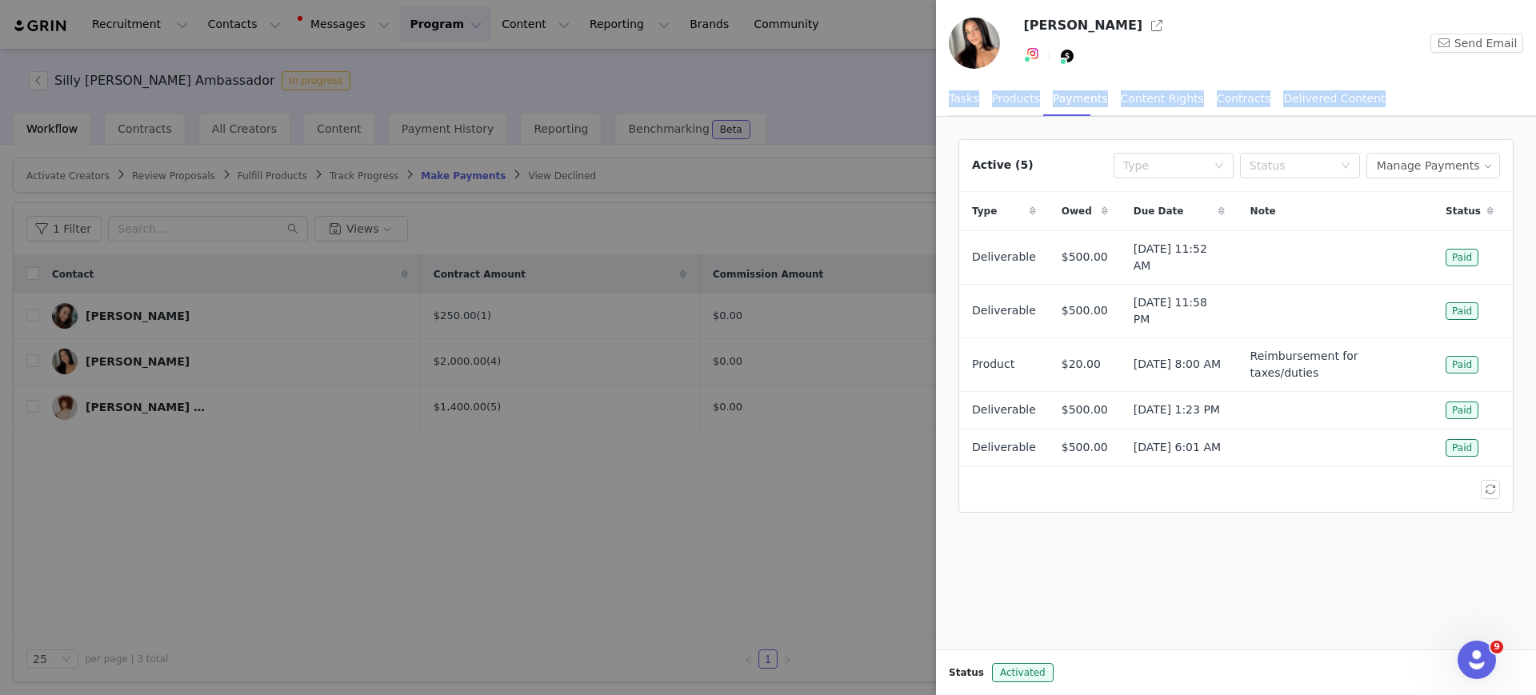
click at [1077, 99] on div "Payments" at bounding box center [1080, 99] width 55 height 36
click at [1181, 338] on td "[DATE] 8:00 AM" at bounding box center [1178, 365] width 117 height 54
drag, startPoint x: 1013, startPoint y: 94, endPoint x: 1102, endPoint y: 114, distance: 91.8
click at [1013, 94] on div "Products" at bounding box center [1016, 99] width 48 height 36
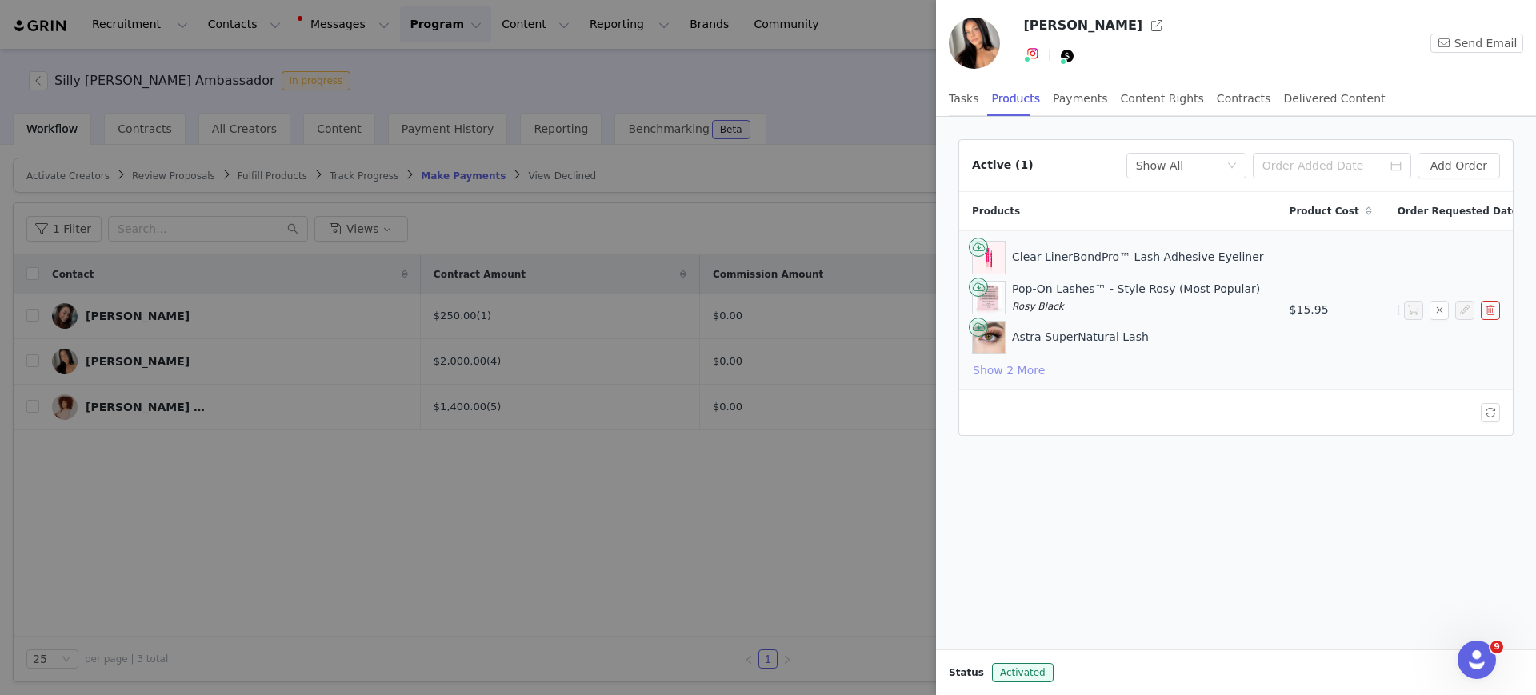
click at [1007, 371] on button "Show 2 More" at bounding box center [1009, 370] width 74 height 19
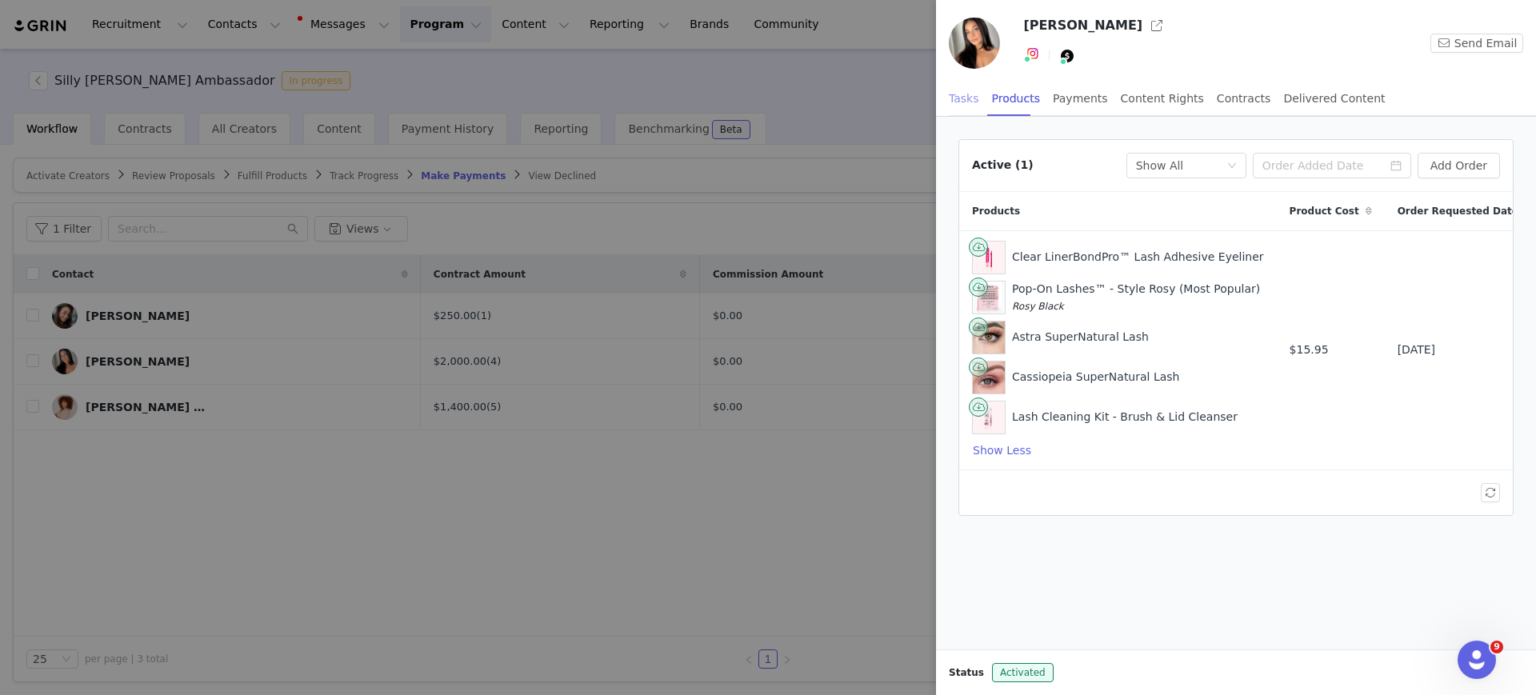
click at [959, 96] on div "Tasks" at bounding box center [964, 99] width 30 height 36
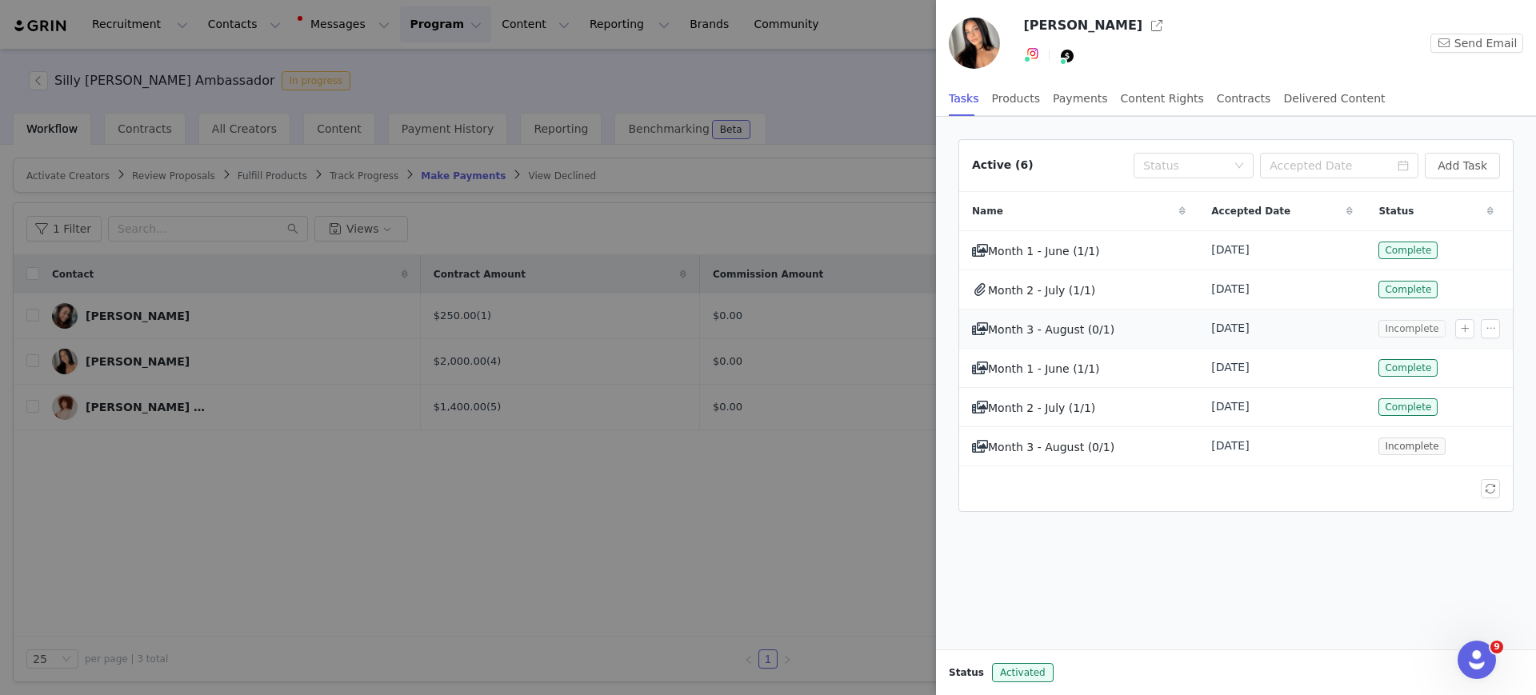
click at [1388, 327] on span "Incomplete" at bounding box center [1411, 329] width 66 height 18
click at [1037, 326] on span "Month 3 - August (0/1)" at bounding box center [1051, 329] width 126 height 13
click at [1309, 93] on div "Delivered Content" at bounding box center [1334, 99] width 102 height 36
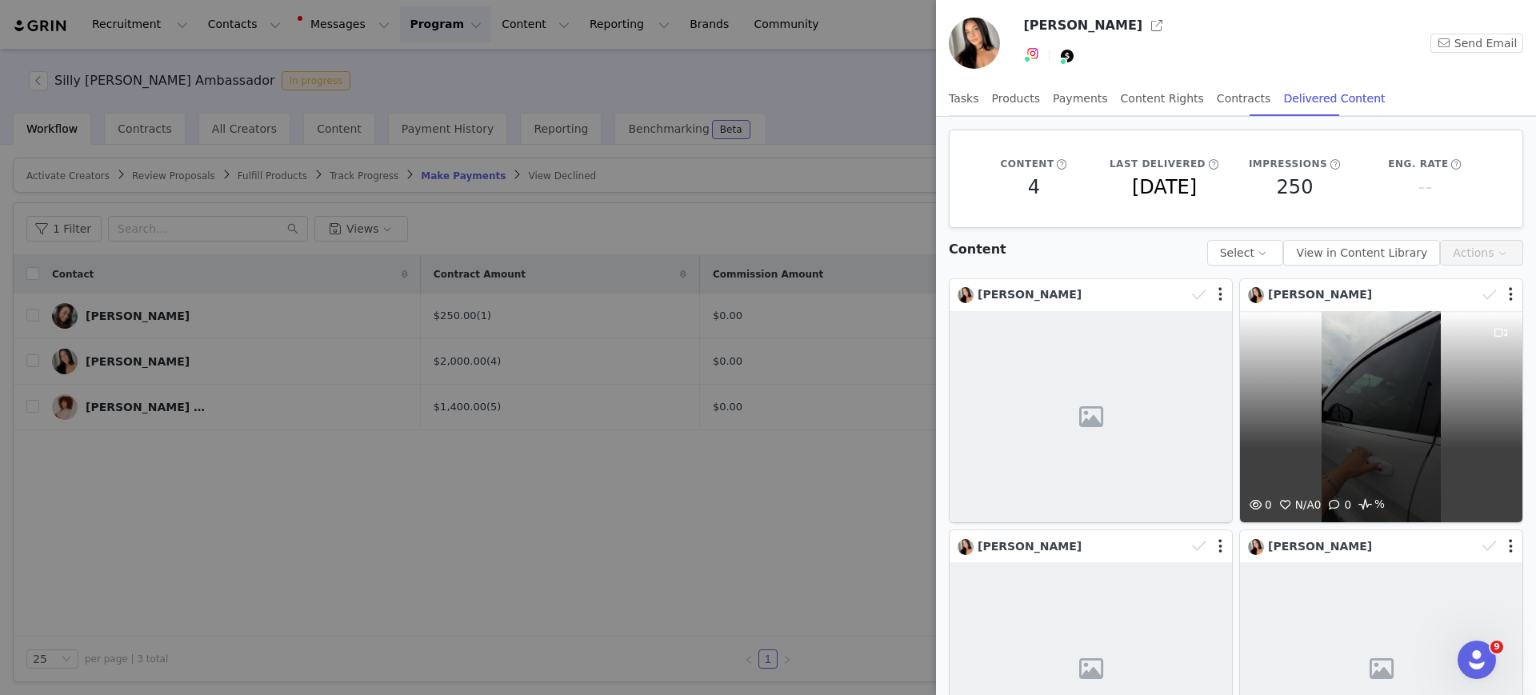
click at [1388, 410] on div "0 N/A 0 0 %" at bounding box center [1381, 417] width 282 height 212
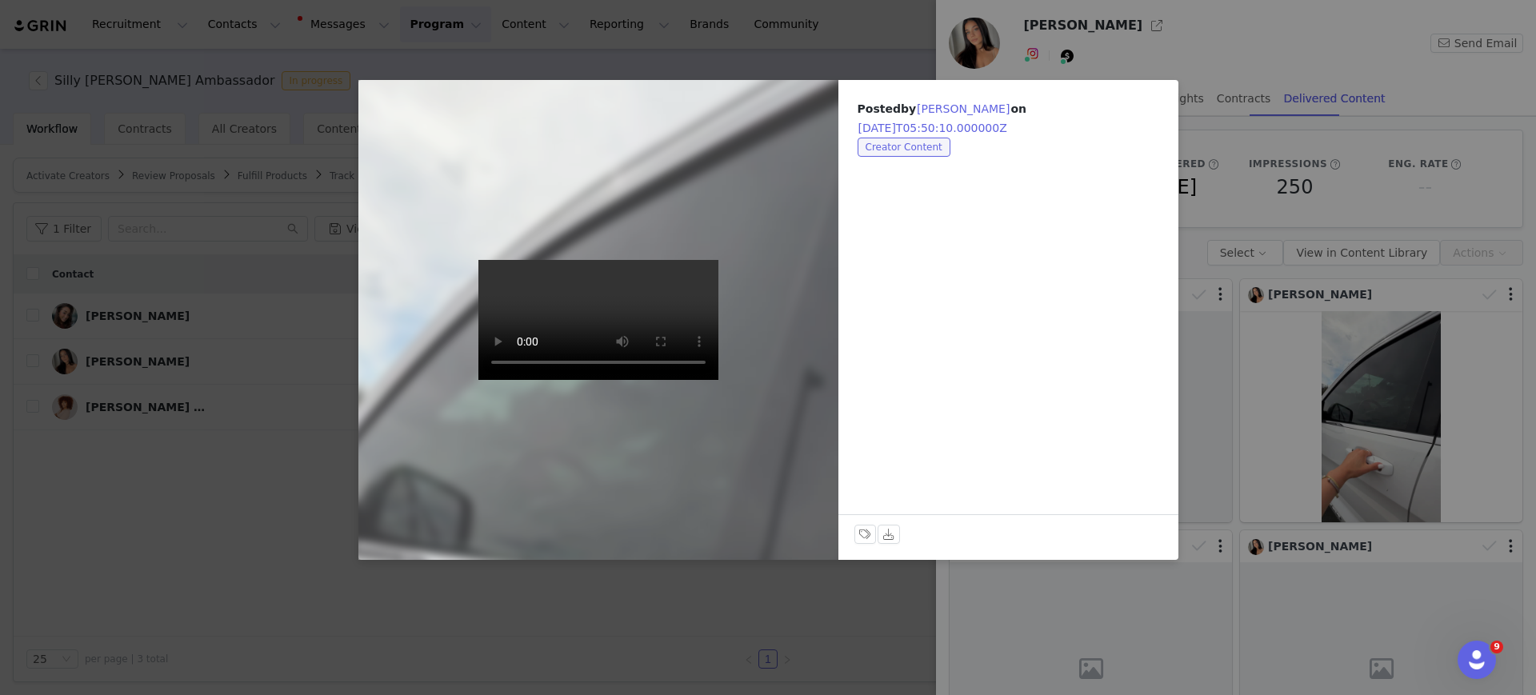
click at [899, 611] on div "Posted by [PERSON_NAME] on [DATE]T05:50:10.000000Z Creator Content Labels & Tag…" at bounding box center [768, 347] width 1536 height 695
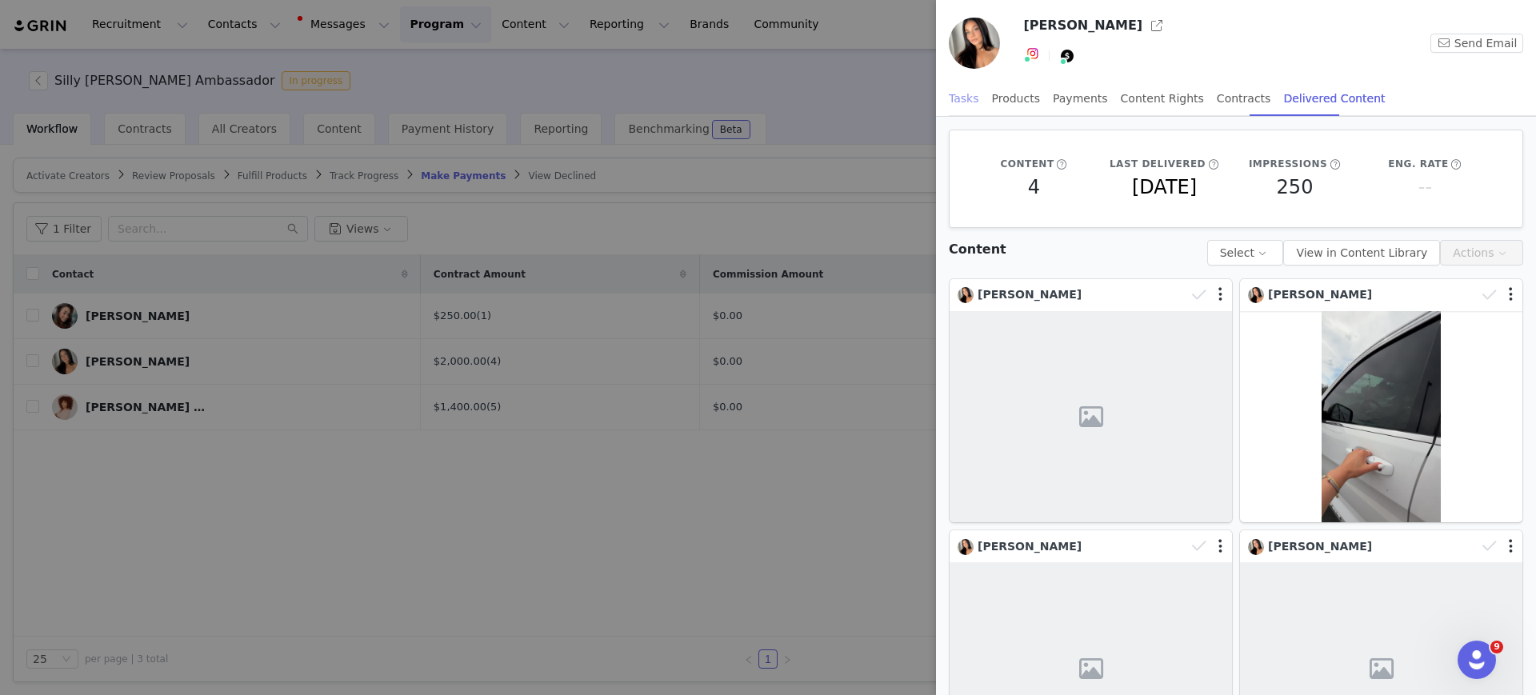
click at [965, 97] on div "Tasks" at bounding box center [964, 99] width 30 height 36
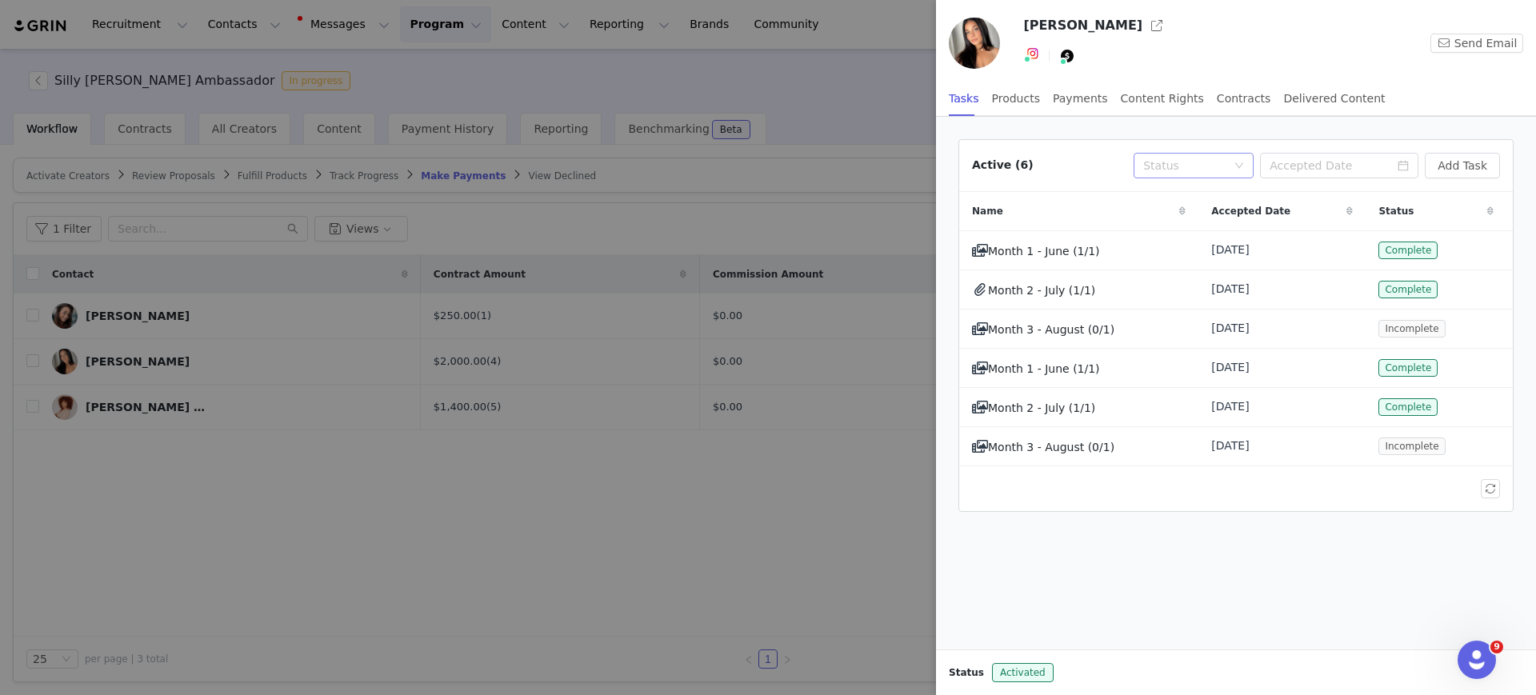
click at [1192, 166] on div "Status" at bounding box center [1184, 166] width 83 height 16
click at [1033, 330] on span "Month 3 - August (0/1)" at bounding box center [1051, 329] width 126 height 13
click at [1407, 328] on span "Incomplete" at bounding box center [1411, 329] width 66 height 18
click at [1460, 325] on button "button" at bounding box center [1464, 328] width 19 height 19
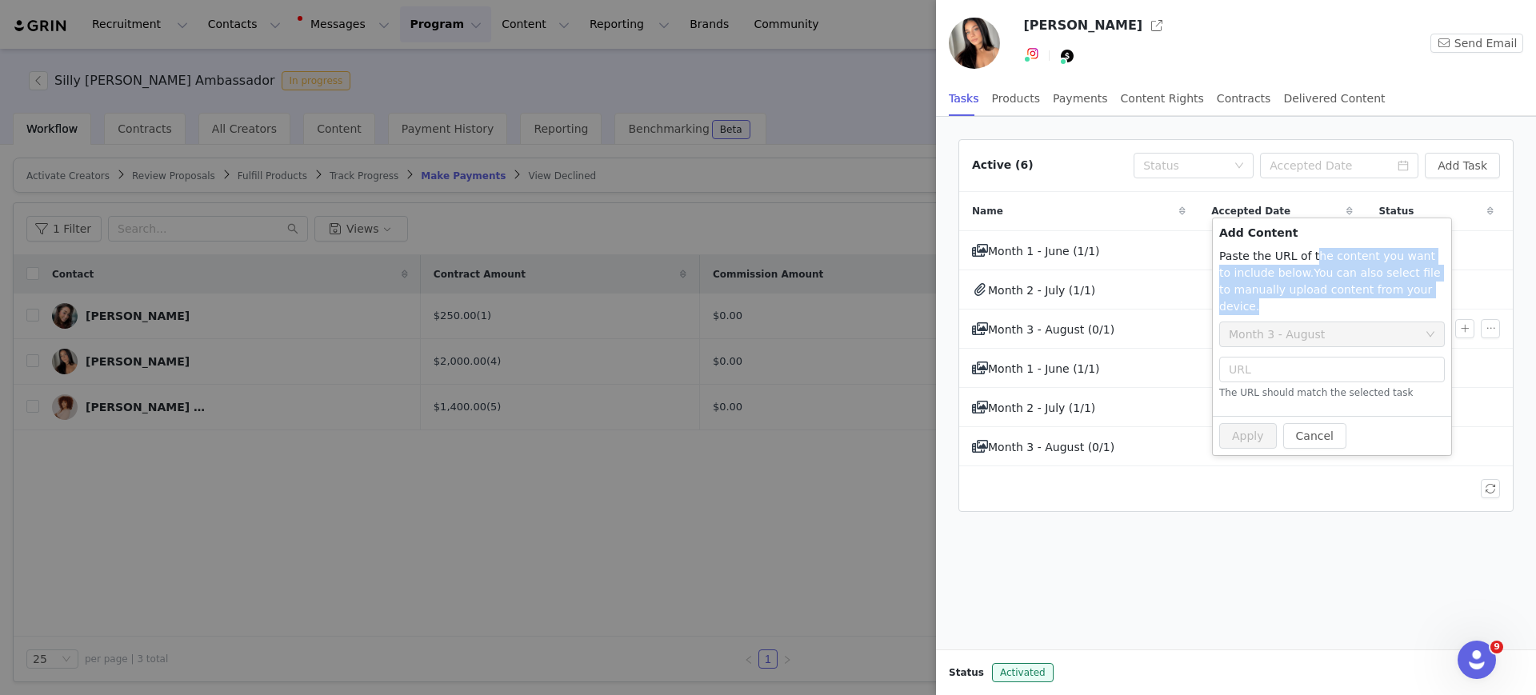
drag, startPoint x: 1311, startPoint y: 254, endPoint x: 1436, endPoint y: 288, distance: 130.2
click at [1436, 288] on p "Paste the URL of the content you want to include below. Add the text for you wa…" at bounding box center [1332, 281] width 226 height 67
click at [1404, 276] on span "You can also select file to manually upload content from your device." at bounding box center [1330, 289] width 222 height 46
click at [1321, 322] on div "Month 3 - August" at bounding box center [1326, 334] width 196 height 24
click at [1327, 362] on input "text" at bounding box center [1332, 370] width 226 height 26
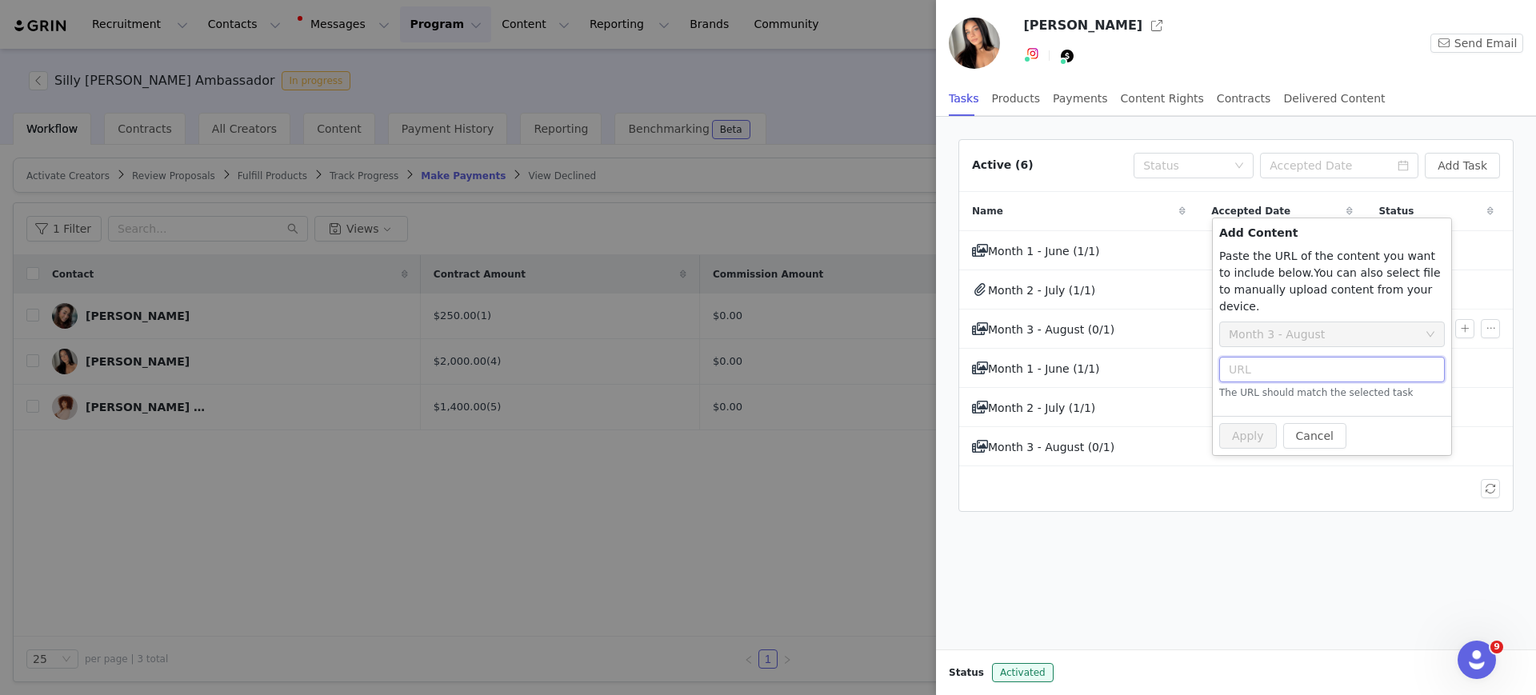
click at [1280, 357] on input "text" at bounding box center [1332, 370] width 226 height 26
paste input "file:///C:/Users/[PERSON_NAME]%20Lenis/Downloads/Bri%20-Not%20appoved%20yet-%[D…"
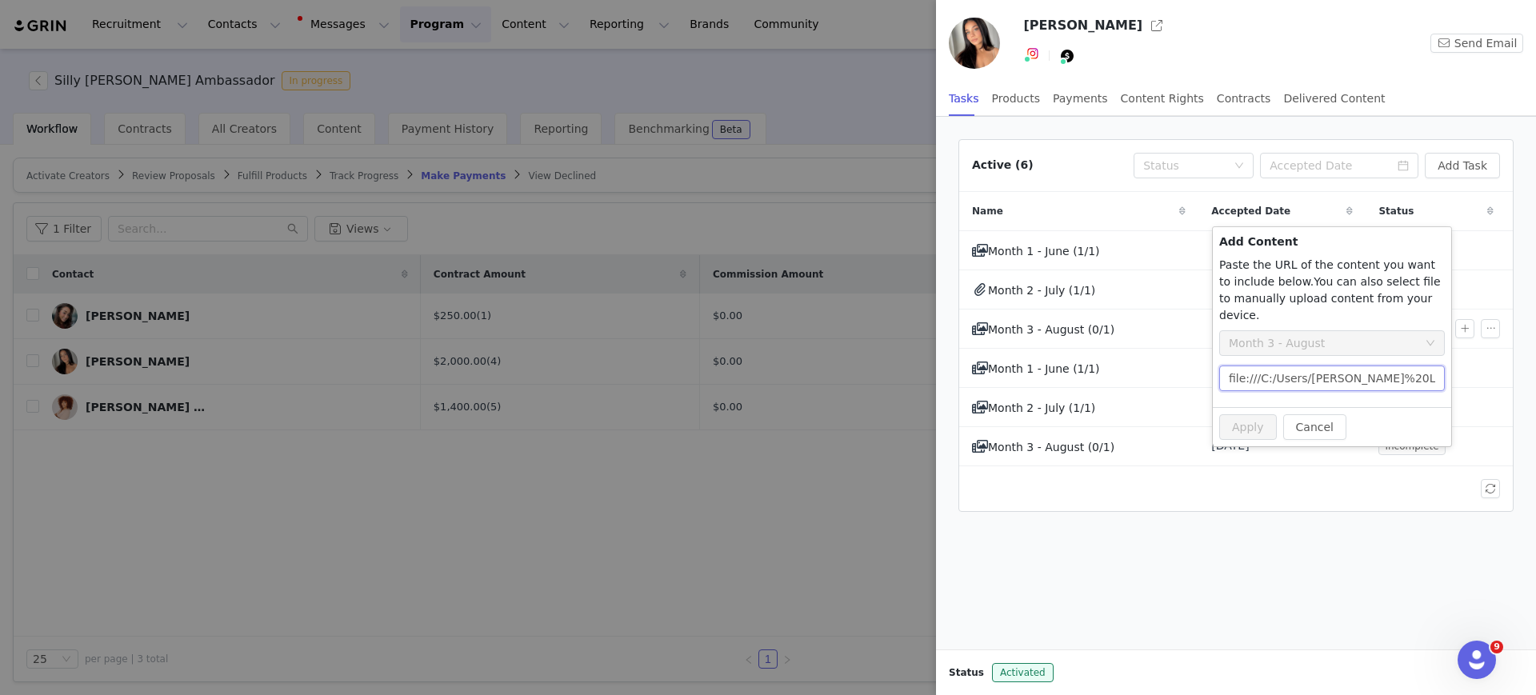
scroll to position [0, 352]
type input "file:///C:/Users/[PERSON_NAME]%20Lenis/Downloads/Bri%20-Not%20appoved%20yet-%[D…"
click at [1408, 414] on div "Cancel Apply" at bounding box center [1332, 427] width 226 height 26
click at [1298, 585] on div "Active (6) Status Add Task Name Accepted Date Status Month 1 - June (1/1) [DATE…" at bounding box center [1236, 383] width 600 height 533
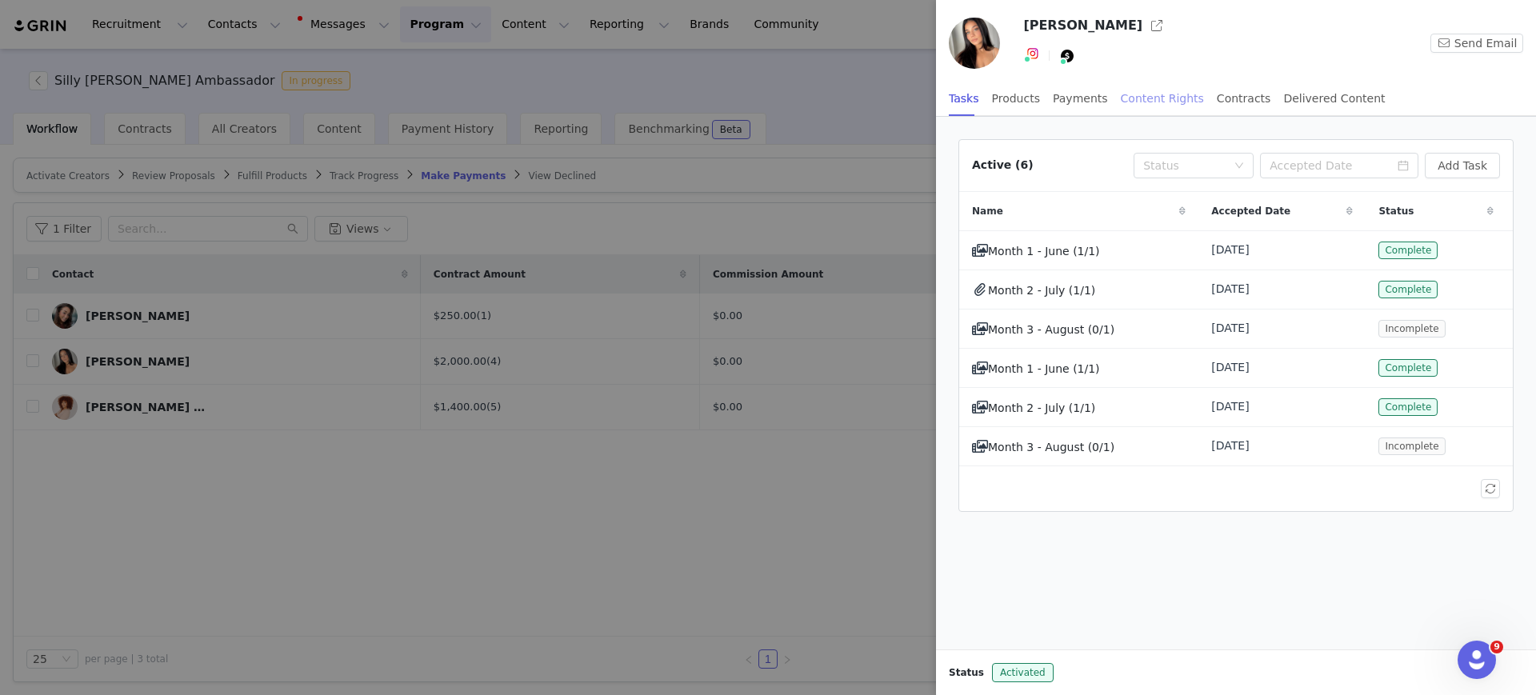
click at [1144, 98] on div "Content Rights" at bounding box center [1161, 99] width 83 height 36
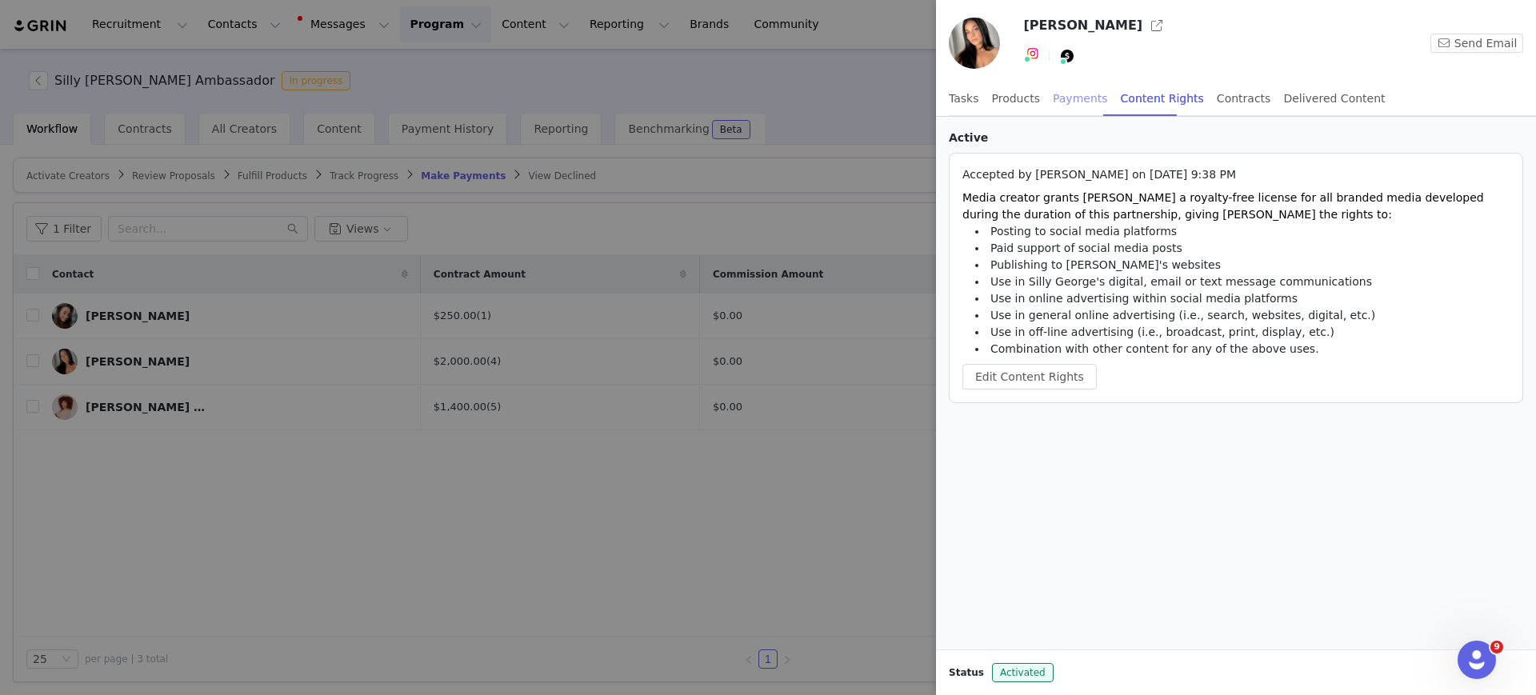
click at [1065, 98] on div "Payments" at bounding box center [1080, 99] width 55 height 36
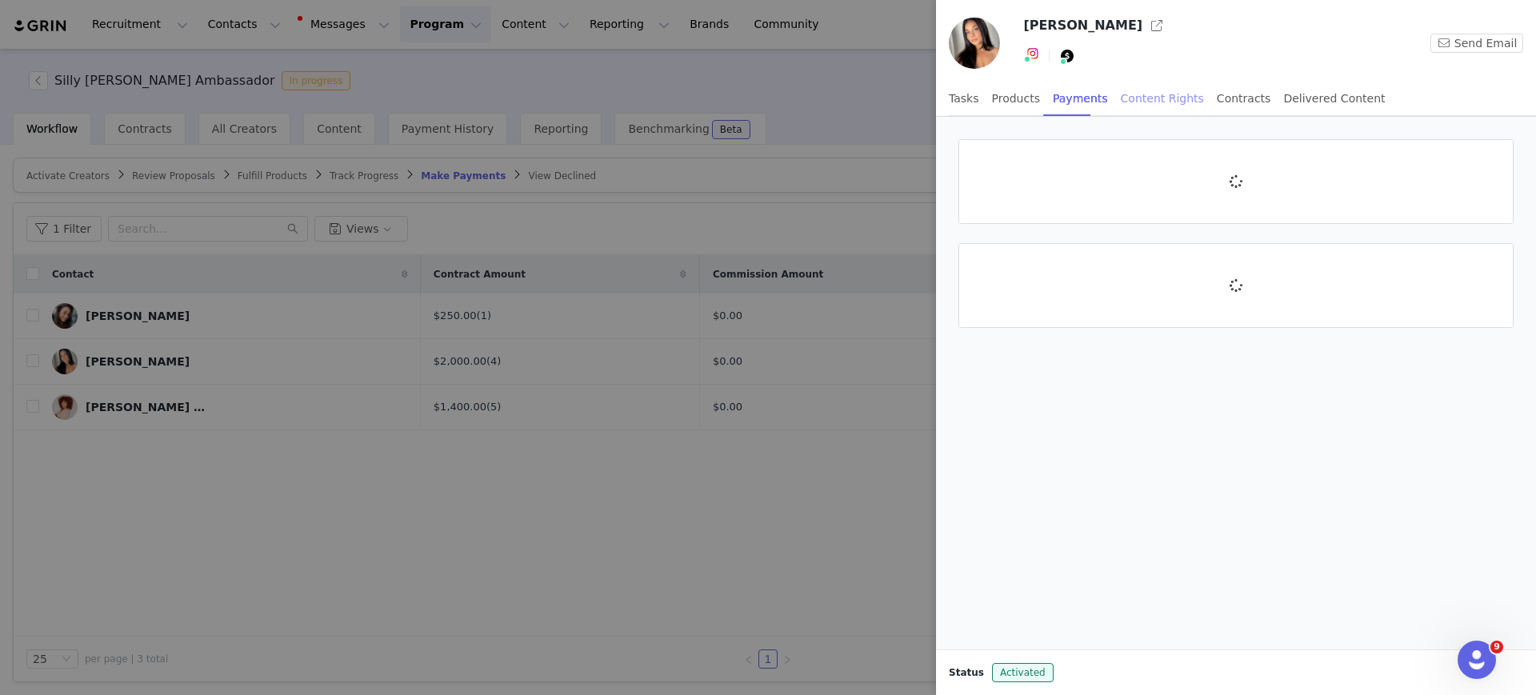
click at [1152, 98] on div "Content Rights" at bounding box center [1161, 99] width 83 height 36
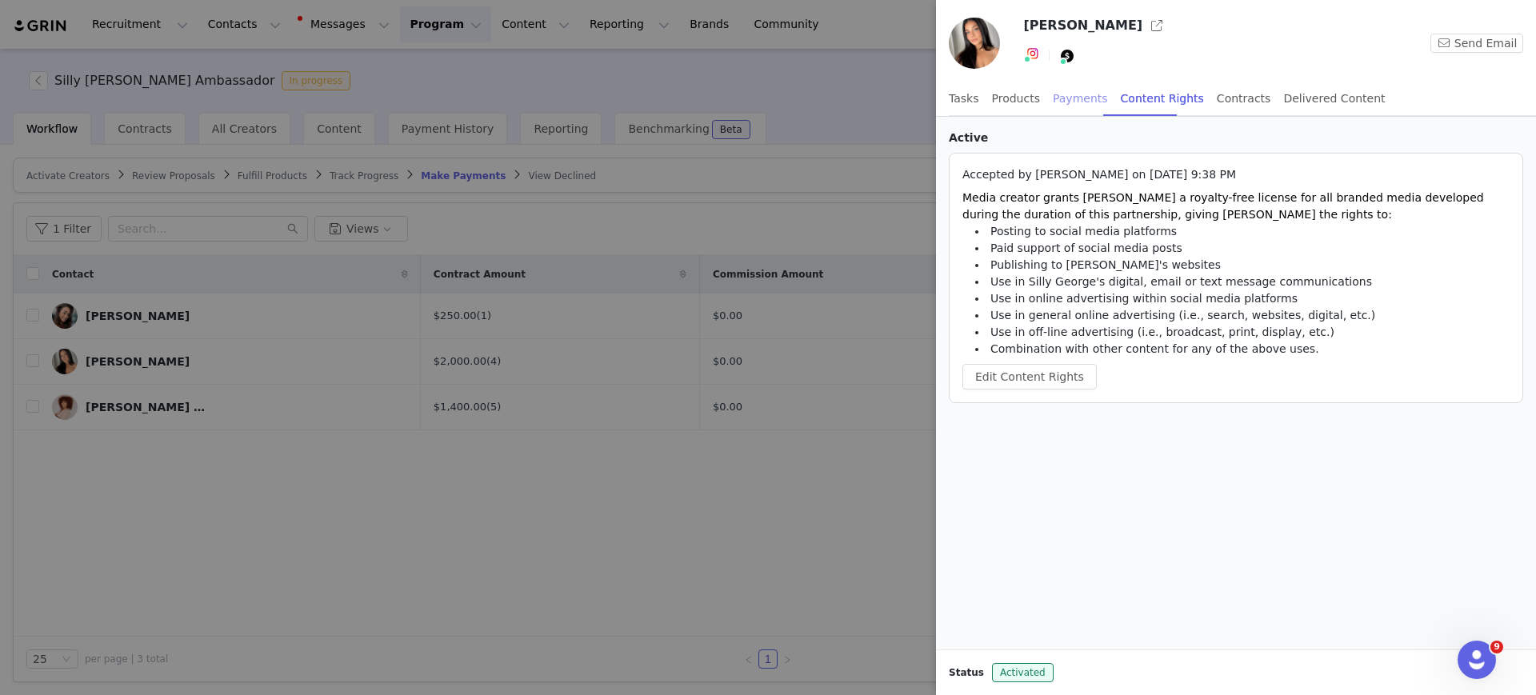
click at [1059, 98] on div "Payments" at bounding box center [1080, 99] width 55 height 36
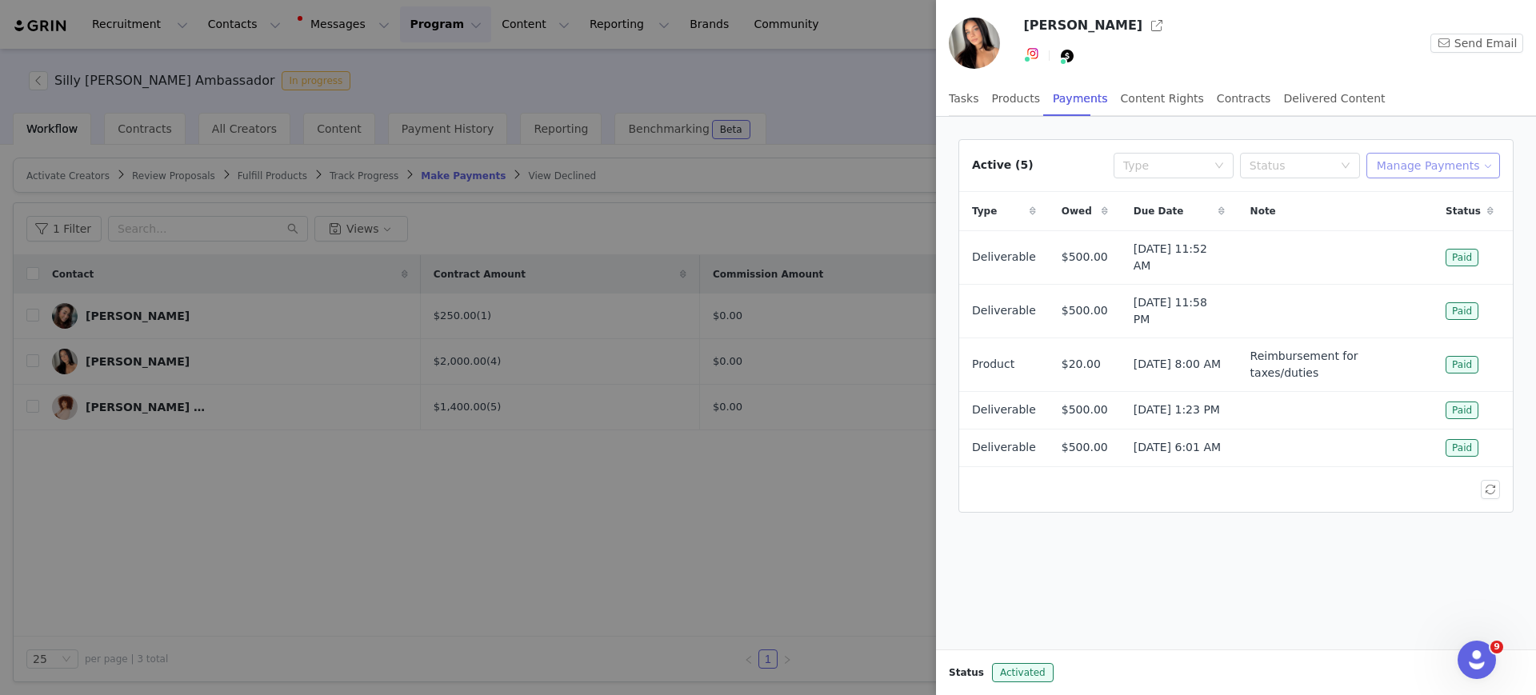
click at [1460, 160] on button "Manage Payments" at bounding box center [1433, 166] width 134 height 26
click at [1460, 193] on span "Make Payments" at bounding box center [1451, 198] width 88 height 18
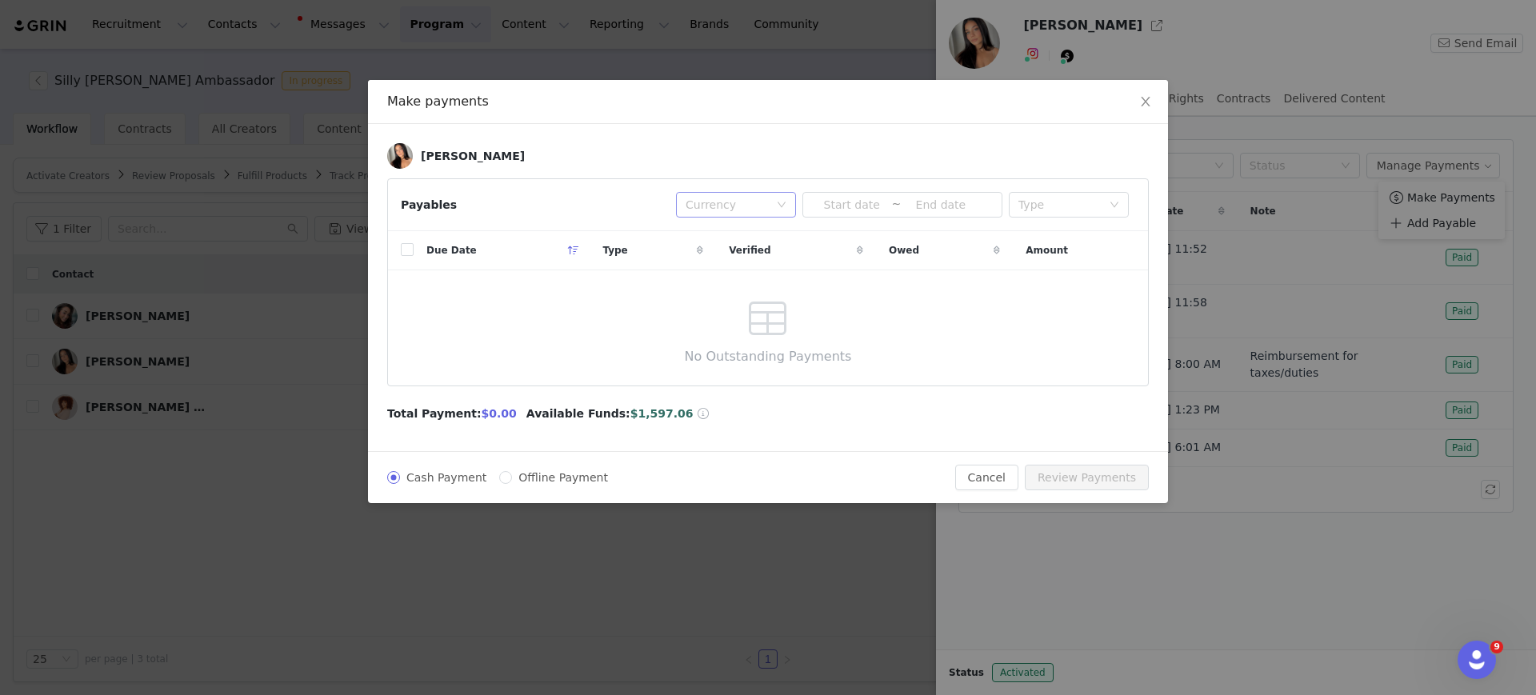
click at [725, 209] on div "Currency" at bounding box center [726, 205] width 83 height 16
click at [725, 206] on div "Currency" at bounding box center [726, 205] width 83 height 16
drag, startPoint x: 433, startPoint y: 145, endPoint x: 462, endPoint y: 135, distance: 31.1
click at [433, 144] on link "[PERSON_NAME]" at bounding box center [456, 156] width 138 height 26
drag, startPoint x: 1147, startPoint y: 98, endPoint x: 1136, endPoint y: 85, distance: 17.1
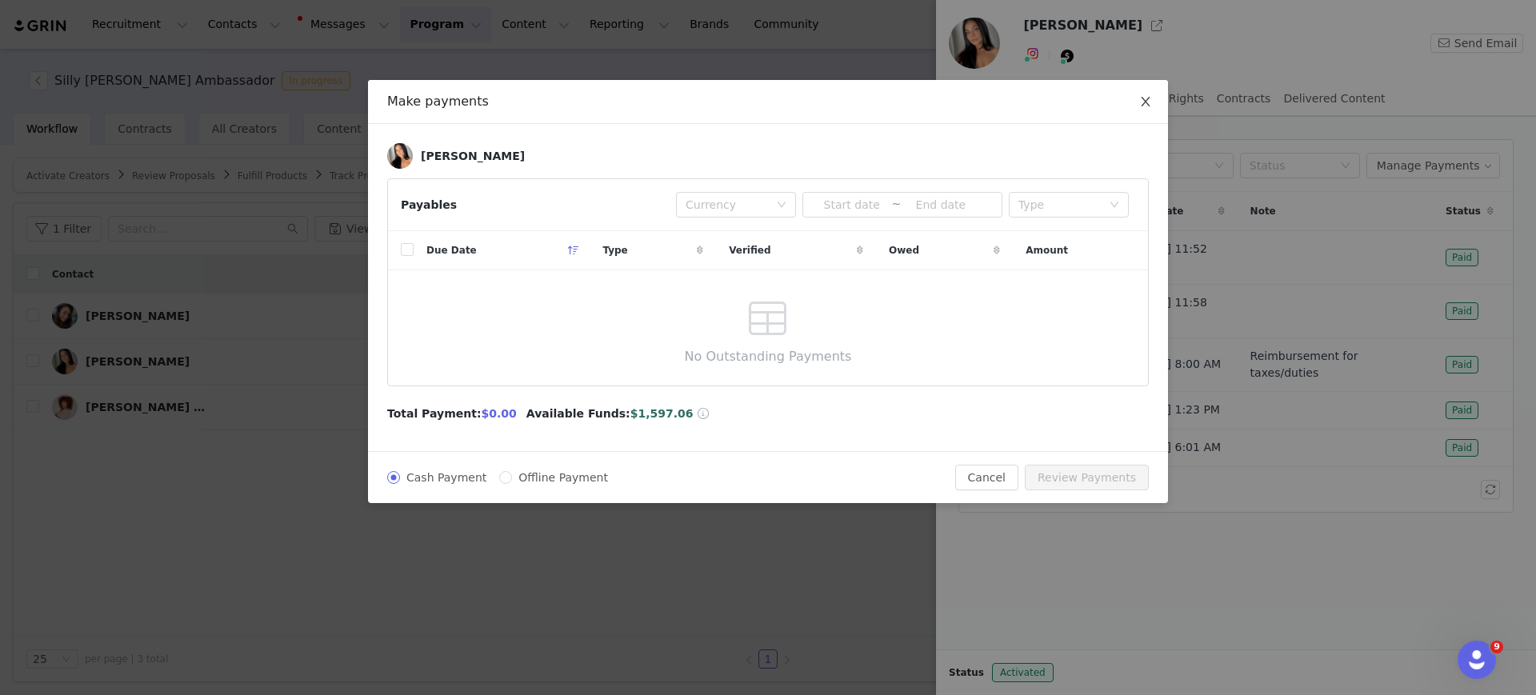
click at [1147, 98] on icon "icon: close" at bounding box center [1145, 101] width 13 height 13
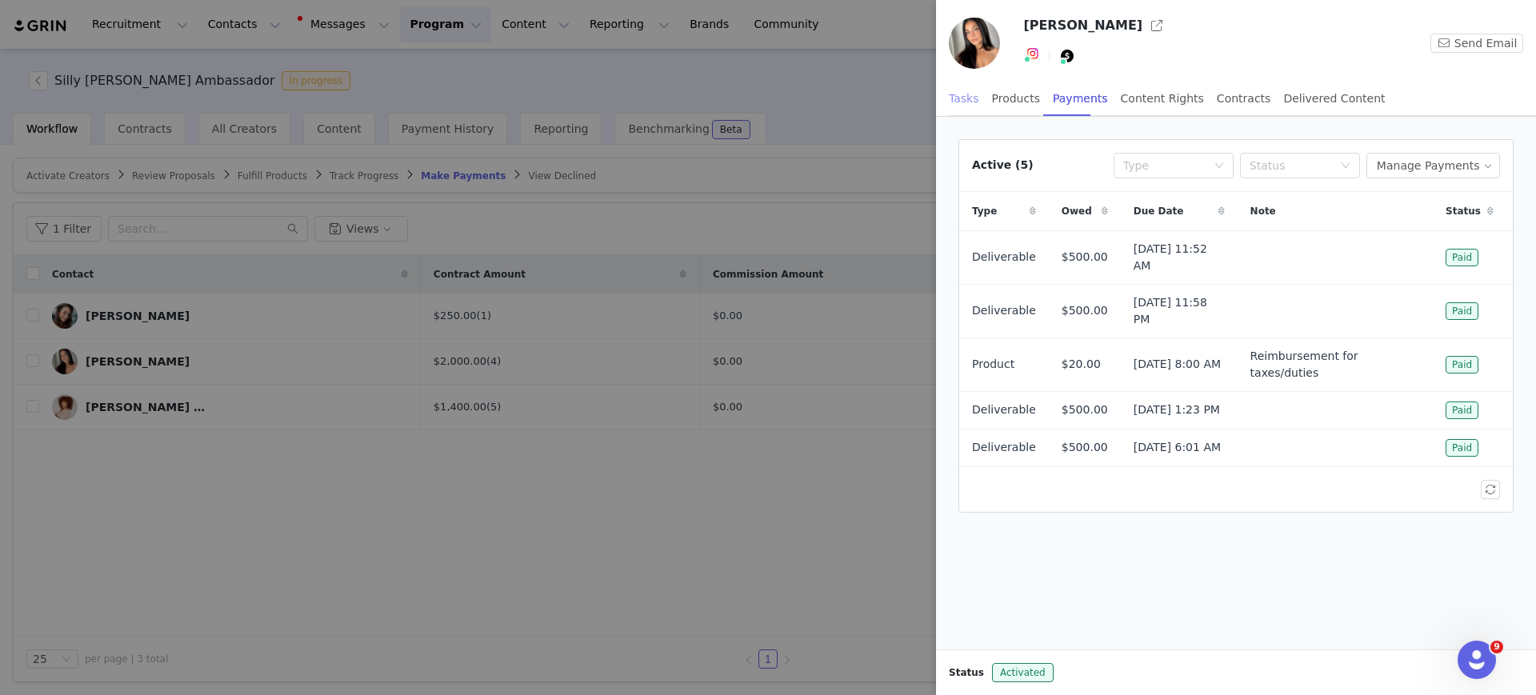
click at [969, 94] on div "Tasks" at bounding box center [964, 99] width 30 height 36
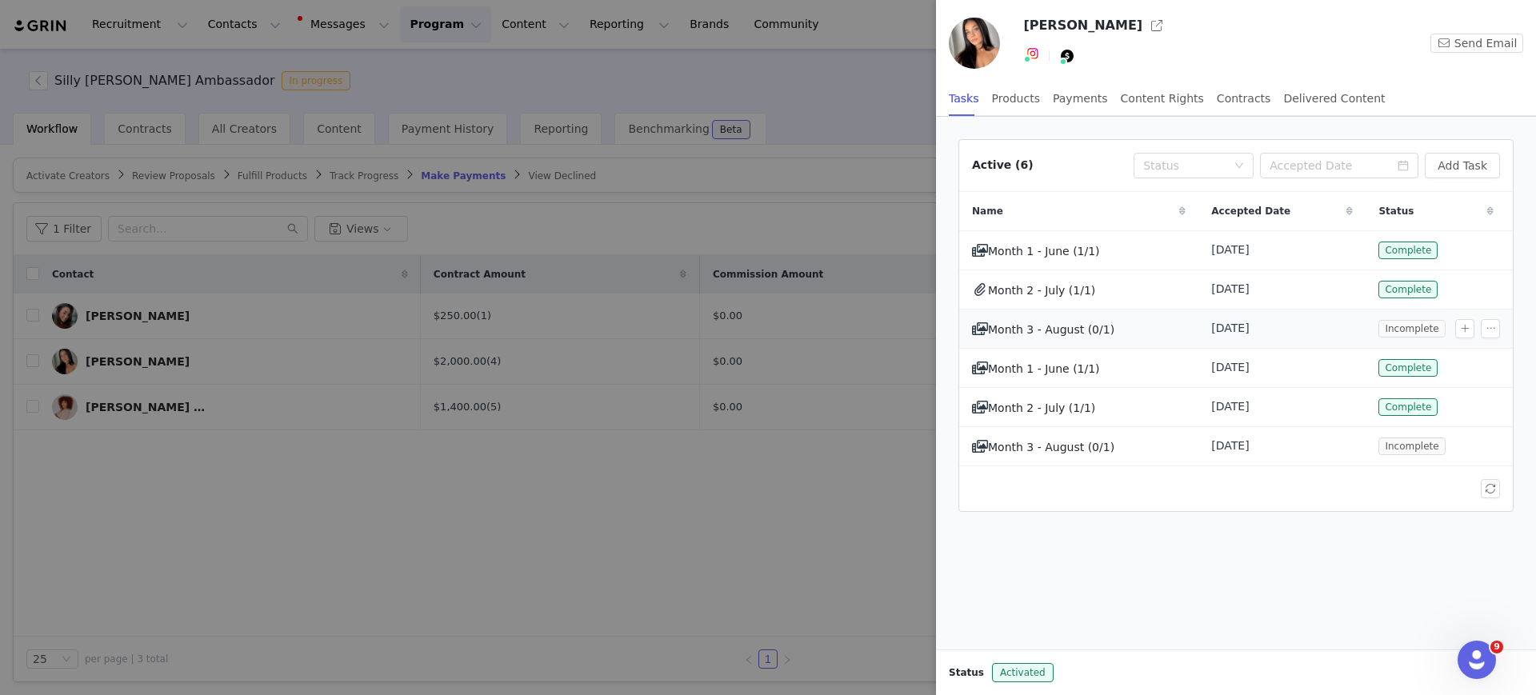
click at [1058, 331] on span "Month 3 - August (0/1)" at bounding box center [1051, 329] width 126 height 13
drag, startPoint x: 387, startPoint y: 578, endPoint x: 300, endPoint y: 190, distance: 398.4
click at [385, 567] on div at bounding box center [768, 347] width 1536 height 695
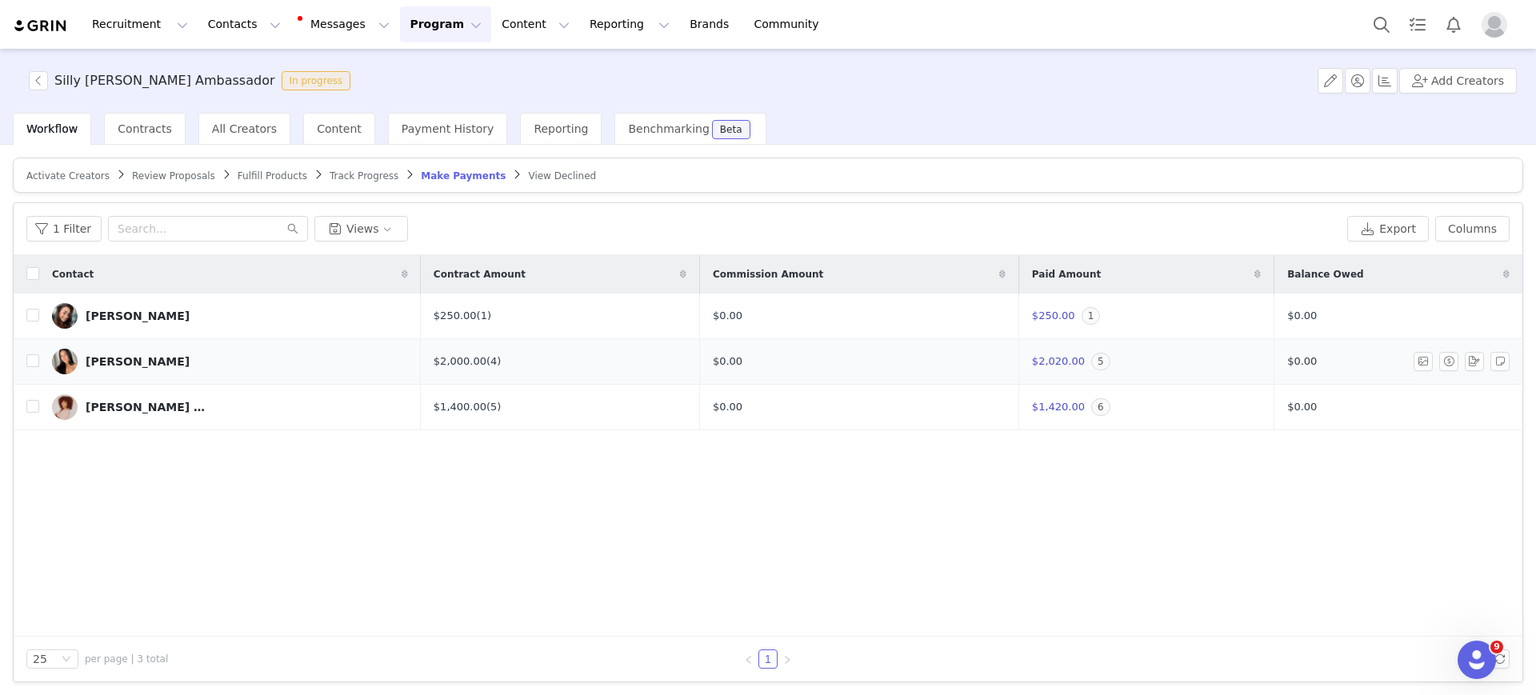
click at [109, 349] on link "[PERSON_NAME]" at bounding box center [230, 362] width 356 height 26
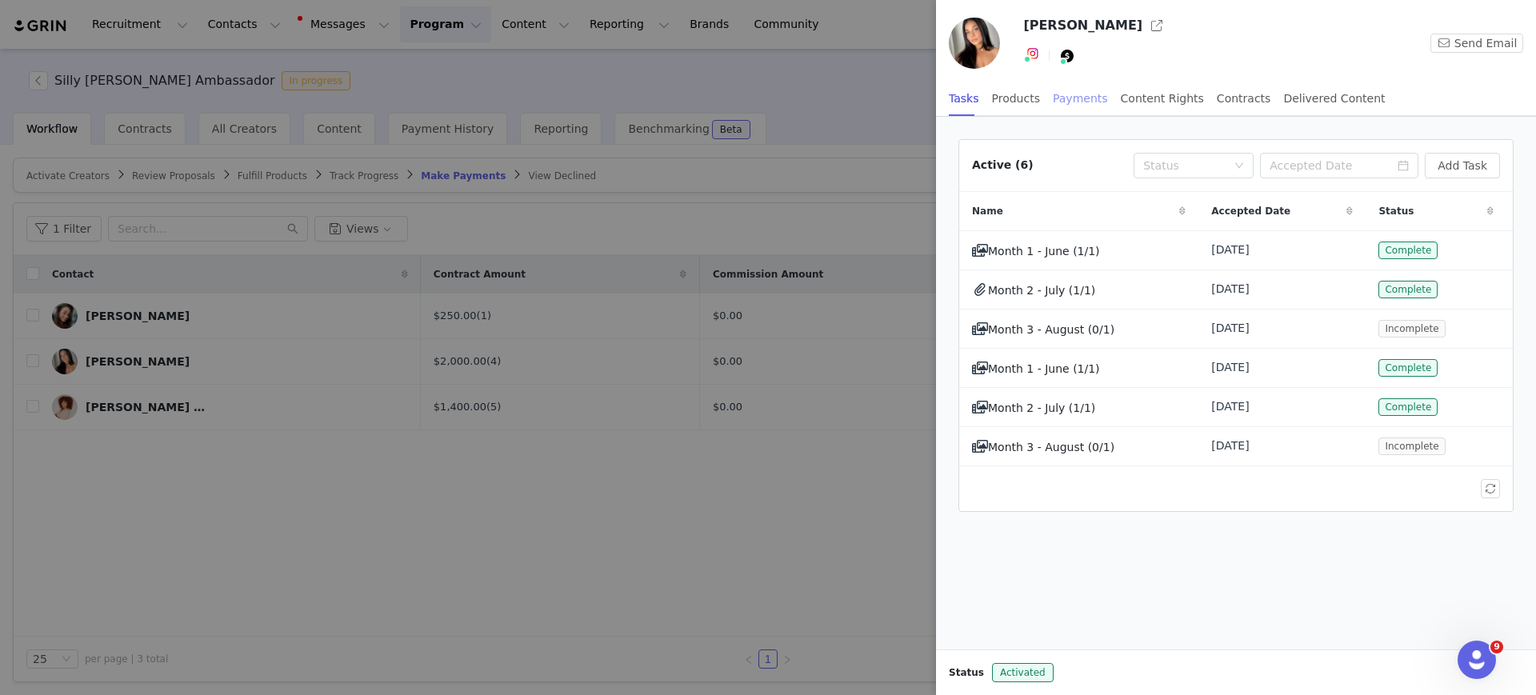
click at [1062, 101] on div "Payments" at bounding box center [1080, 99] width 55 height 36
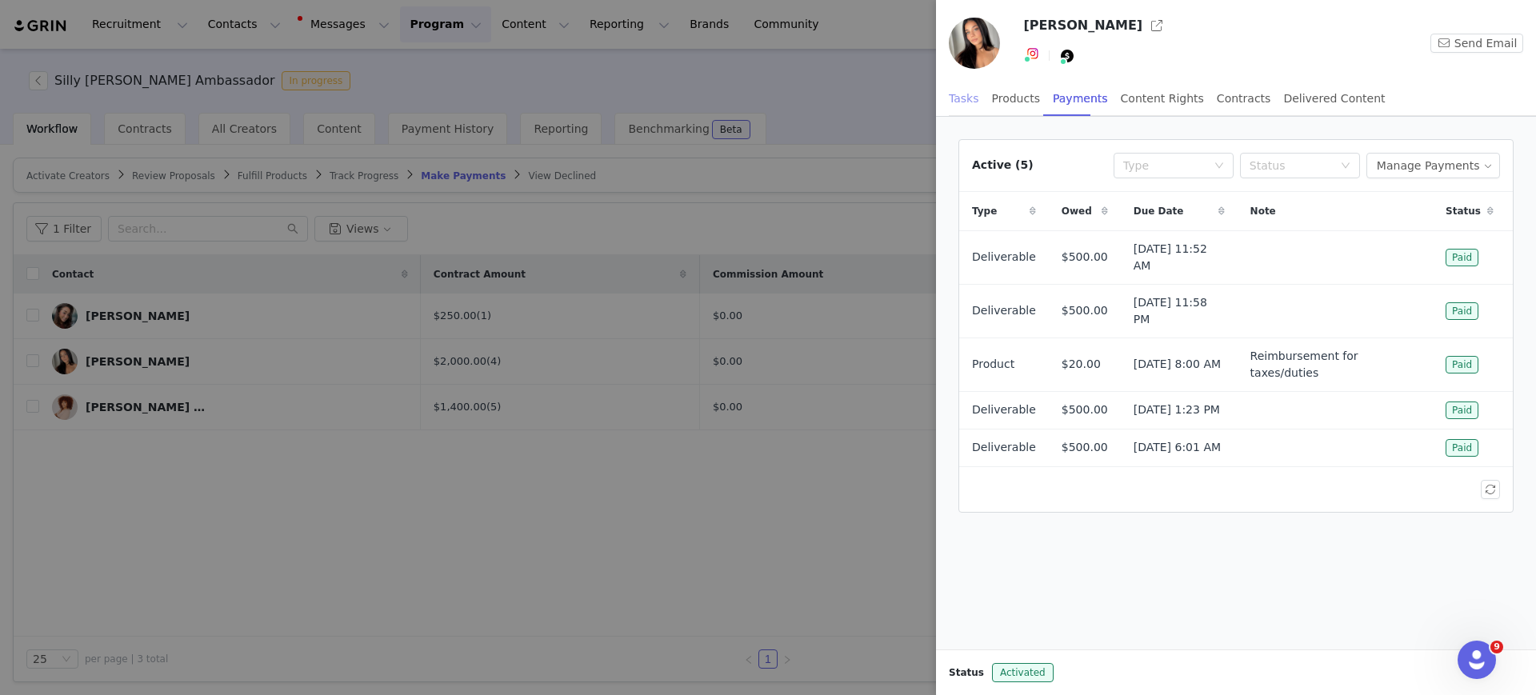
click at [957, 100] on div "Tasks" at bounding box center [964, 99] width 30 height 36
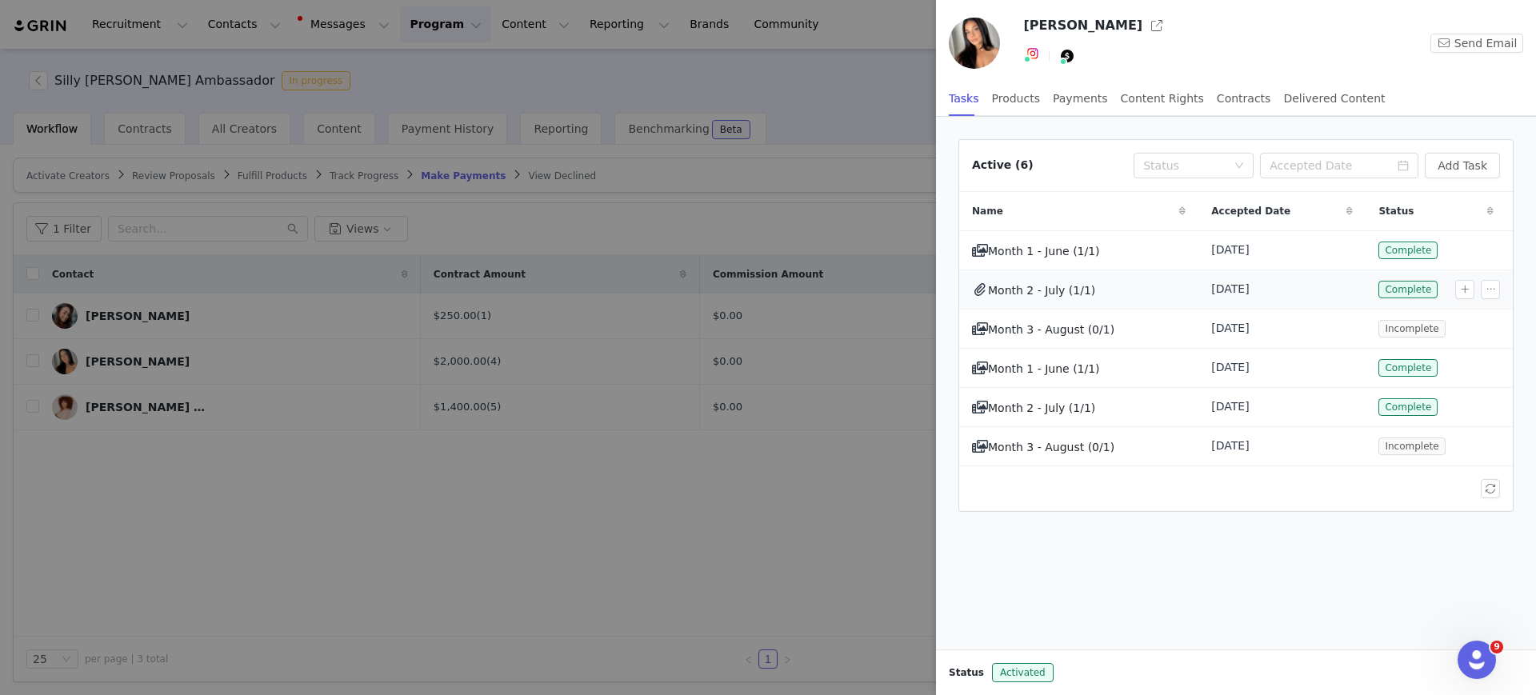
click at [1011, 290] on span "Month 2 - July (1/1)" at bounding box center [1041, 290] width 107 height 13
click at [1019, 238] on td "Month 1 - June (1/1)" at bounding box center [1078, 249] width 239 height 39
click at [1039, 460] on td "Month 3 - August (0/1)" at bounding box center [1078, 445] width 239 height 39
click at [578, 518] on div at bounding box center [768, 347] width 1536 height 695
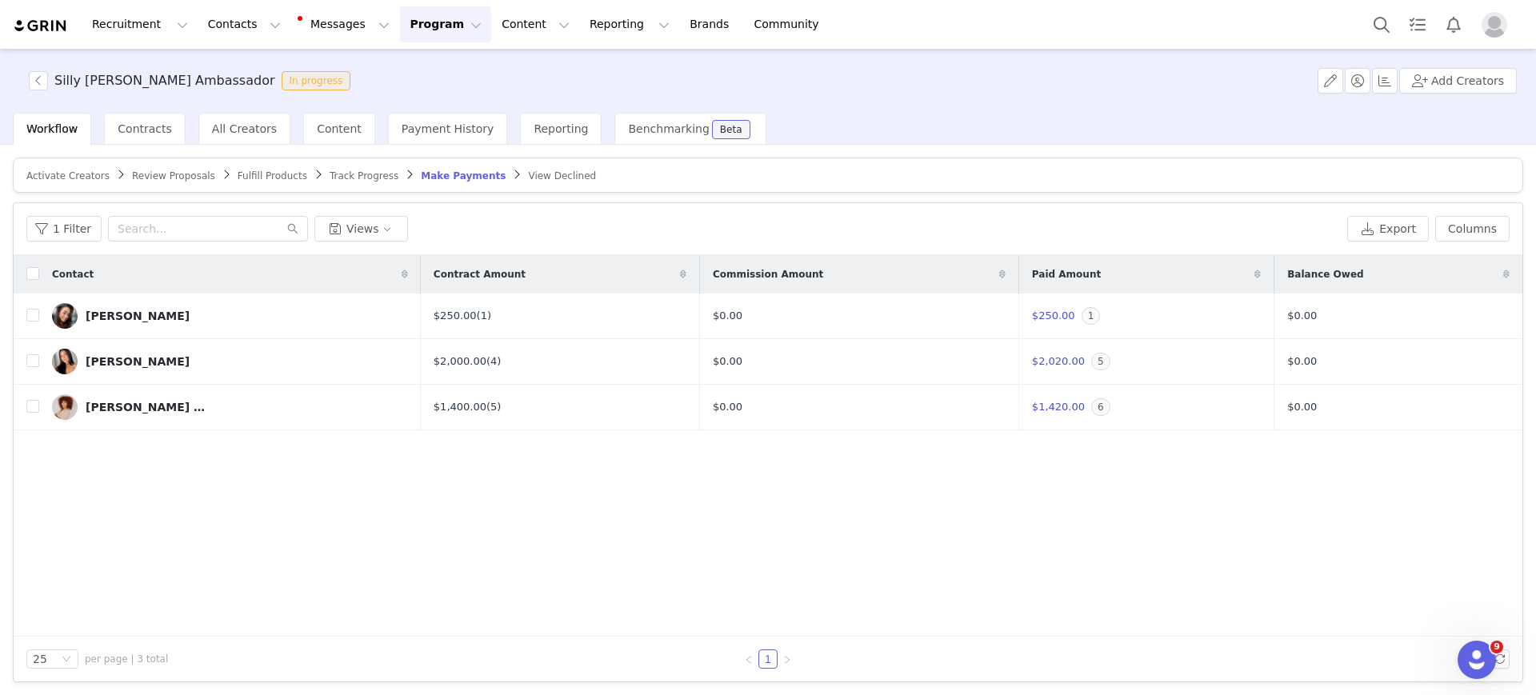
click at [356, 170] on span "Track Progress" at bounding box center [364, 175] width 69 height 11
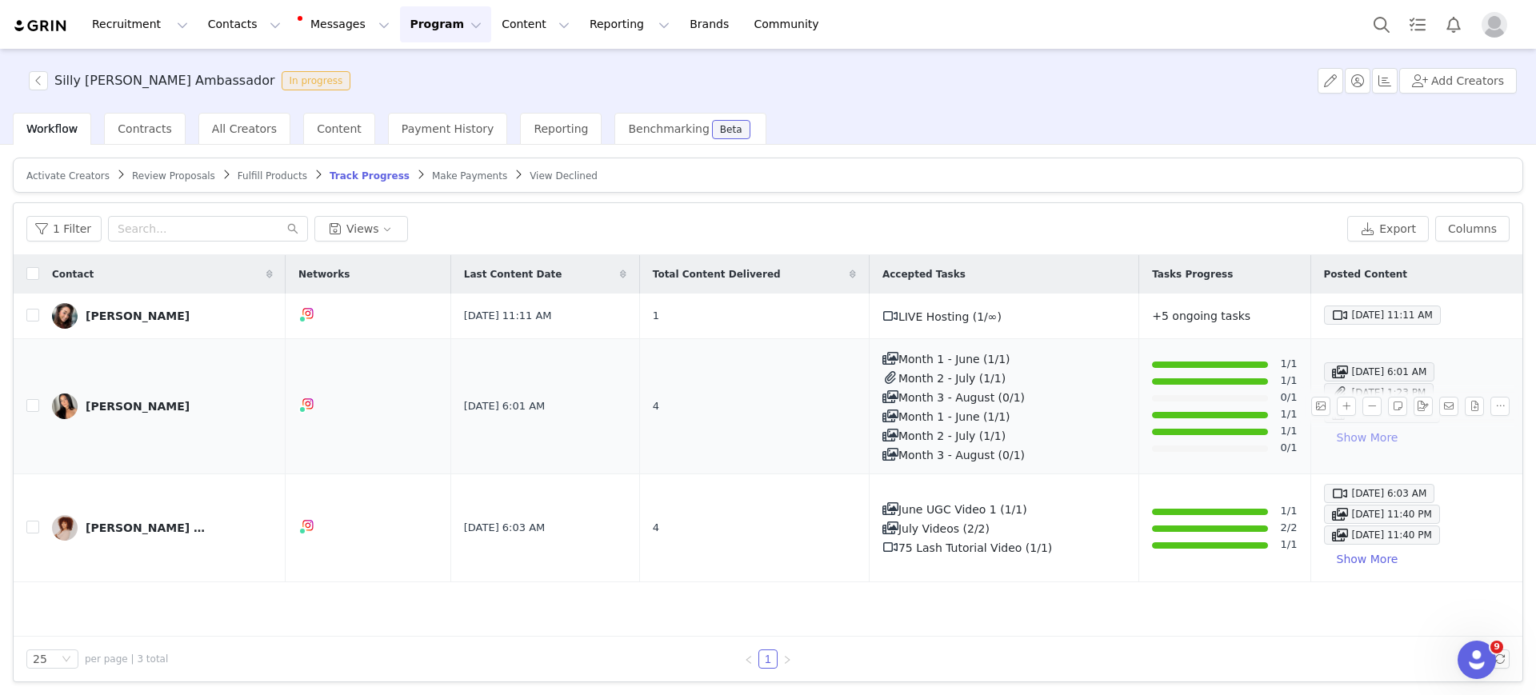
click at [1329, 435] on button "Show More" at bounding box center [1367, 438] width 87 height 26
click at [1336, 408] on button "button" at bounding box center [1345, 406] width 19 height 19
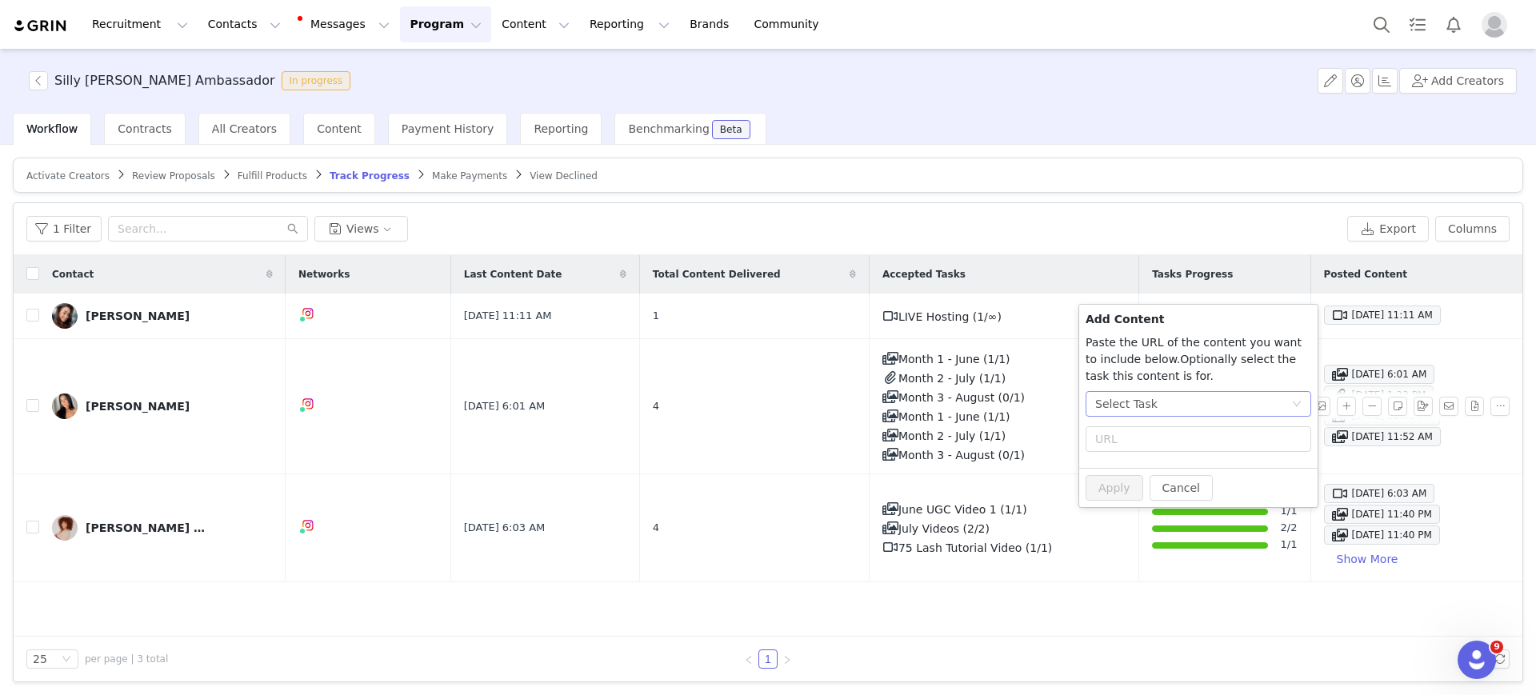
click at [1196, 397] on div "Select Task" at bounding box center [1193, 404] width 196 height 24
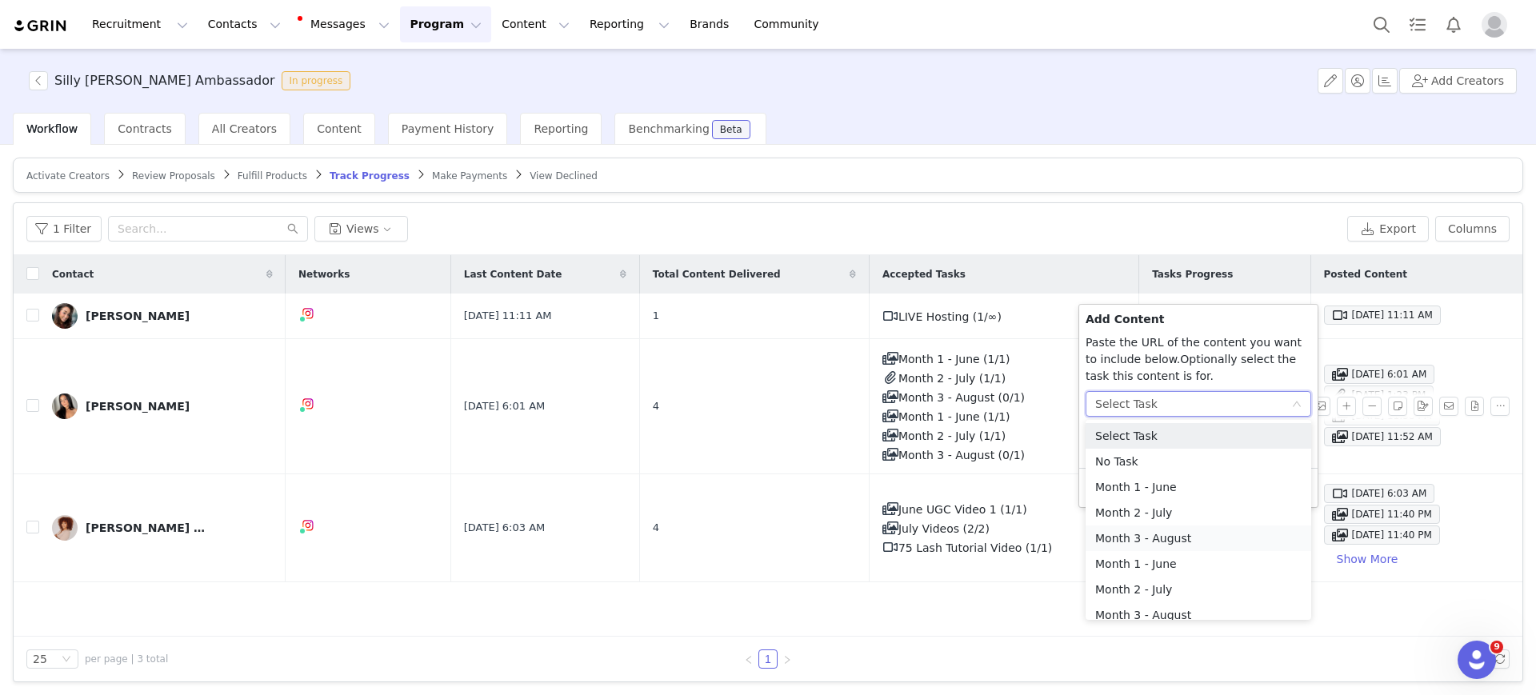
click at [1181, 533] on li "Month 3 - August" at bounding box center [1198, 538] width 226 height 26
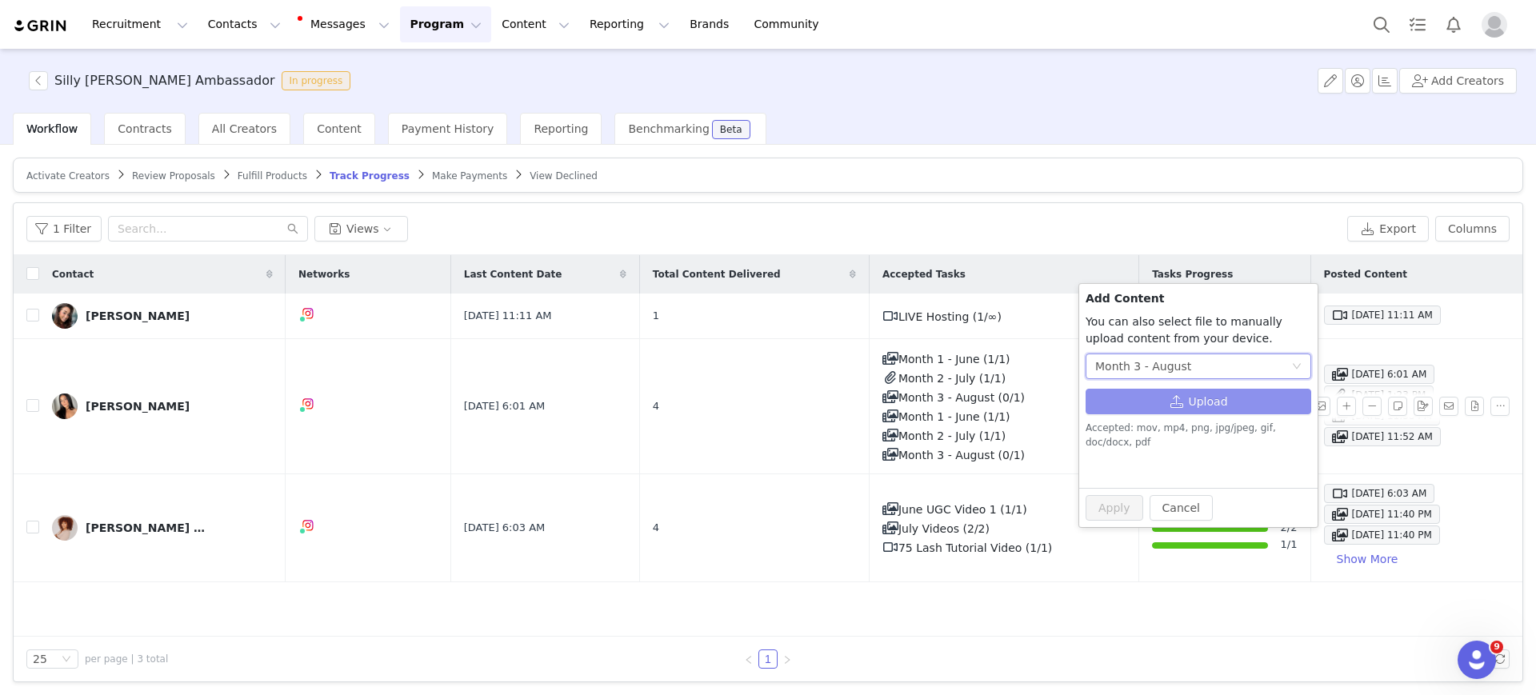
click at [1179, 394] on button "Upload" at bounding box center [1198, 402] width 226 height 26
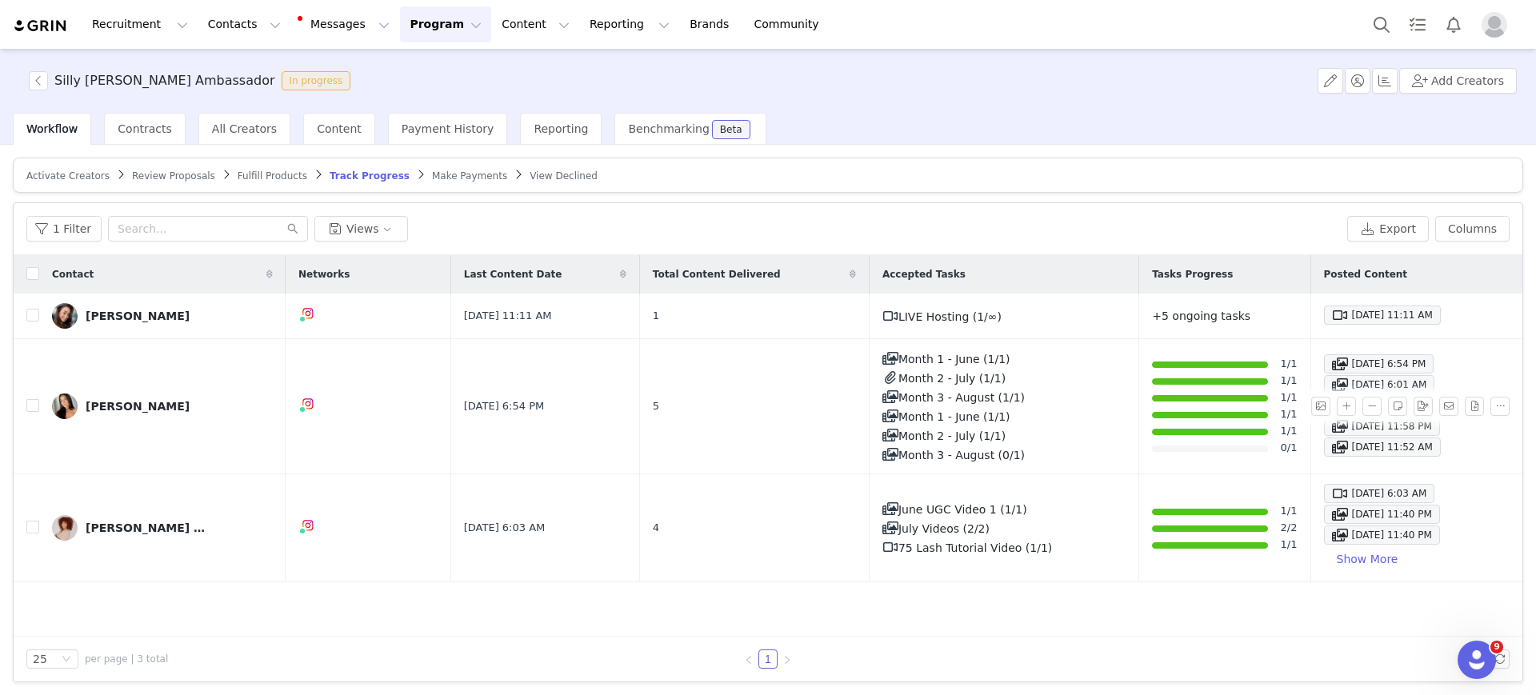
click at [432, 174] on span "Make Payments" at bounding box center [469, 175] width 75 height 11
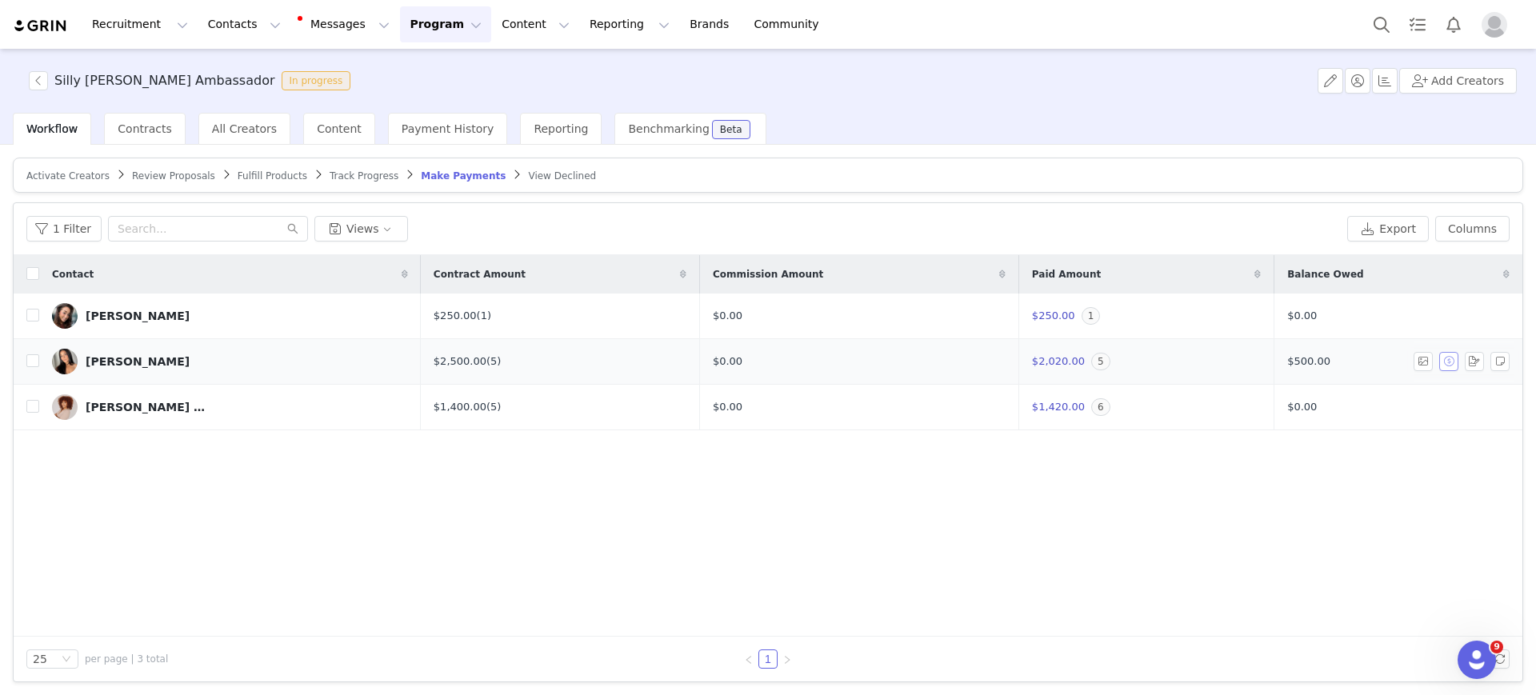
click at [1439, 361] on button "button" at bounding box center [1448, 361] width 19 height 19
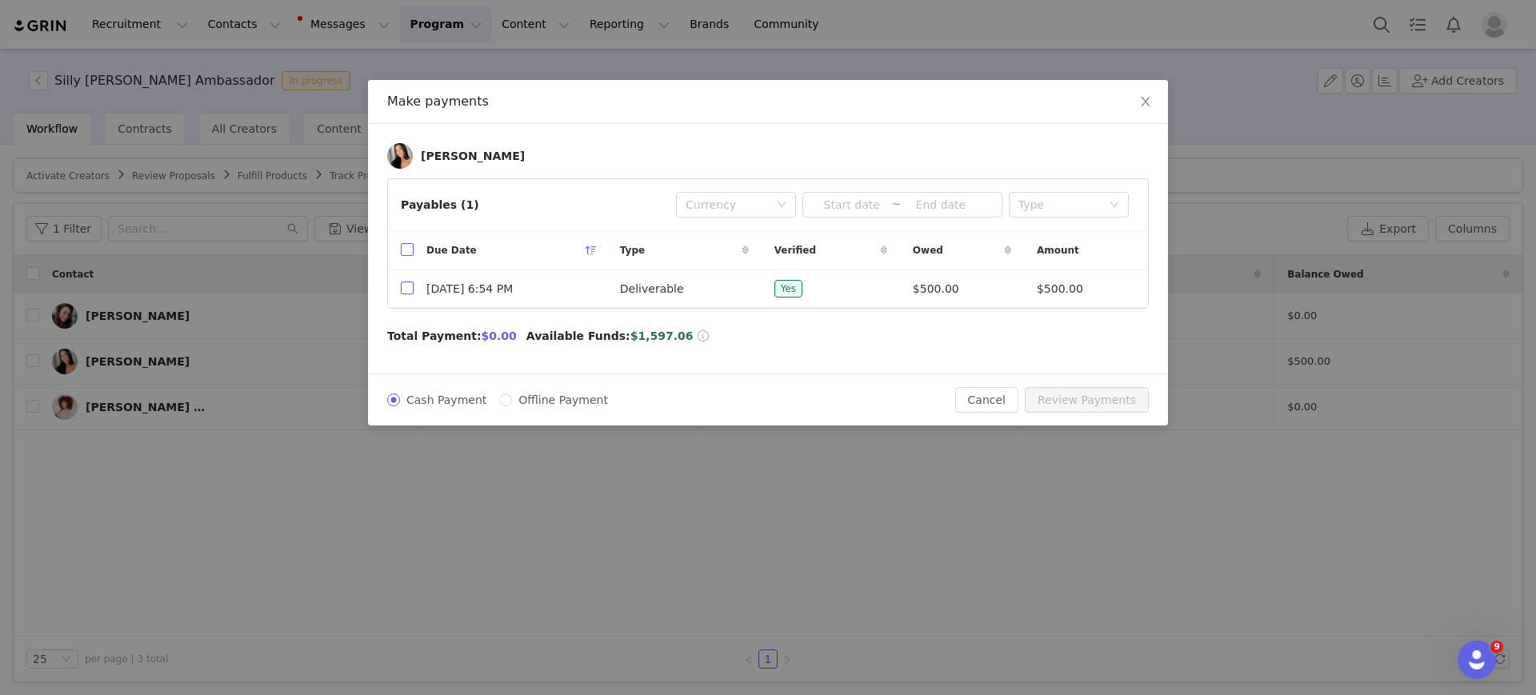
click at [405, 290] on input "checkbox" at bounding box center [407, 288] width 13 height 13
checkbox input "true"
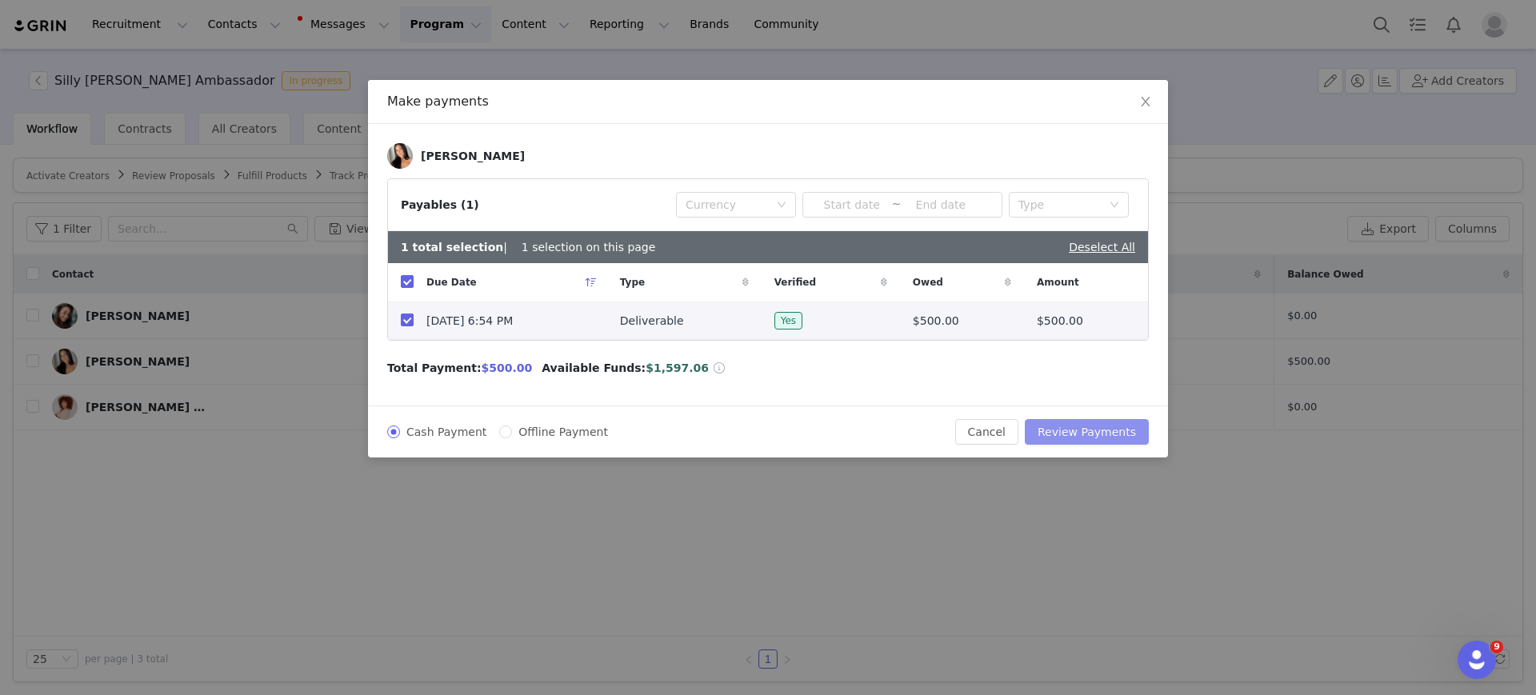
click at [1124, 429] on button "Review Payments" at bounding box center [1087, 432] width 124 height 26
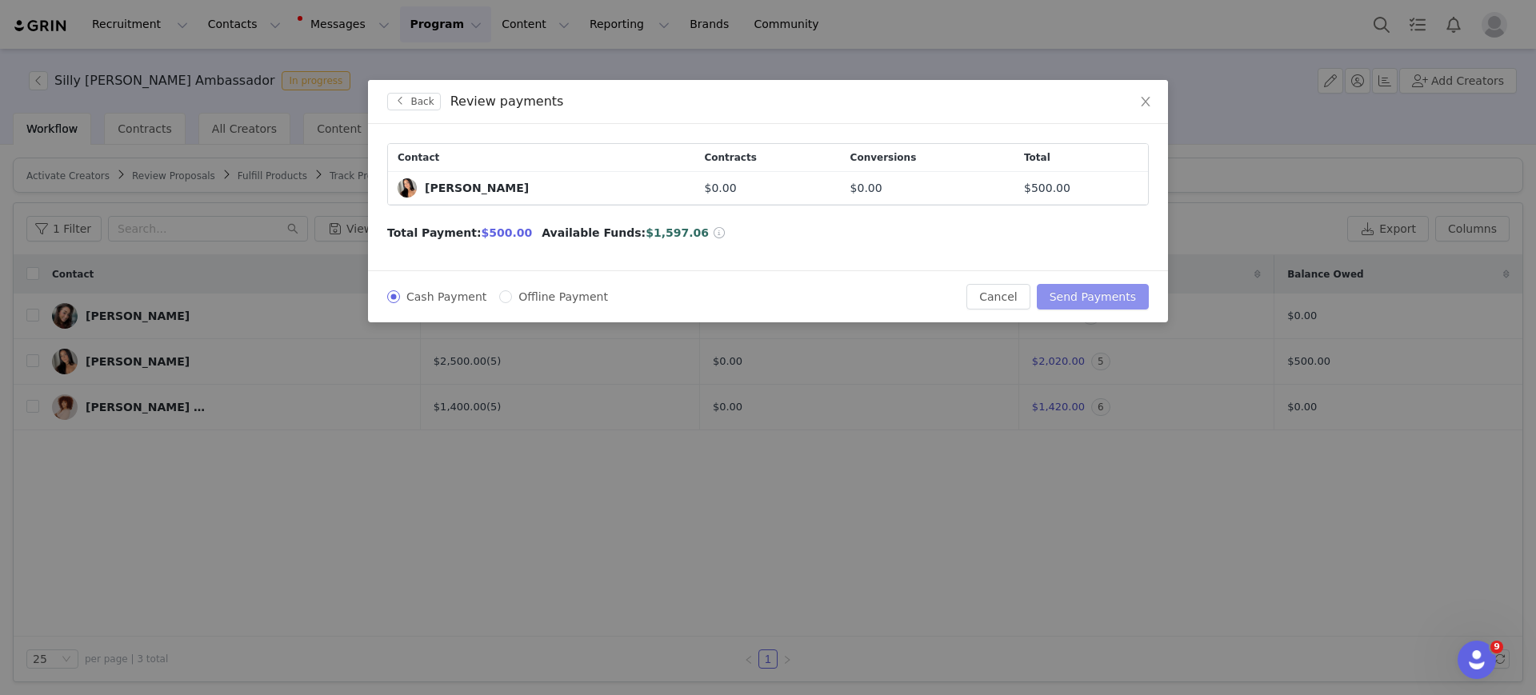
click at [1089, 301] on button "Send Payments" at bounding box center [1093, 297] width 112 height 26
